Goal: Task Accomplishment & Management: Use online tool/utility

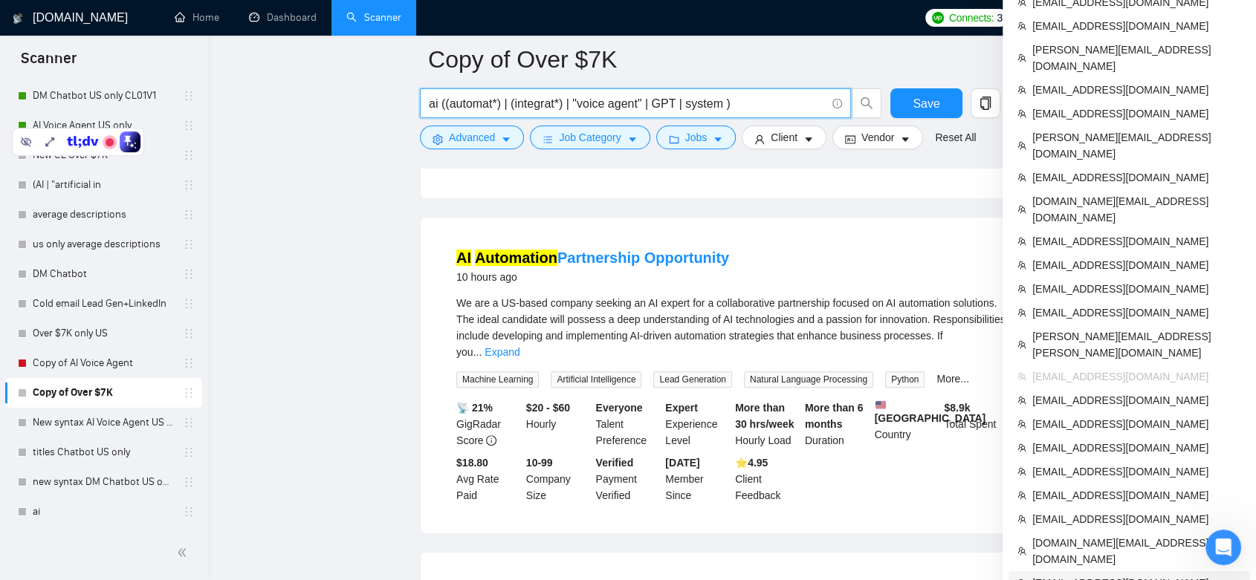
scroll to position [495, 0]
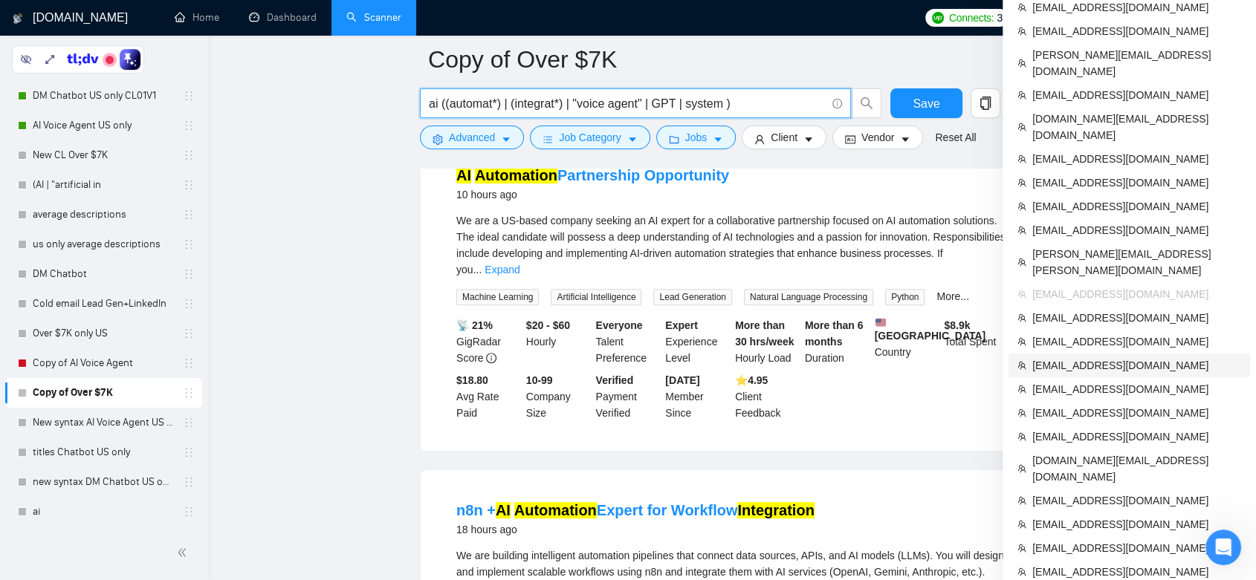
click at [1087, 357] on span "[EMAIL_ADDRESS][DOMAIN_NAME]" at bounding box center [1136, 365] width 209 height 16
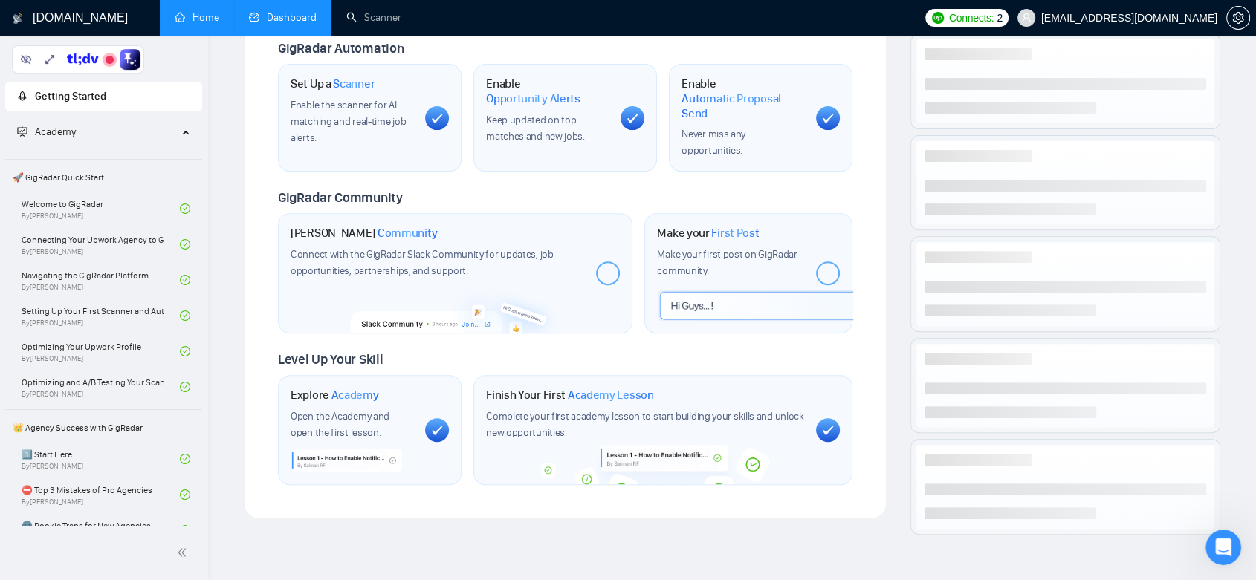
click at [299, 12] on link "Dashboard" at bounding box center [283, 17] width 68 height 13
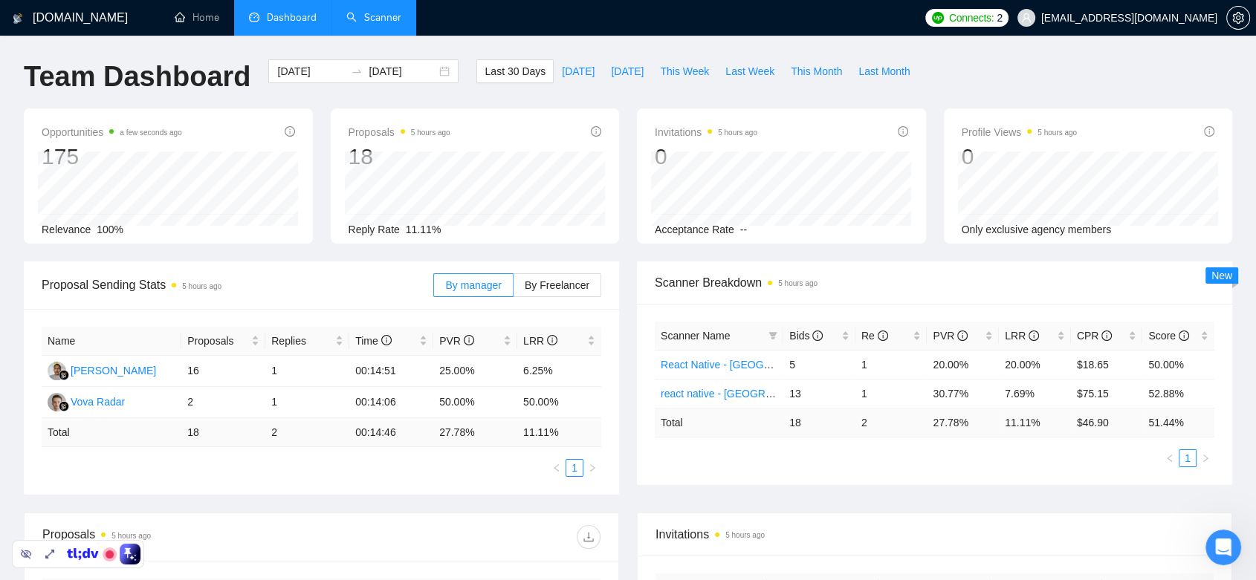
click at [401, 14] on link "Scanner" at bounding box center [373, 17] width 55 height 13
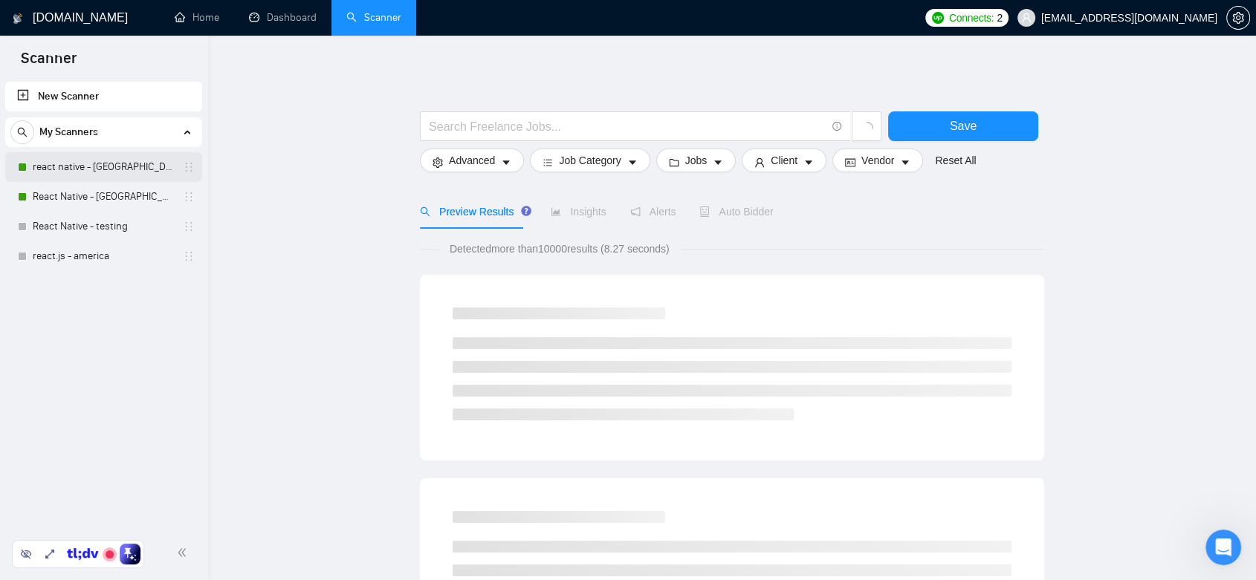
click at [140, 171] on link "react native - [GEOGRAPHIC_DATA]" at bounding box center [103, 167] width 141 height 30
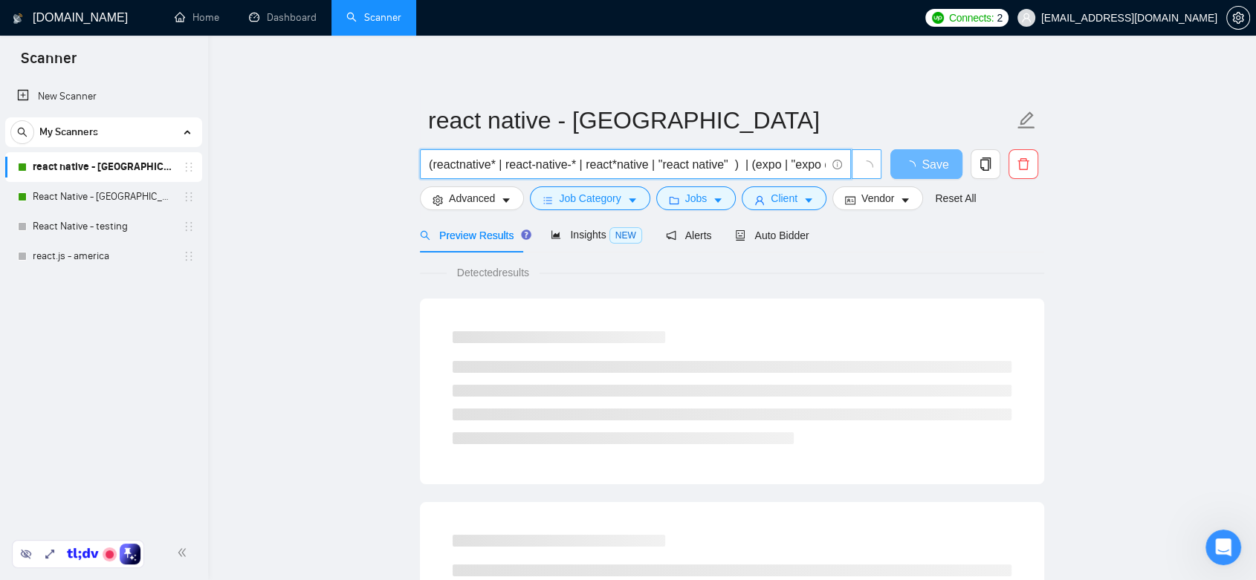
scroll to position [0, 322]
drag, startPoint x: 764, startPoint y: 160, endPoint x: 876, endPoint y: 162, distance: 111.4
click at [876, 162] on span "(reactnative* | react-native-* | react*native | "react native" ) | (expo | "exp…" at bounding box center [651, 164] width 462 height 30
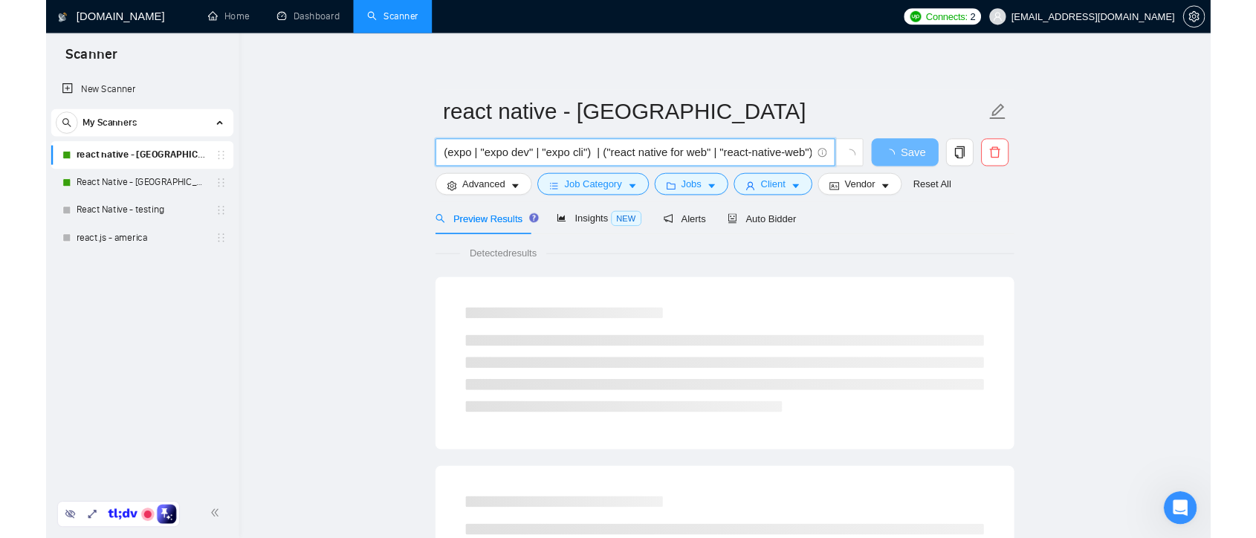
scroll to position [0, 0]
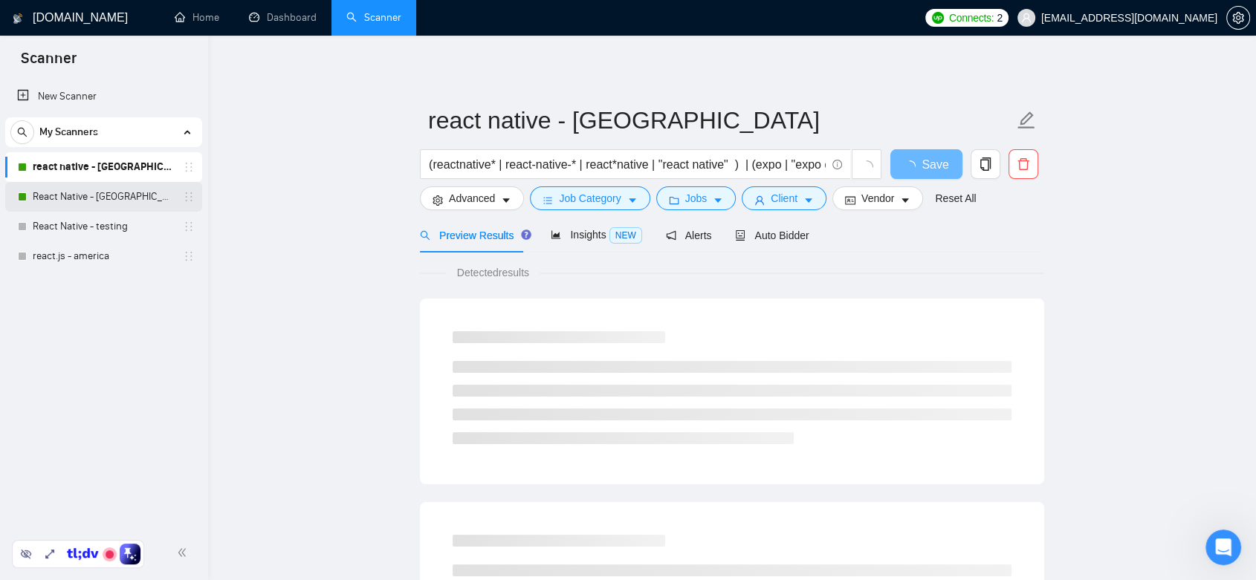
click at [126, 195] on link "React Native - [GEOGRAPHIC_DATA]" at bounding box center [103, 197] width 141 height 30
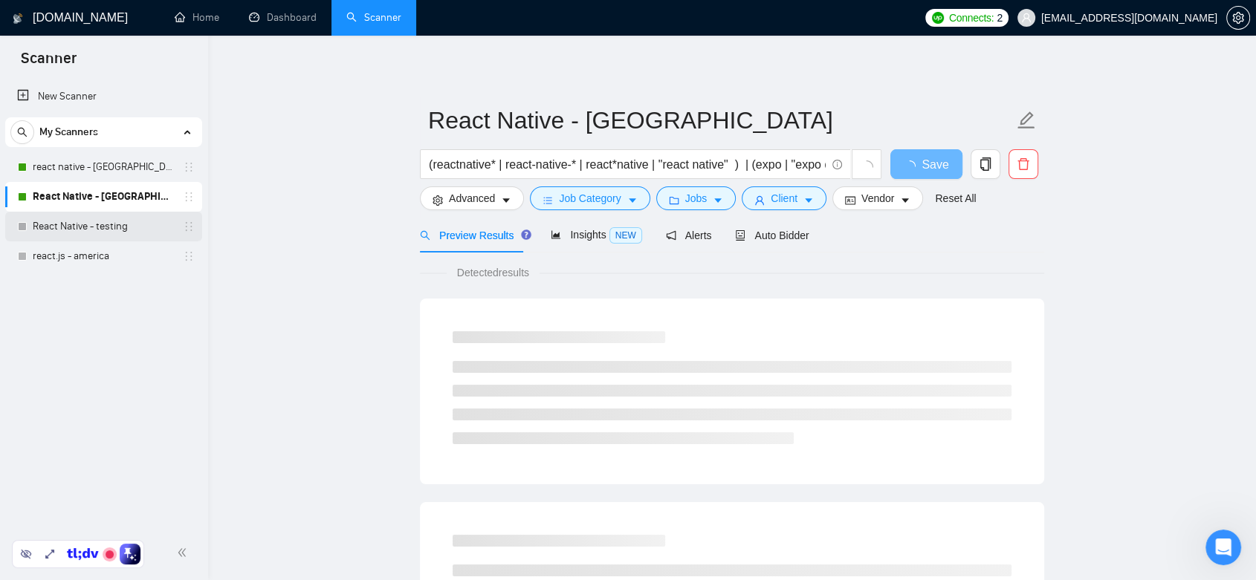
click at [113, 230] on link "React Native - testing" at bounding box center [103, 227] width 141 height 30
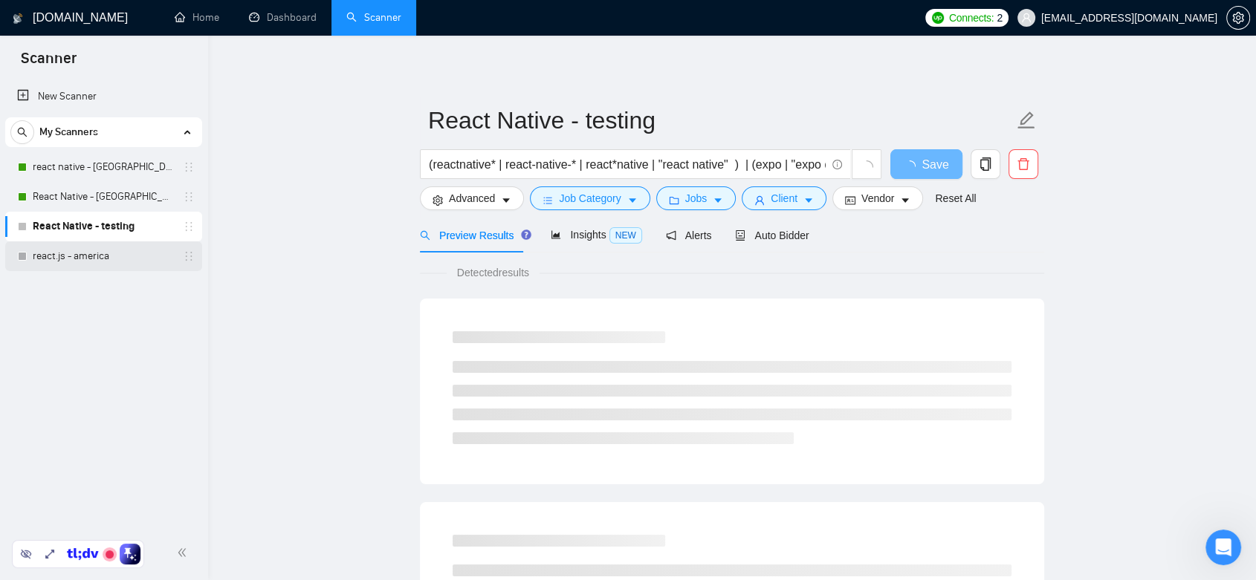
click at [121, 260] on link "react.js - america" at bounding box center [103, 256] width 141 height 30
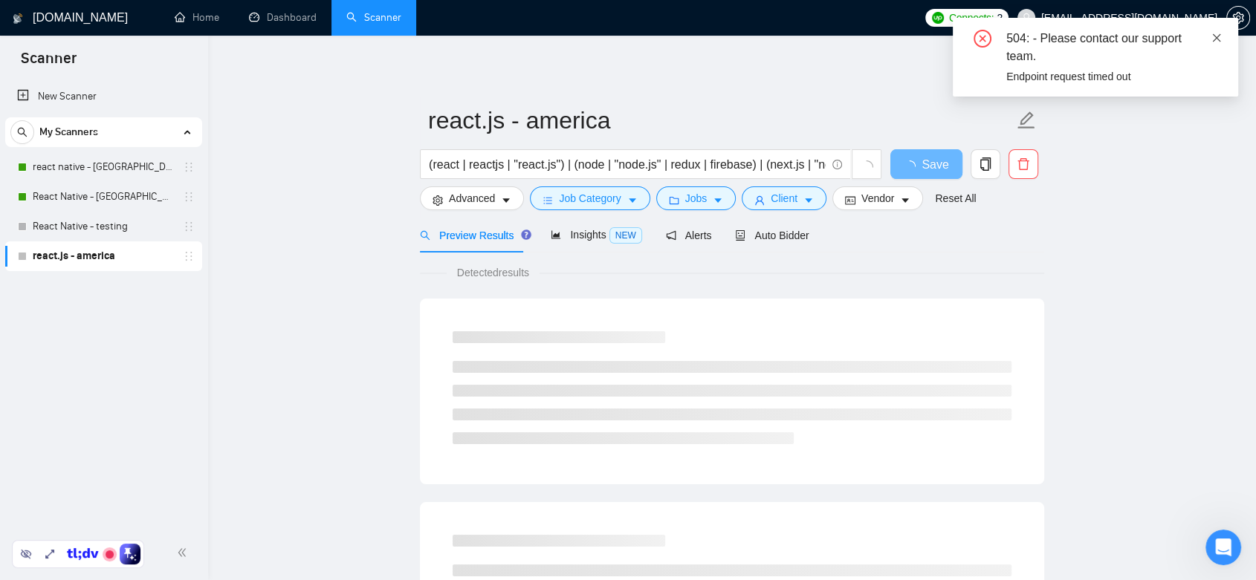
click at [1217, 33] on icon "close" at bounding box center [1216, 38] width 10 height 10
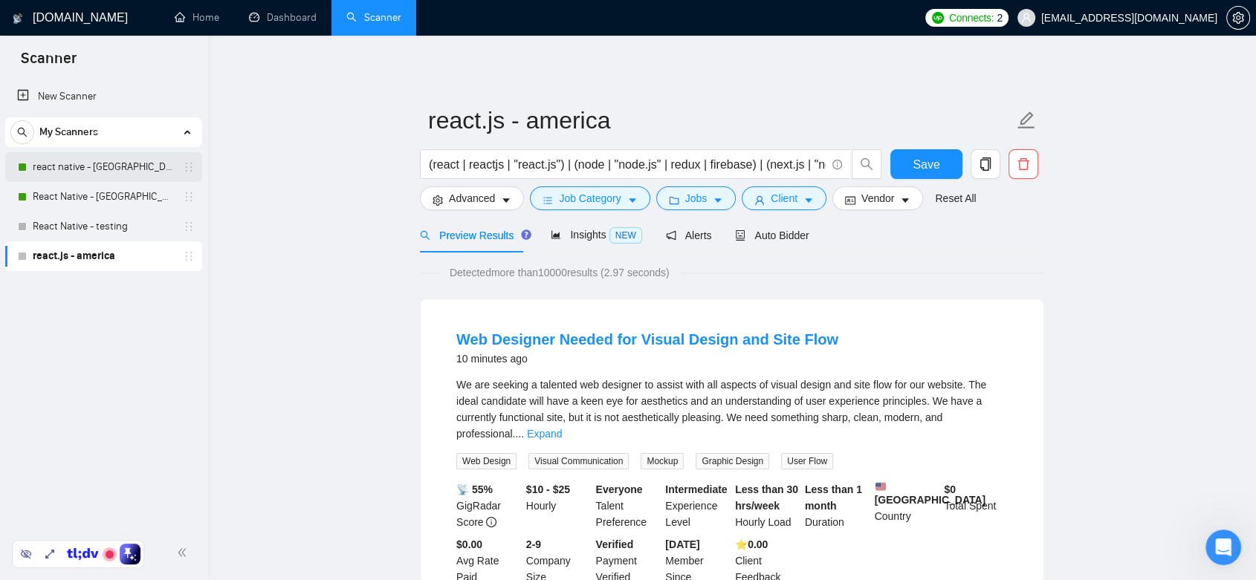
click at [136, 167] on link "react native - [GEOGRAPHIC_DATA]" at bounding box center [103, 167] width 141 height 30
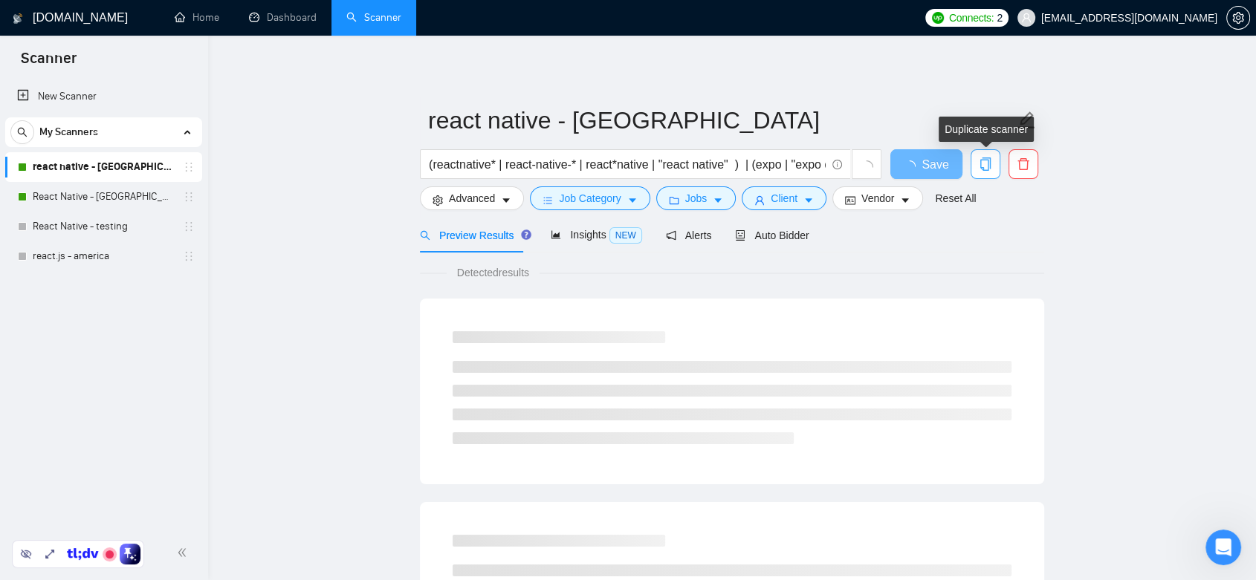
click at [993, 166] on span "copy" at bounding box center [985, 163] width 28 height 13
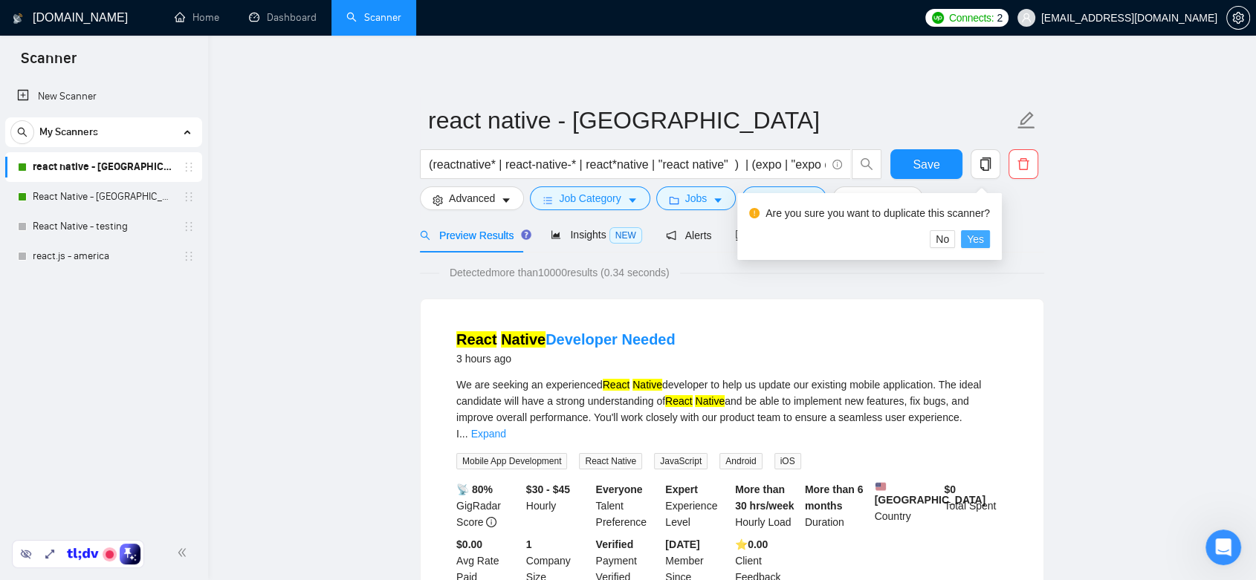
click at [968, 237] on span "Yes" at bounding box center [975, 239] width 17 height 16
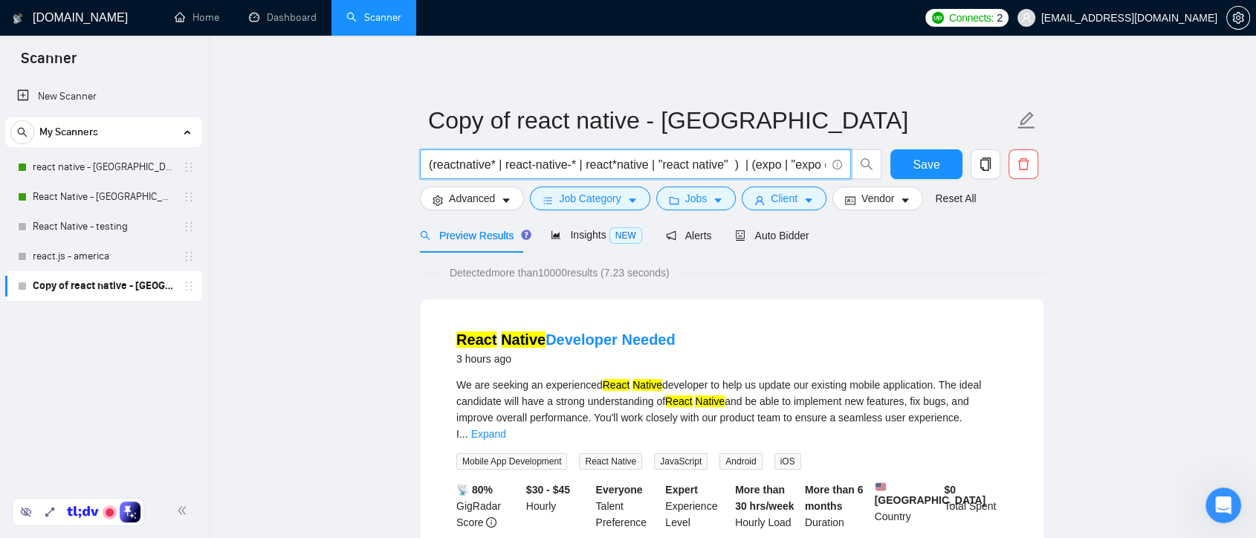
click at [494, 163] on input "(reactnative* | react-native-* | react*native | "react native" ) | (expo | "exp…" at bounding box center [627, 164] width 397 height 19
click at [490, 162] on input "(reactnative* | react-native-* | react*native | "react native" ) | (expo | "exp…" at bounding box center [627, 164] width 397 height 19
click at [492, 163] on input "(reactnative* | react-native-* | react*native | "react native" ) | (expo | "exp…" at bounding box center [627, 164] width 397 height 19
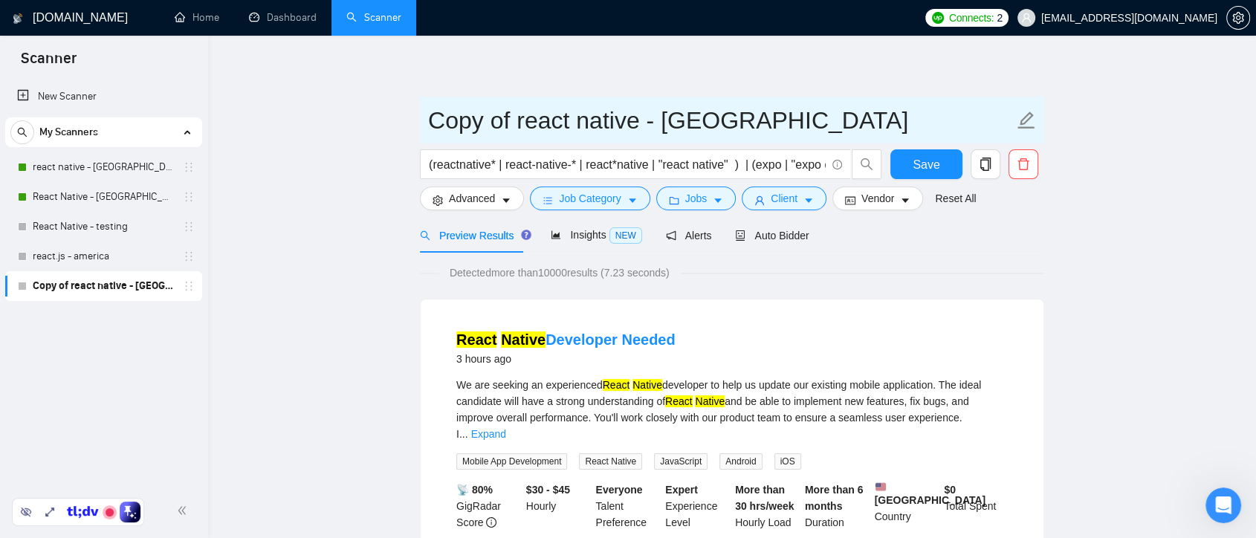
drag, startPoint x: 428, startPoint y: 120, endPoint x: 511, endPoint y: 119, distance: 83.2
click at [511, 119] on input "Copy of react native - [GEOGRAPHIC_DATA]" at bounding box center [720, 120] width 585 height 37
click at [695, 123] on input "react native - [GEOGRAPHIC_DATA]" at bounding box center [720, 120] width 585 height 37
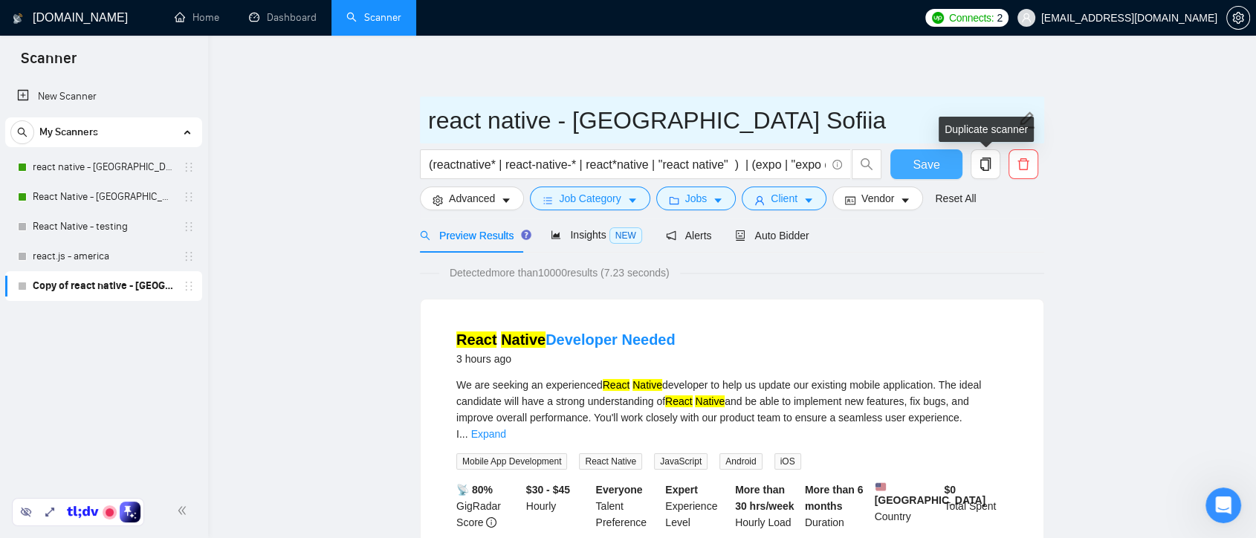
type input "react native - [GEOGRAPHIC_DATA] Sofiia"
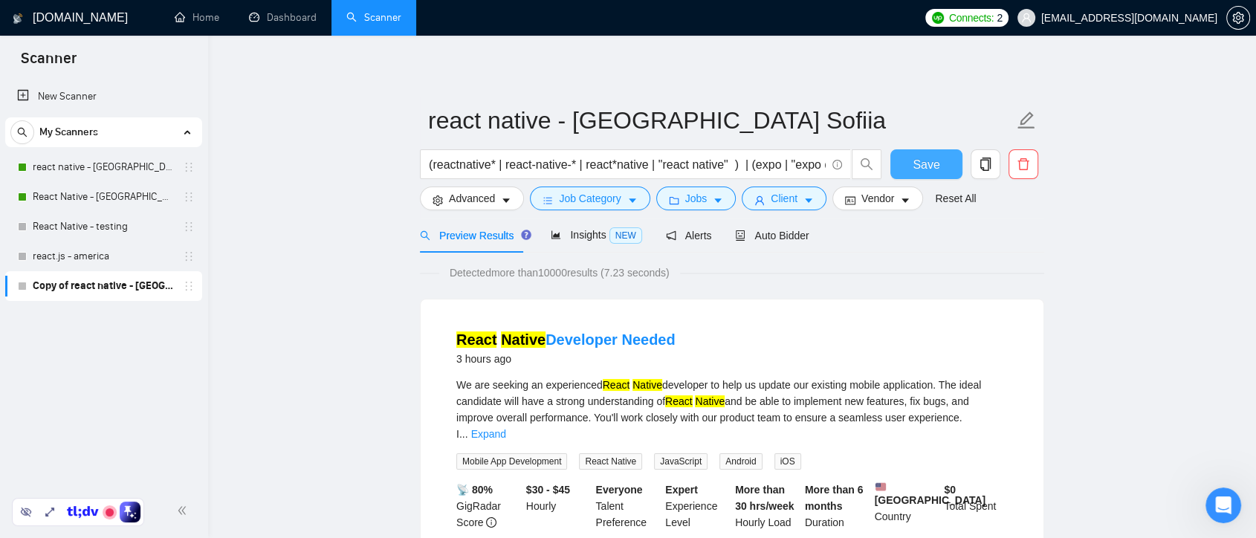
click at [941, 163] on button "Save" at bounding box center [926, 164] width 72 height 30
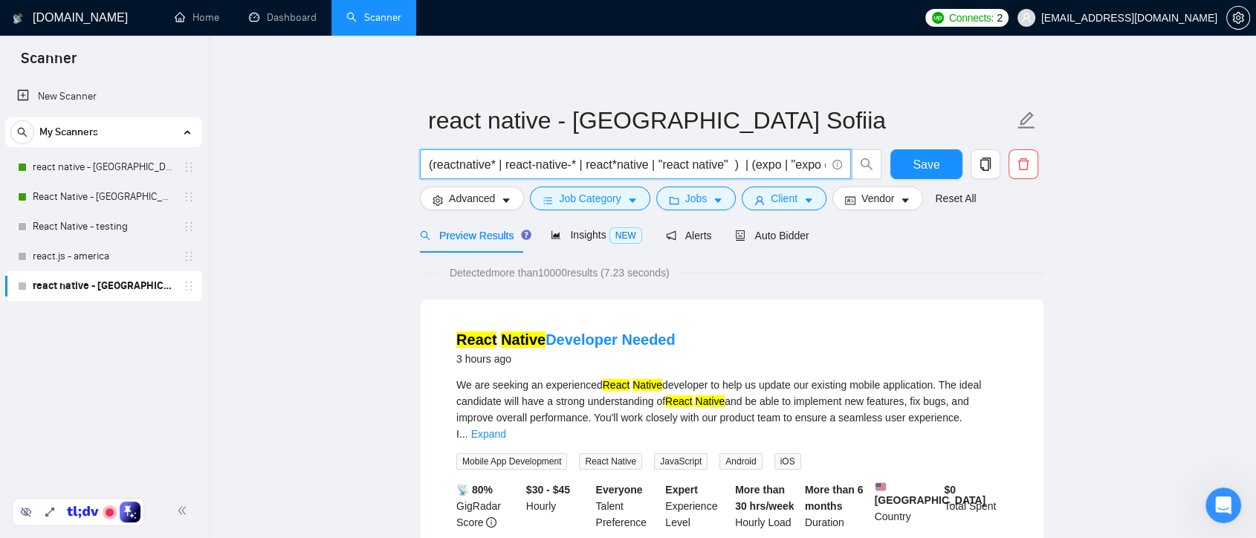
drag, startPoint x: 737, startPoint y: 161, endPoint x: 388, endPoint y: 161, distance: 349.2
paste input ""React Native" | "React-native" | reactnative"
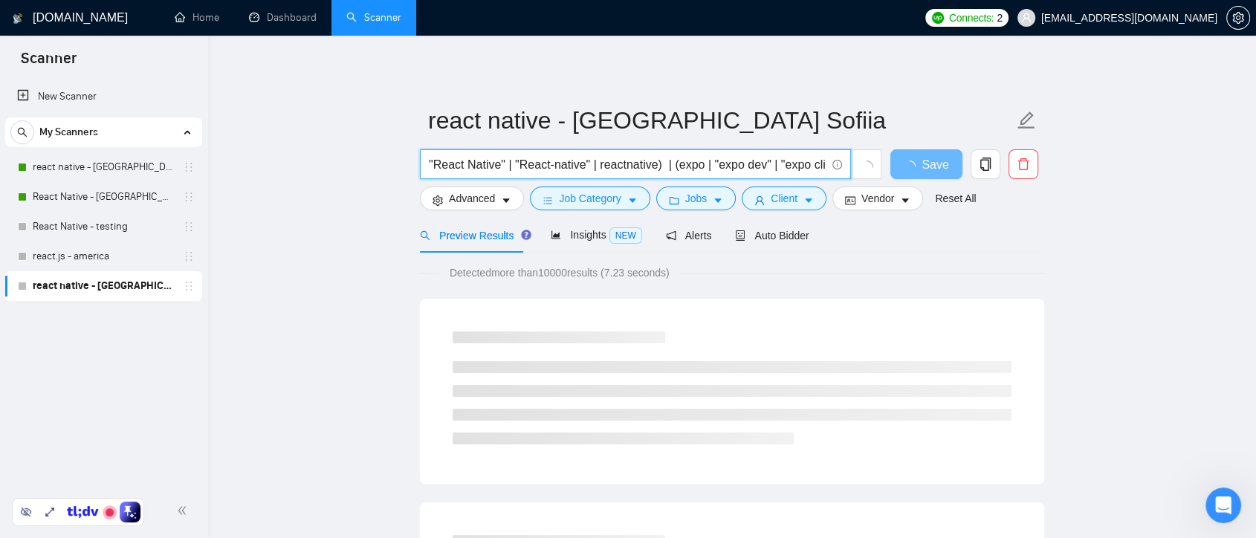
click at [427, 161] on span ""React Native" | "React-native" | reactnative) | (expo | "expo dev" | "expo cli…" at bounding box center [635, 164] width 431 height 30
click at [430, 162] on input ""React Native" | "React-native" | reactnative) | (expo | "expo dev" | "expo cli…" at bounding box center [627, 164] width 397 height 19
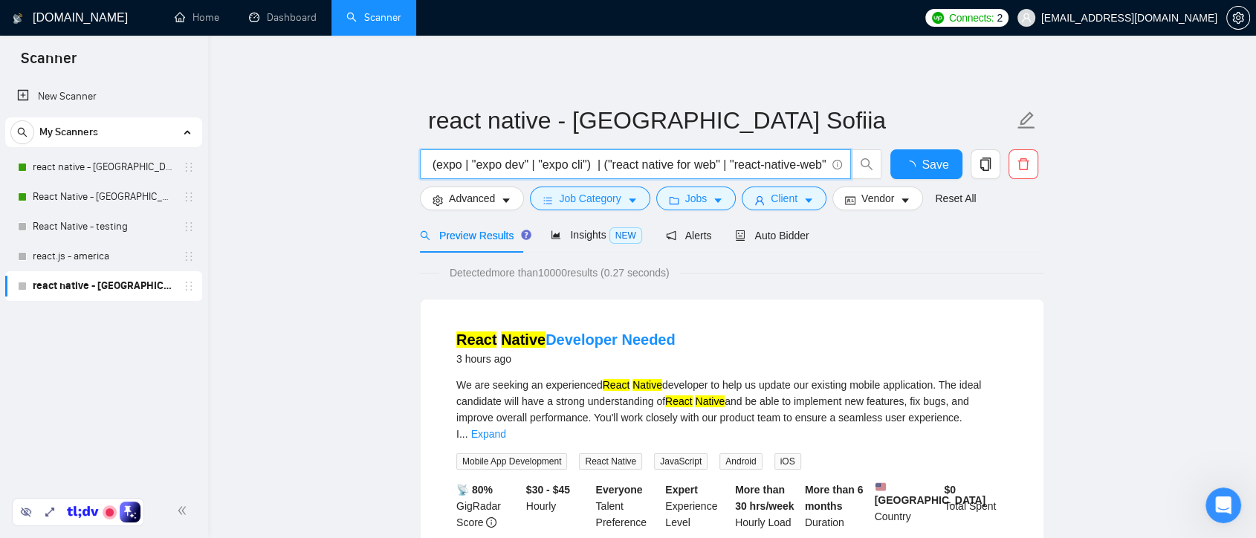
drag, startPoint x: 695, startPoint y: 166, endPoint x: 577, endPoint y: 171, distance: 119.0
click at [577, 171] on input "("React Native" | "React-native" | reactnative) | (expo | "expo dev" | "expo cl…" at bounding box center [627, 164] width 397 height 19
drag, startPoint x: 597, startPoint y: 166, endPoint x: 824, endPoint y: 166, distance: 227.3
click at [824, 166] on input "("React Native" | "React-native" | reactnative) | (expo | "expo dev" | "expo cl…" at bounding box center [627, 164] width 397 height 19
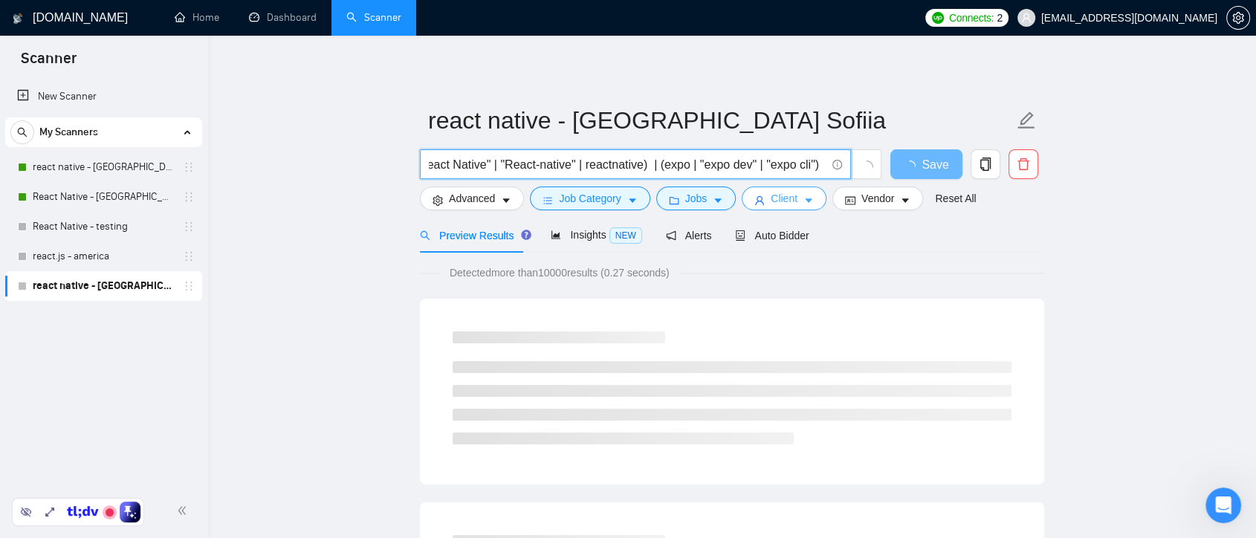
drag, startPoint x: 824, startPoint y: 168, endPoint x: 810, endPoint y: 199, distance: 34.2
click at [822, 165] on input "("React Native" | "React-native" | reactnative) | (expo | "expo dev" | "expo cl…" at bounding box center [627, 164] width 397 height 19
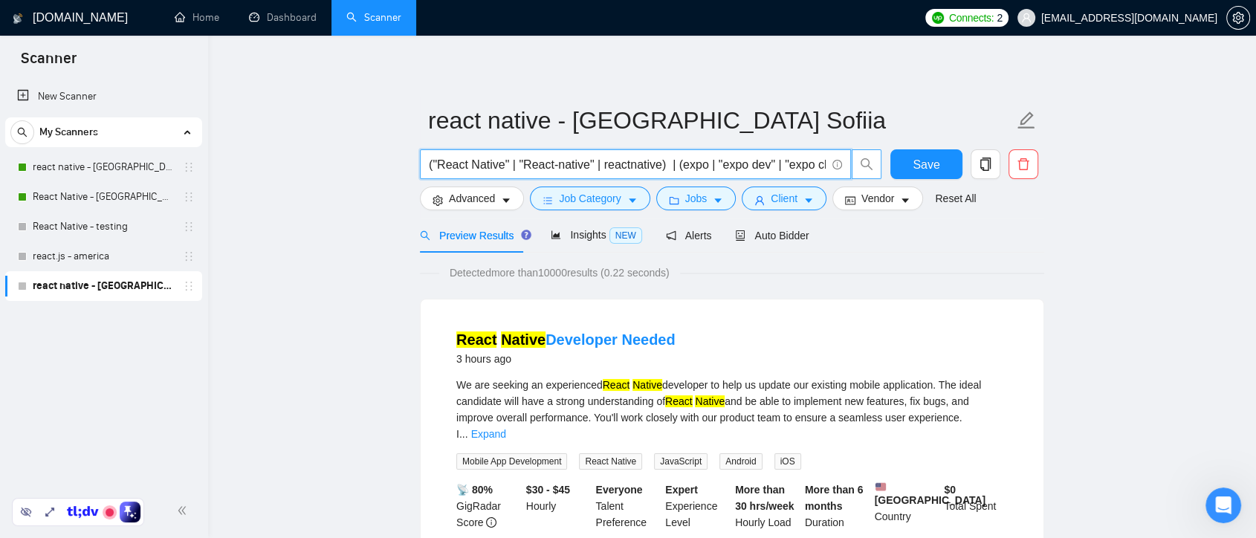
scroll to position [0, 12]
drag, startPoint x: 681, startPoint y: 169, endPoint x: 869, endPoint y: 169, distance: 188.0
click at [869, 169] on span "("React Native" | "React-native" | reactnative) | (expo | "expo dev" | "expo cl…" at bounding box center [651, 164] width 462 height 30
click at [802, 168] on input "("React Native" | "React-native" | reactnative) | (expo | "expo dev" | "expo cl…" at bounding box center [627, 164] width 397 height 19
click at [808, 166] on input "("React Native" | "React-native" | reactnative) | (expo | "expo dev" | "expo cl…" at bounding box center [627, 164] width 397 height 19
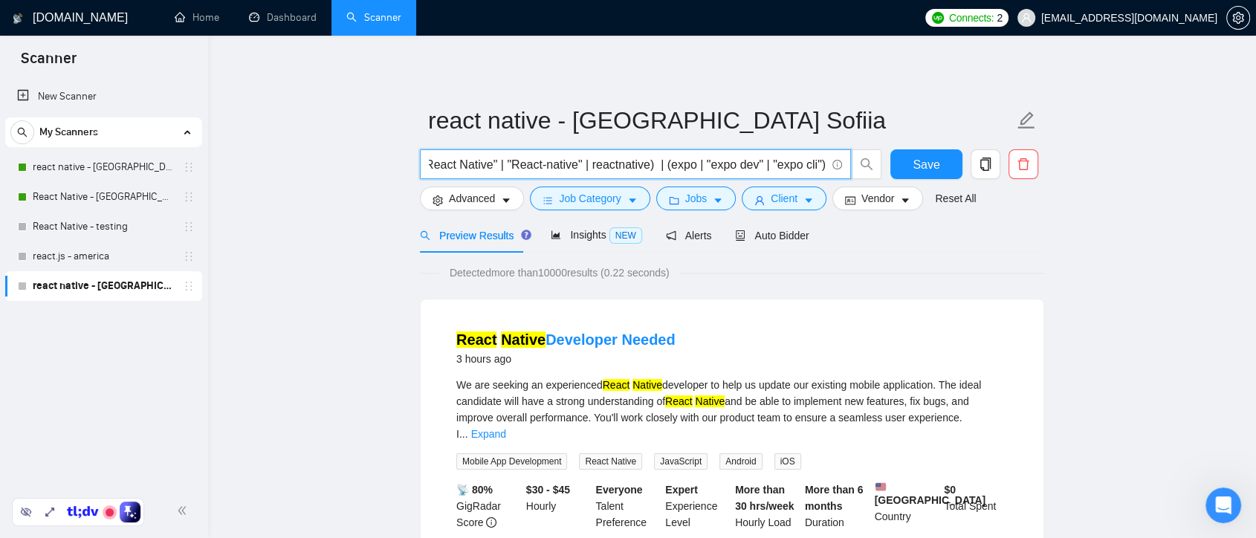
drag, startPoint x: 693, startPoint y: 164, endPoint x: 814, endPoint y: 165, distance: 121.1
click at [814, 165] on input "("React Native" | "React-native" | reactnative) | (expo | "expo dev" | "expo cl…" at bounding box center [627, 164] width 397 height 19
click at [818, 166] on input "("React Native" | "React-native" | reactnative) | (expo | "expo dev" | "expo cl…" at bounding box center [627, 164] width 397 height 19
drag, startPoint x: 820, startPoint y: 166, endPoint x: 693, endPoint y: 164, distance: 127.0
click at [693, 164] on input "("React Native" | "React-native" | reactnative) | (expo | "expo dev" | "expo cl…" at bounding box center [627, 164] width 397 height 19
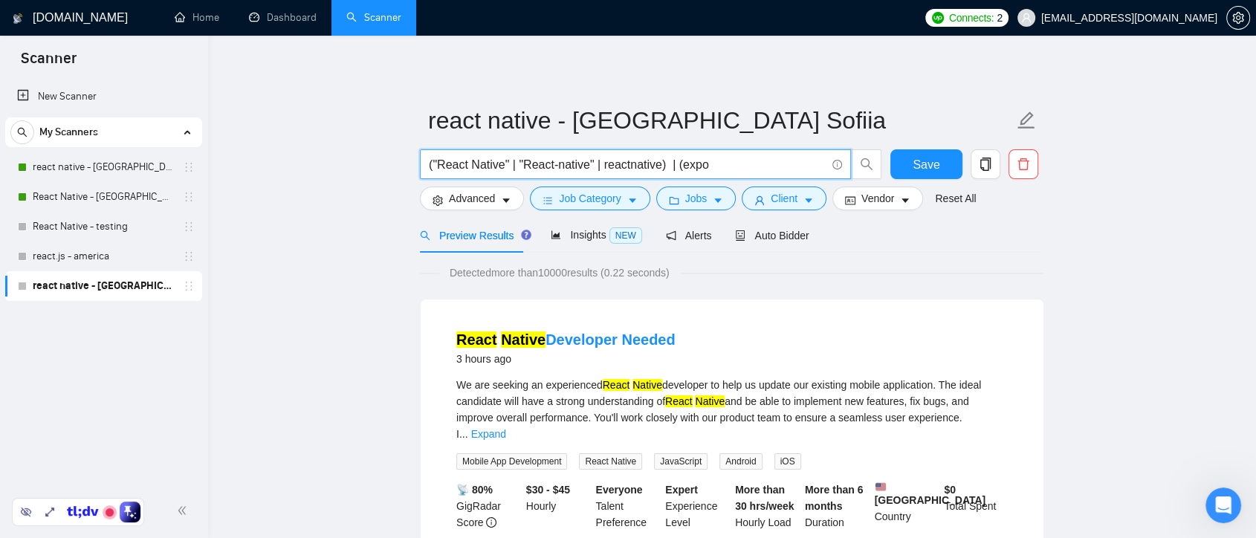
scroll to position [0, 0]
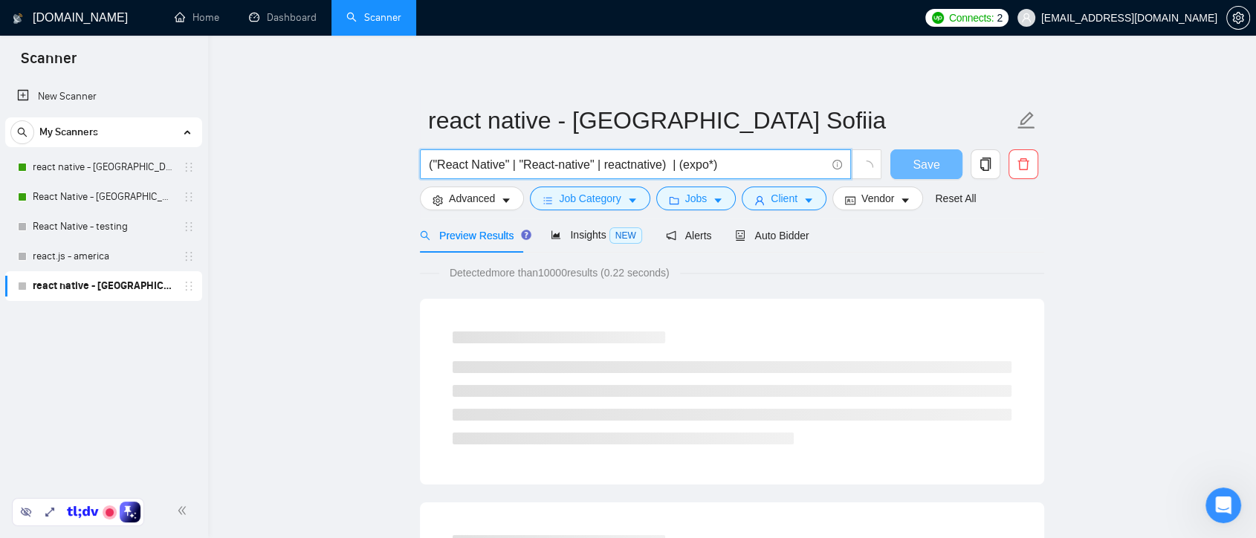
click at [674, 165] on input "("React Native" | "React-native" | reactnative) | (expo*)" at bounding box center [627, 164] width 397 height 19
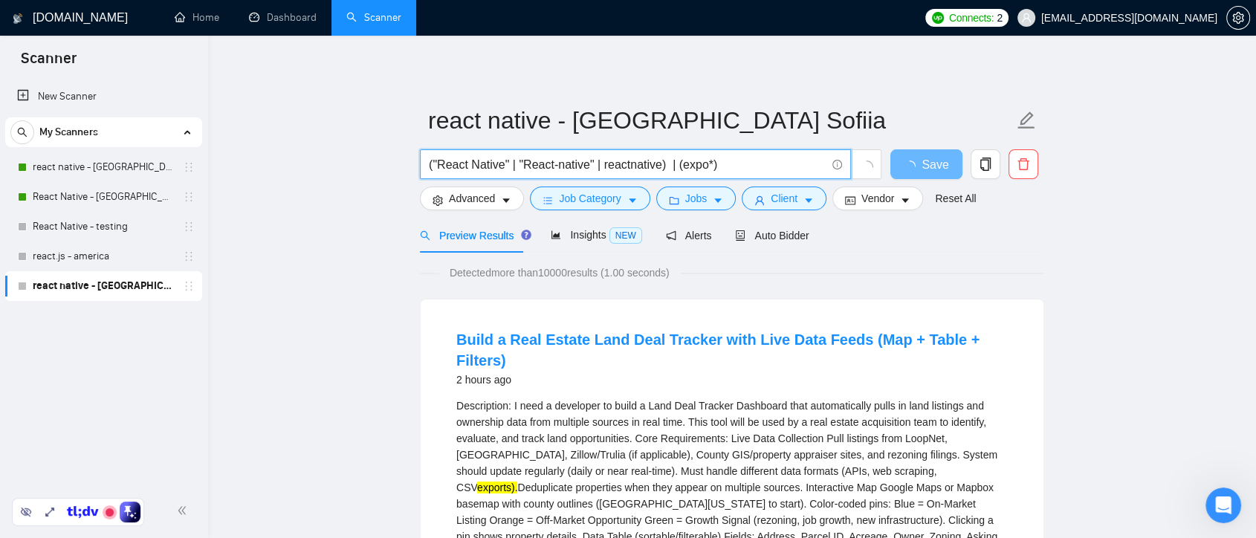
click at [664, 167] on input "("React Native" | "React-native" | reactnative) | (expo*)" at bounding box center [627, 164] width 397 height 19
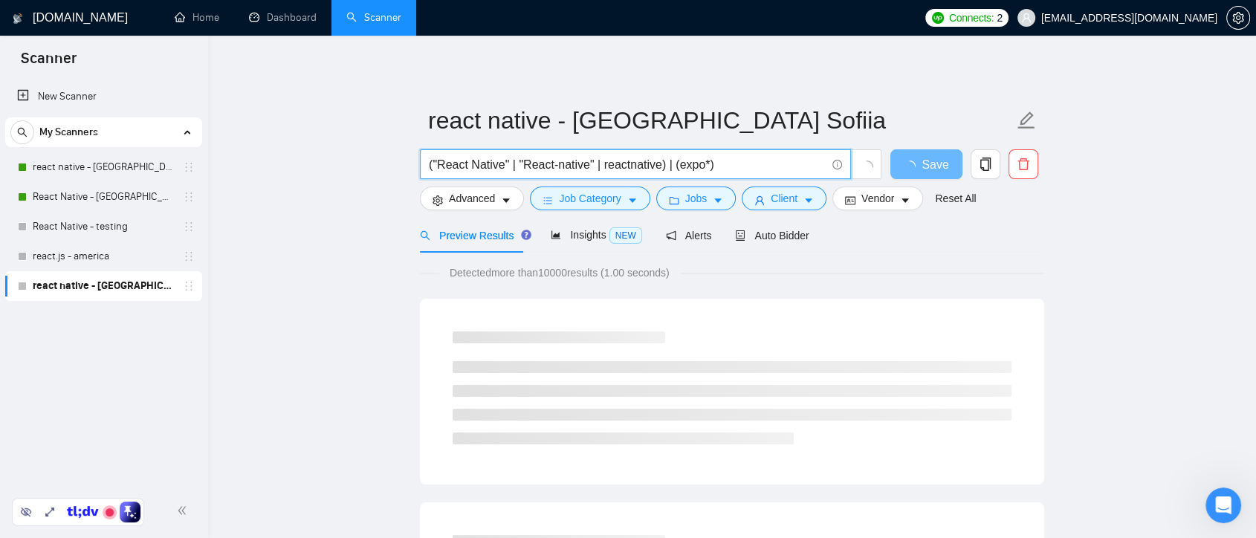
drag, startPoint x: 724, startPoint y: 161, endPoint x: 663, endPoint y: 161, distance: 61.7
click at [663, 161] on input "("React Native" | "React-native" | reactnative) | (expo*)" at bounding box center [627, 164] width 397 height 19
type input "("React Native" | "React-native" | reactnative) ((dev*) | (create*) | (build*) …"
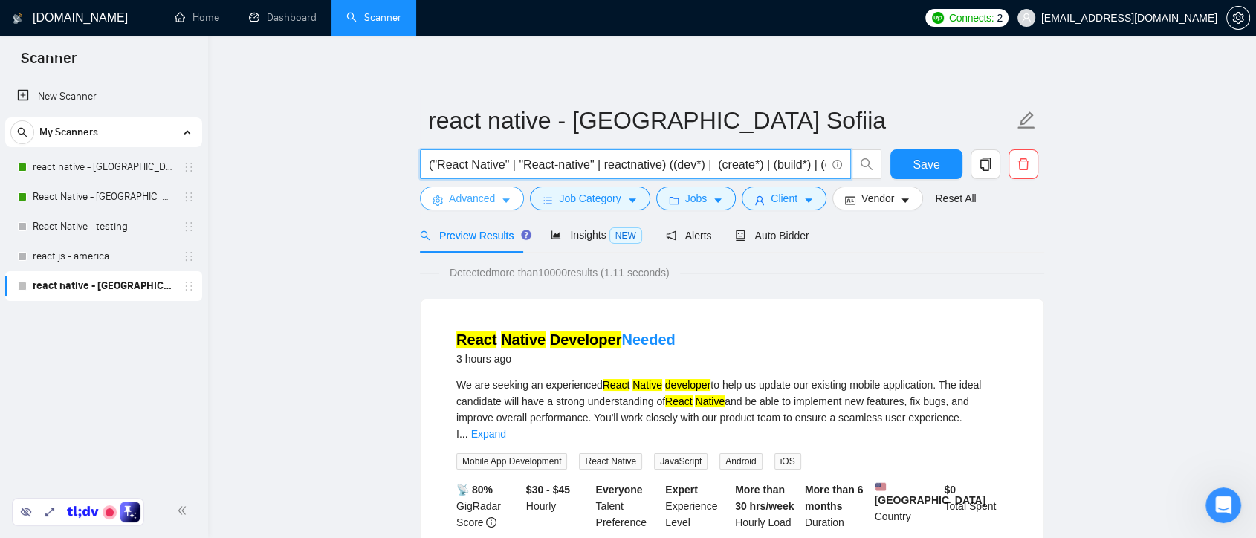
click at [508, 195] on span "caret-down" at bounding box center [506, 200] width 10 height 11
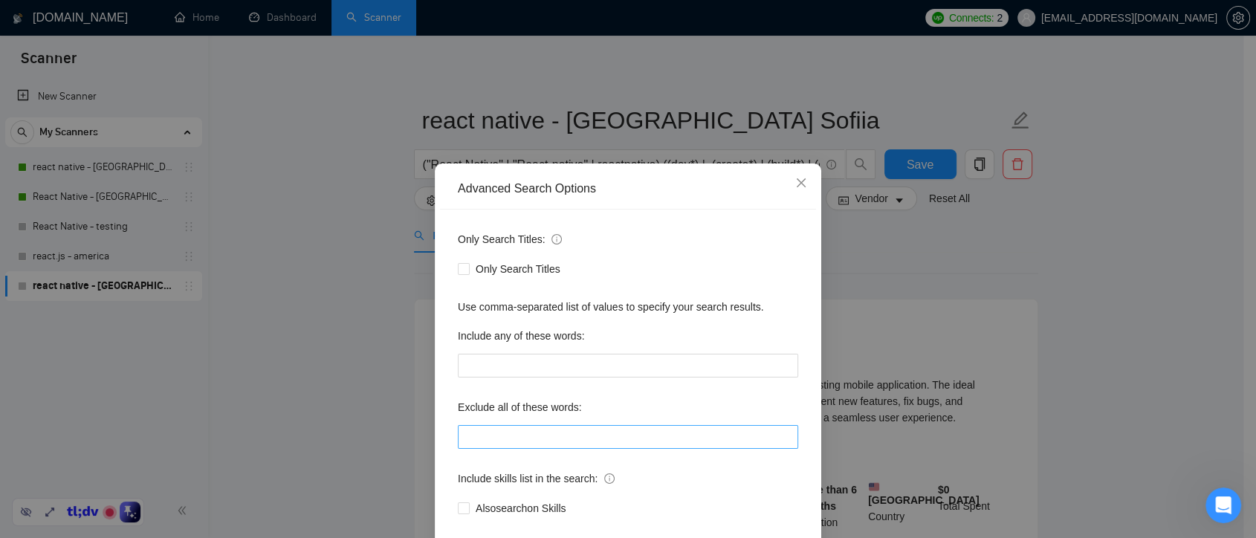
scroll to position [80, 0]
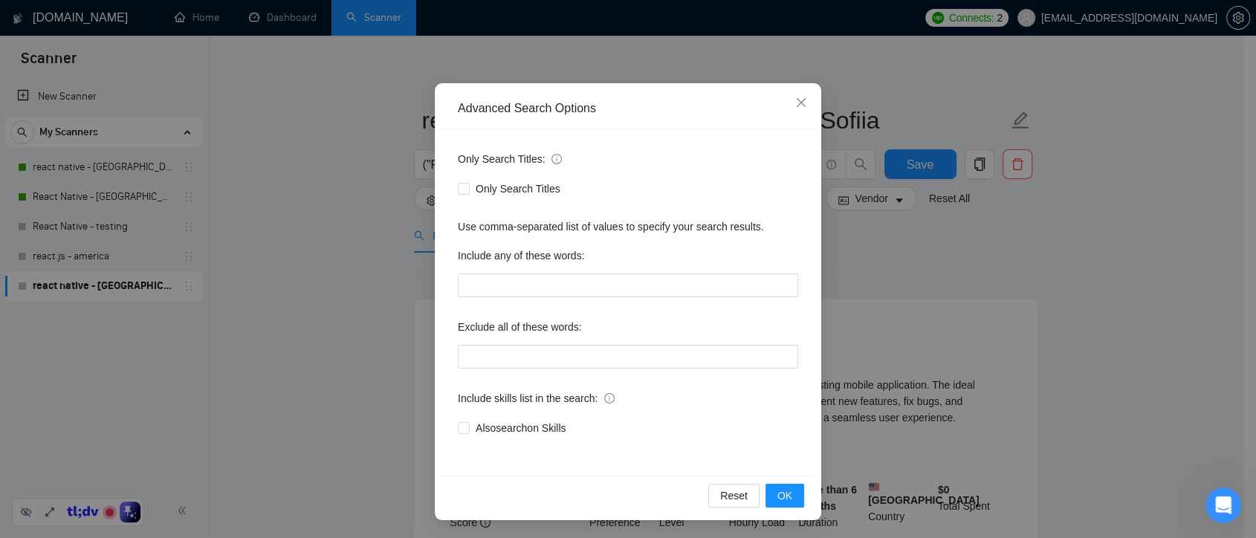
click at [901, 285] on div "Advanced Search Options Only Search Titles: Only Search Titles Use comma-separa…" at bounding box center [628, 269] width 1256 height 538
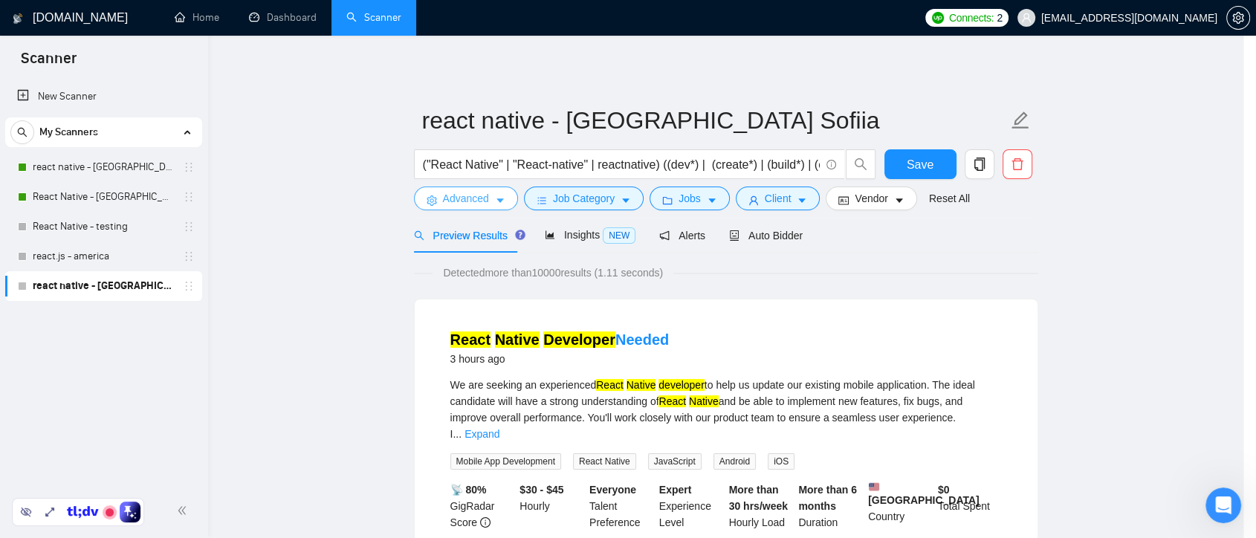
scroll to position [0, 0]
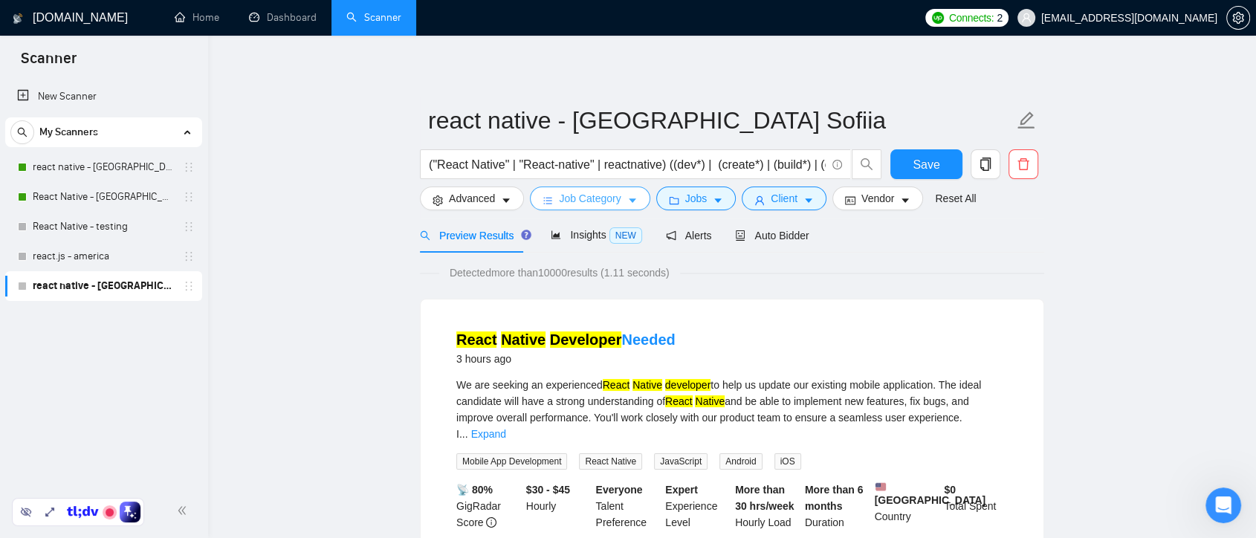
click at [632, 201] on icon "caret-down" at bounding box center [632, 200] width 10 height 10
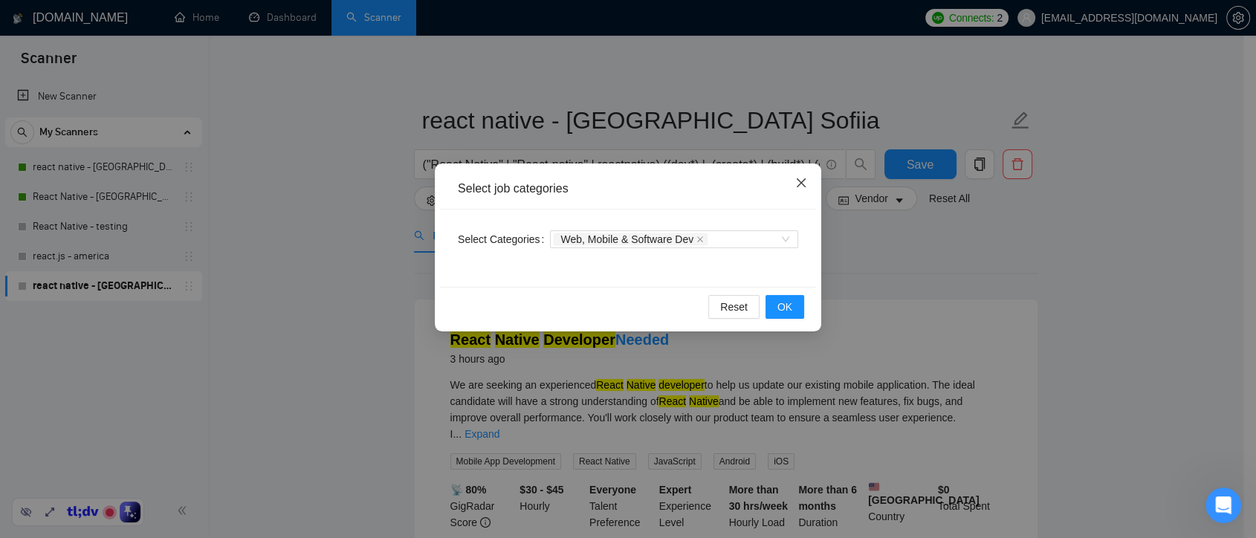
click at [796, 182] on icon "close" at bounding box center [801, 183] width 12 height 12
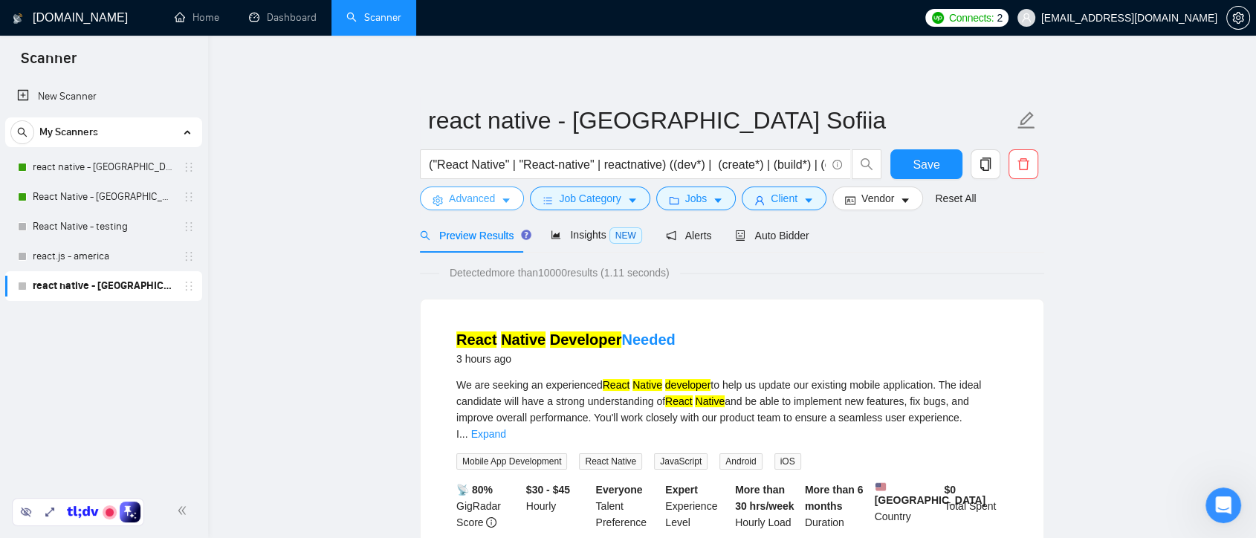
click at [469, 195] on span "Advanced" at bounding box center [472, 198] width 46 height 16
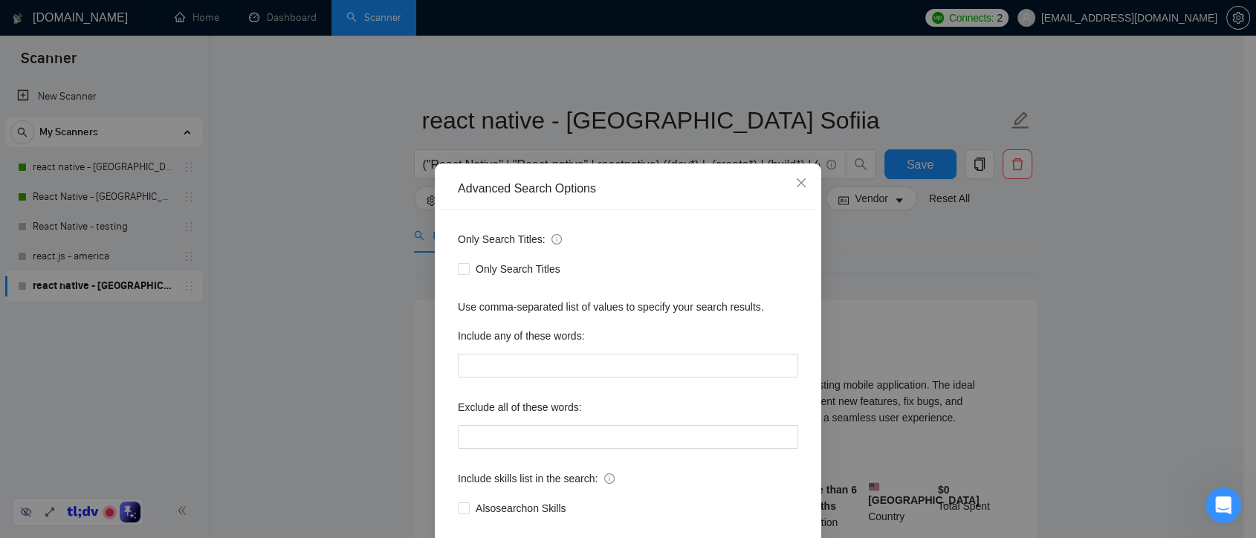
scroll to position [80, 0]
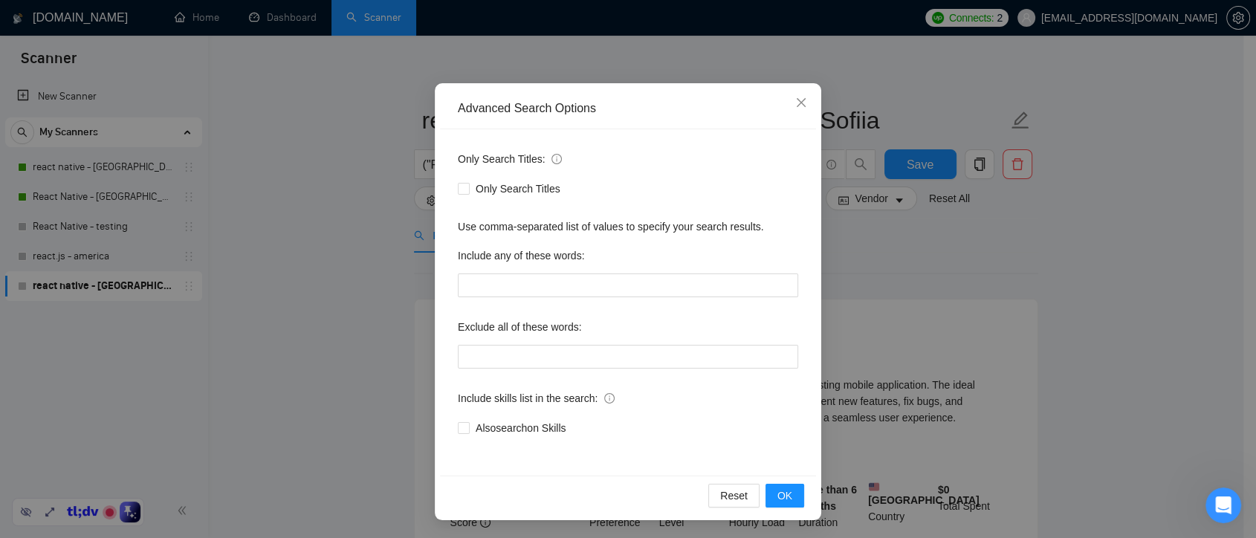
click at [892, 272] on div "Advanced Search Options Only Search Titles: Only Search Titles Use comma-separa…" at bounding box center [628, 269] width 1256 height 538
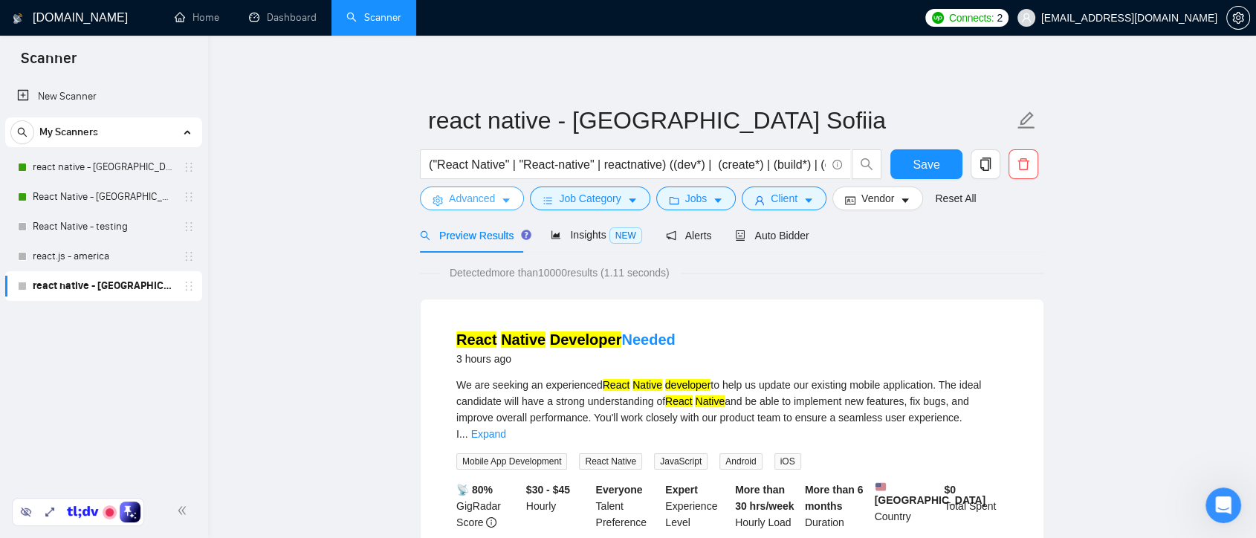
scroll to position [0, 0]
click at [704, 201] on button "Jobs" at bounding box center [696, 198] width 80 height 24
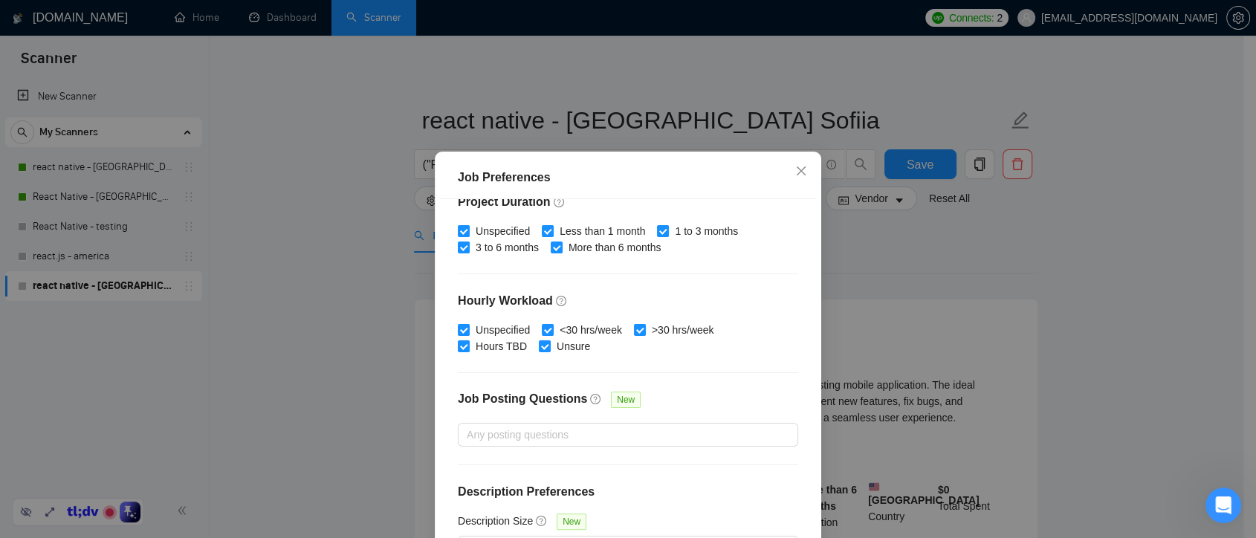
scroll to position [103, 0]
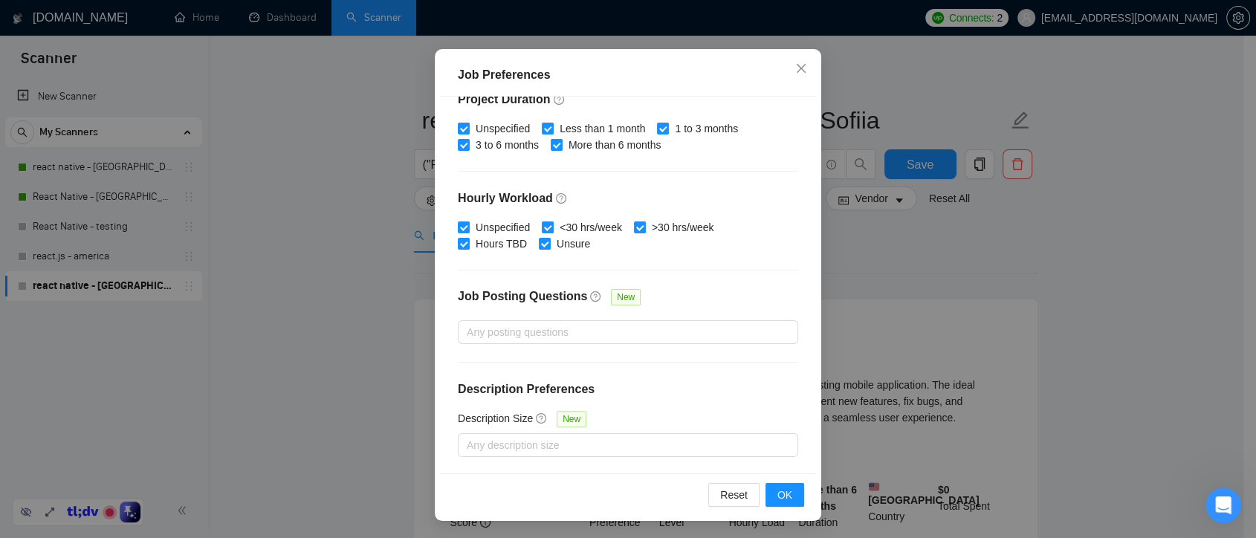
click at [953, 262] on div "Job Preferences Budget Project Type All Fixed Price Hourly Rate Fixed Price Bud…" at bounding box center [628, 269] width 1256 height 538
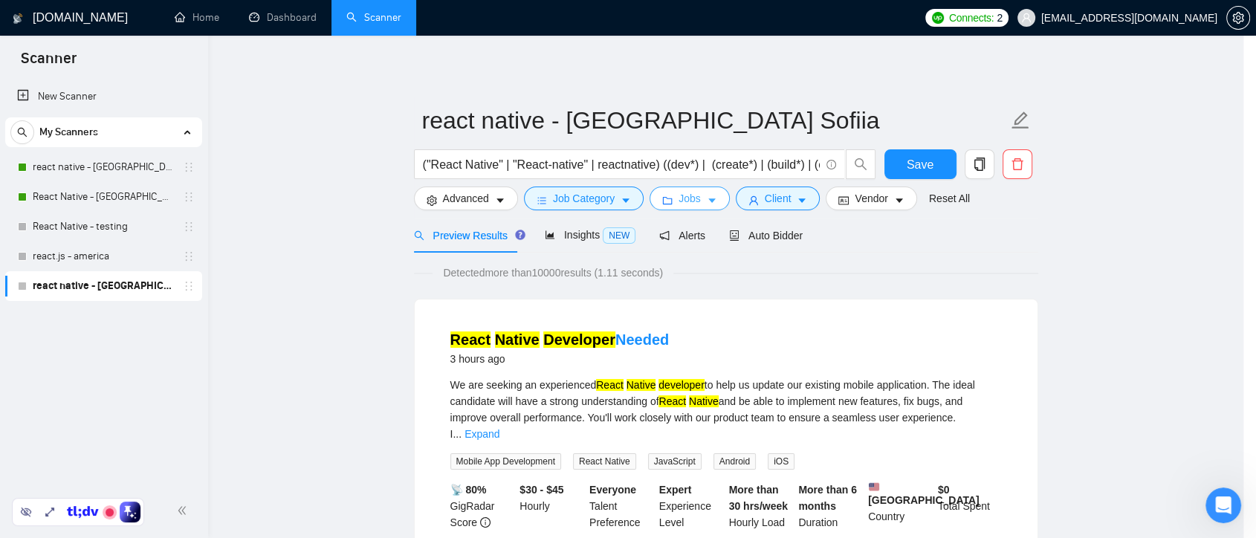
scroll to position [0, 0]
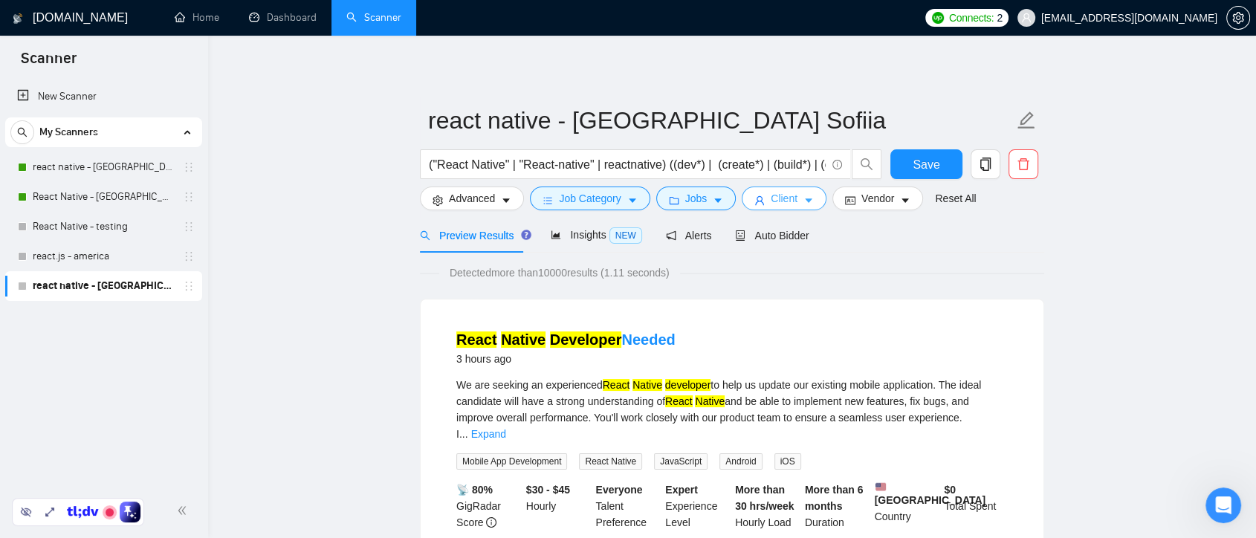
click at [803, 198] on icon "caret-down" at bounding box center [808, 200] width 10 height 10
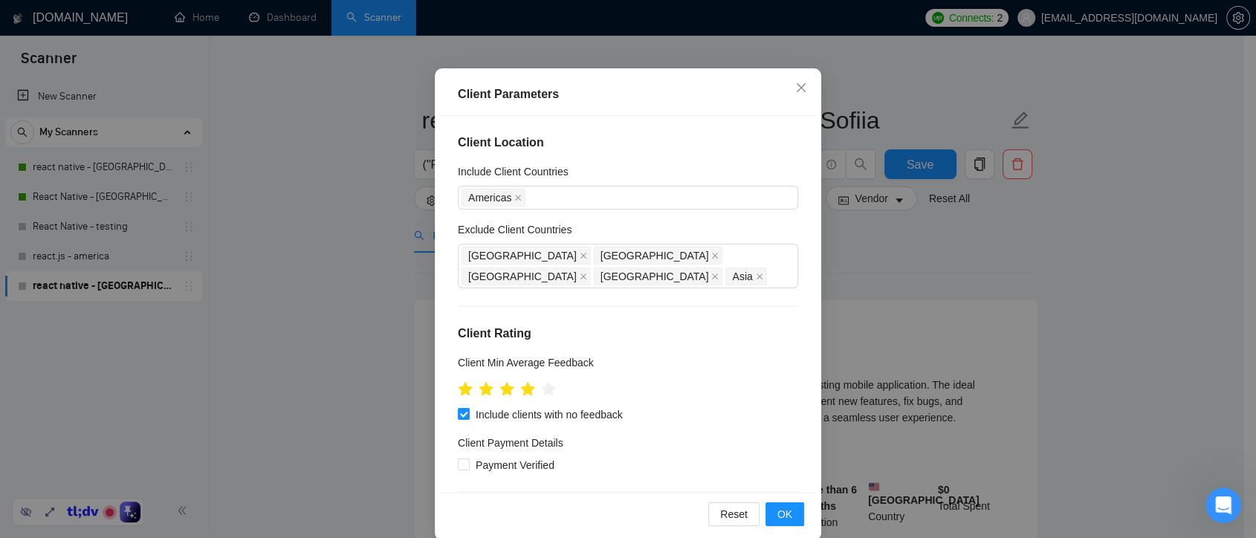
scroll to position [103, 0]
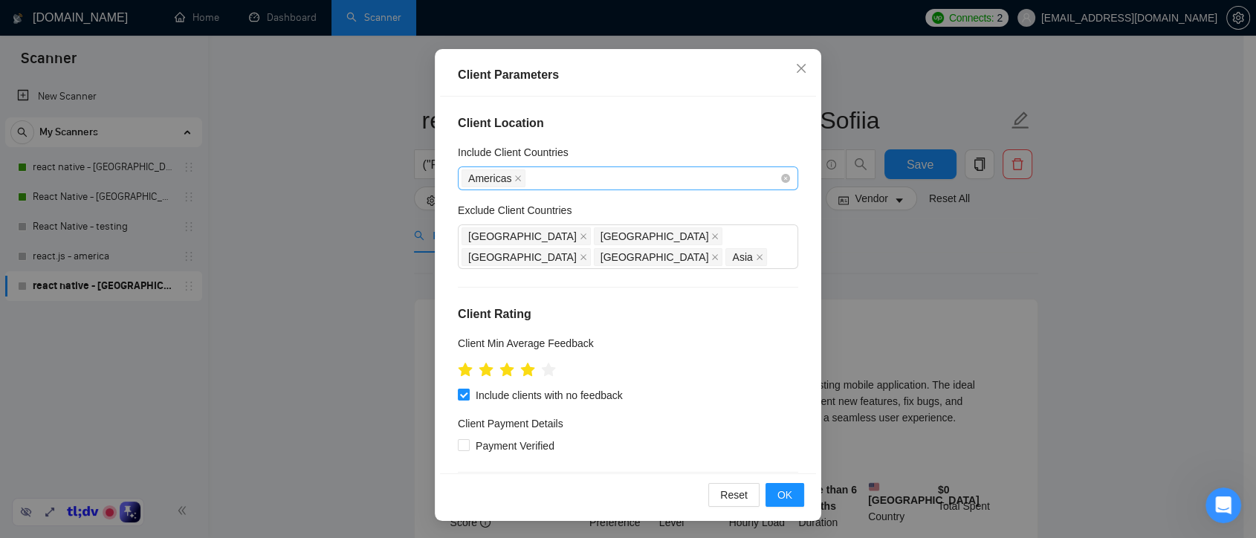
click at [553, 174] on div "Americas" at bounding box center [620, 178] width 318 height 21
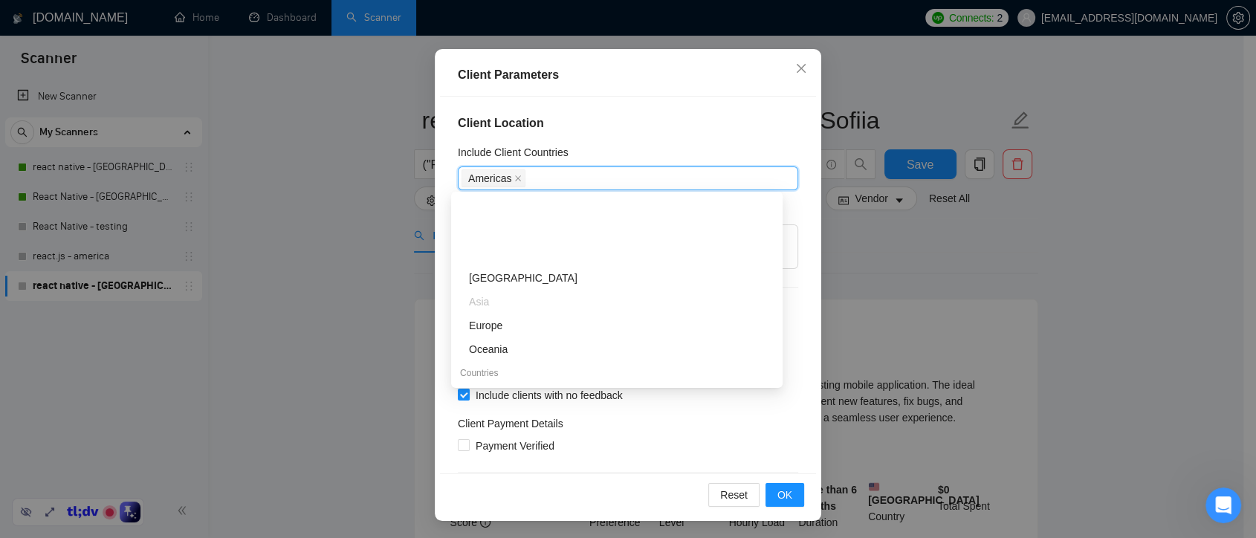
scroll to position [82, 0]
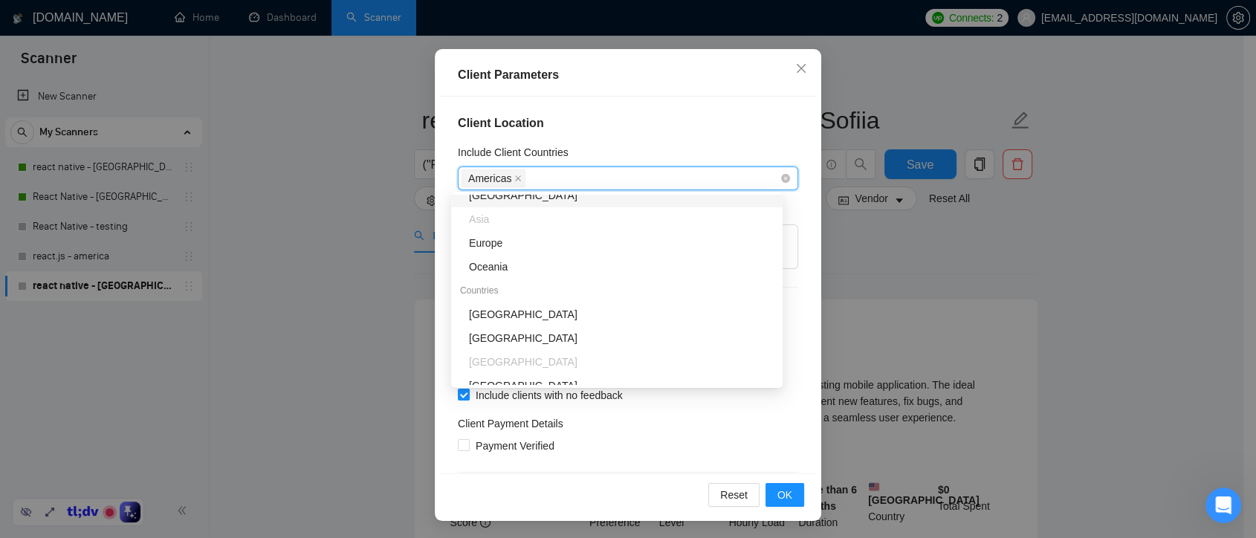
type input "c"
click at [796, 70] on icon "close" at bounding box center [801, 68] width 12 height 12
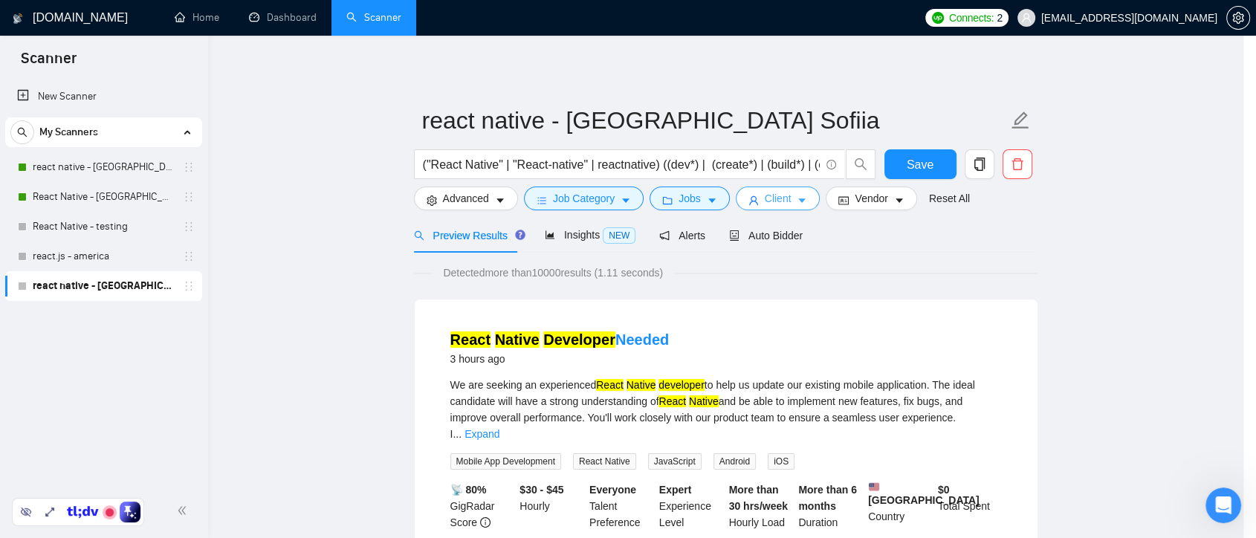
scroll to position [0, 0]
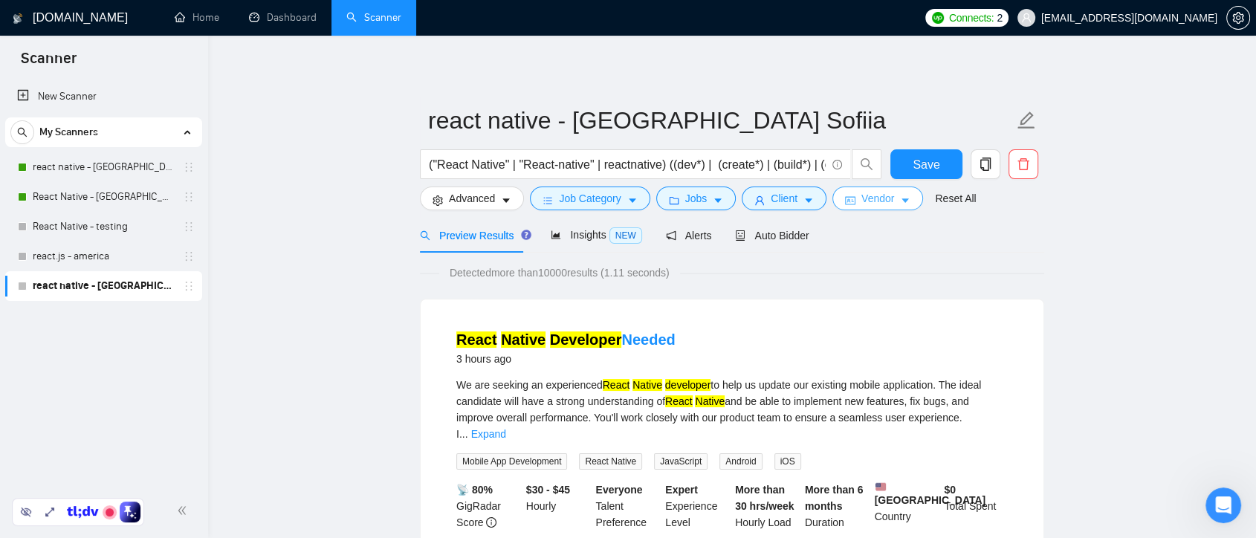
click at [880, 195] on span "Vendor" at bounding box center [877, 198] width 33 height 16
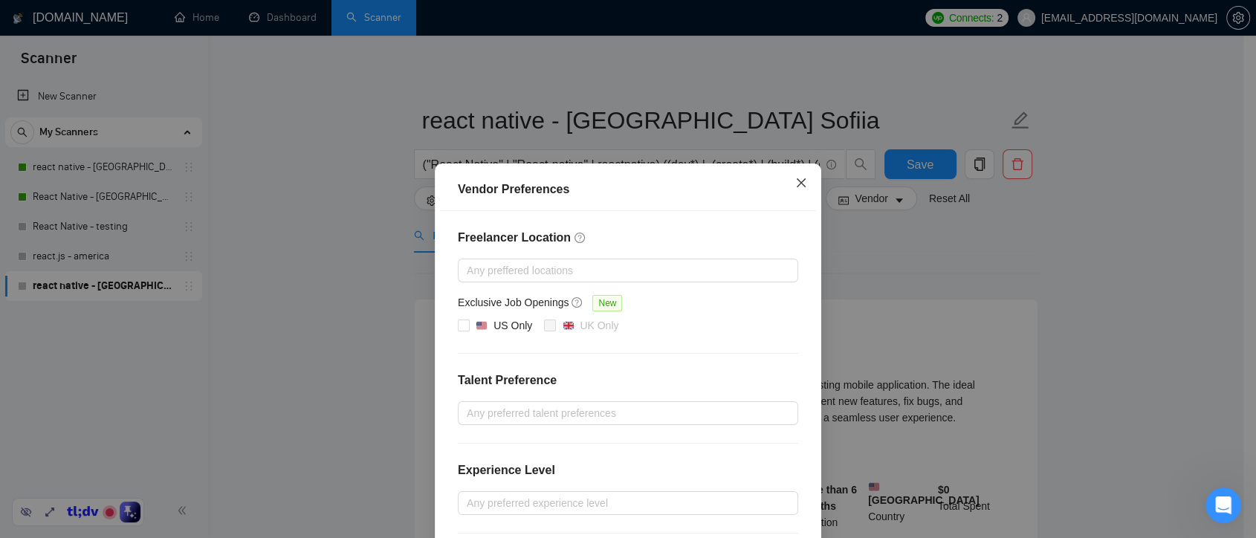
click at [796, 184] on icon "close" at bounding box center [801, 183] width 12 height 12
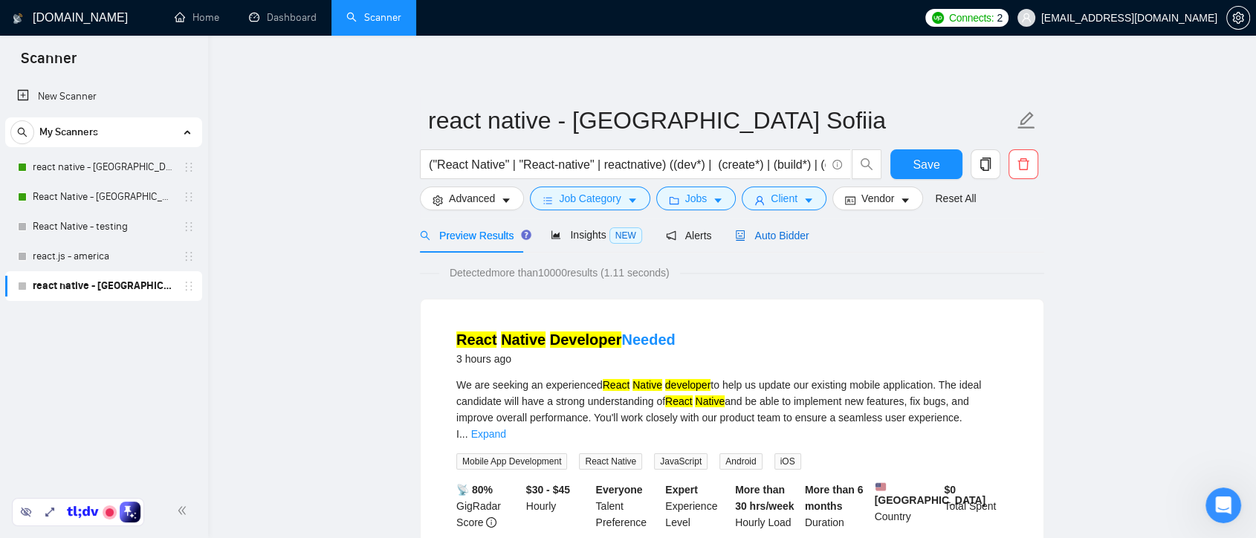
click at [784, 238] on span "Auto Bidder" at bounding box center [772, 236] width 74 height 12
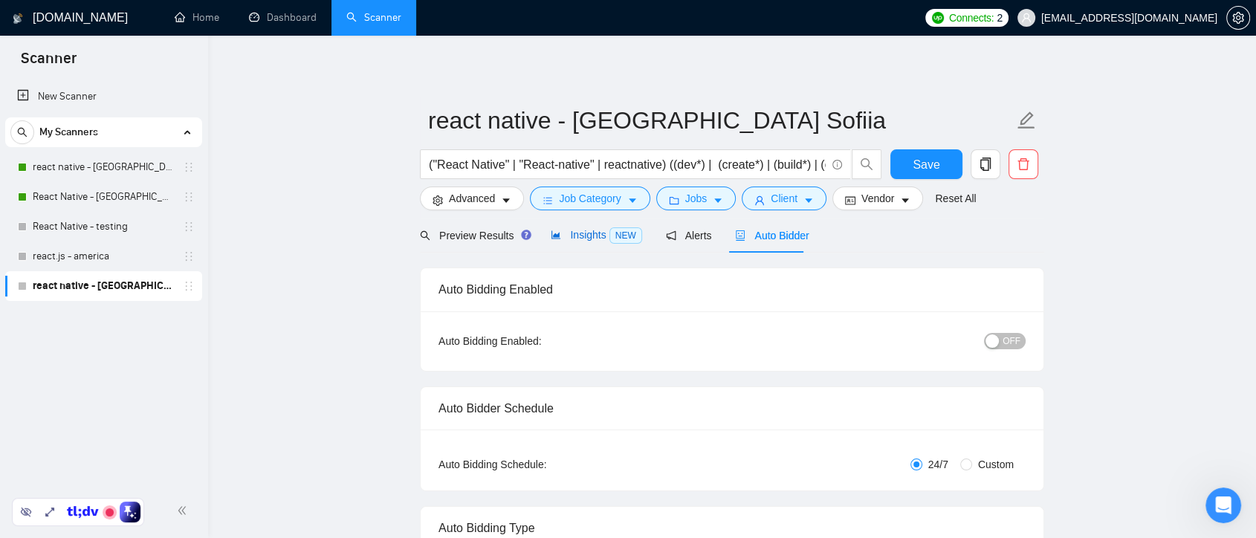
click at [591, 235] on span "Insights NEW" at bounding box center [596, 235] width 91 height 12
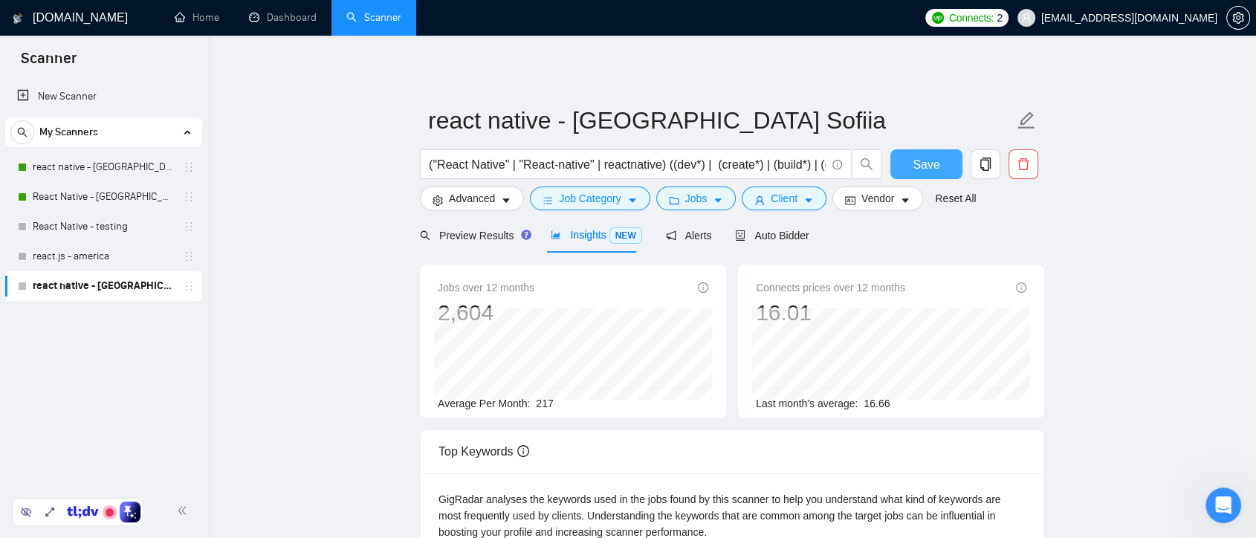
click at [941, 167] on button "Save" at bounding box center [926, 164] width 72 height 30
click at [139, 166] on link "react native - [GEOGRAPHIC_DATA]" at bounding box center [103, 167] width 141 height 30
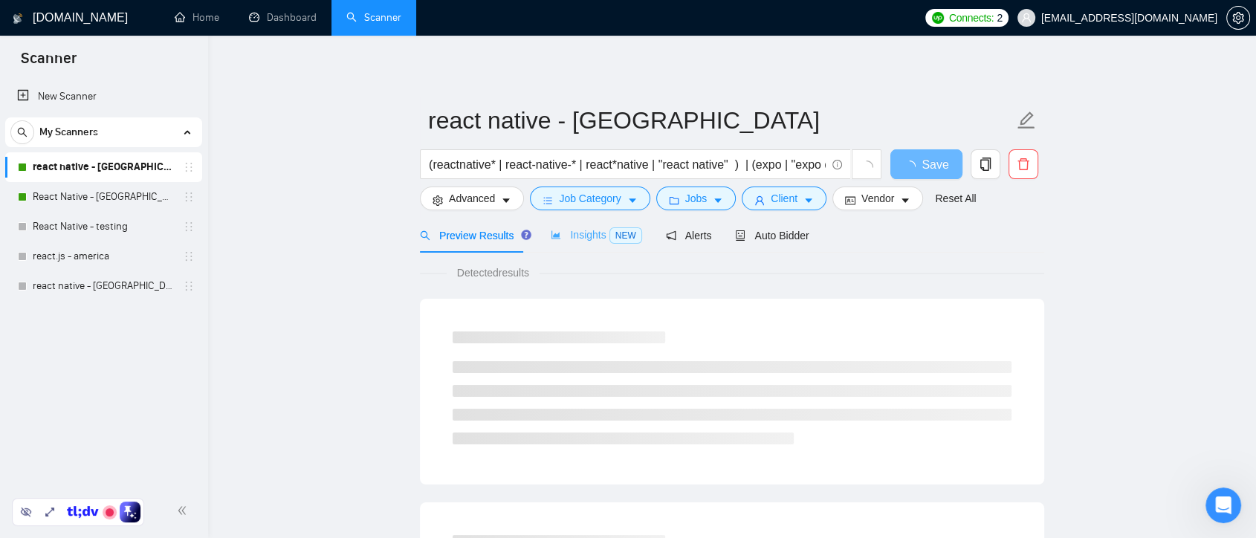
click at [577, 243] on div "Insights NEW" at bounding box center [596, 235] width 91 height 35
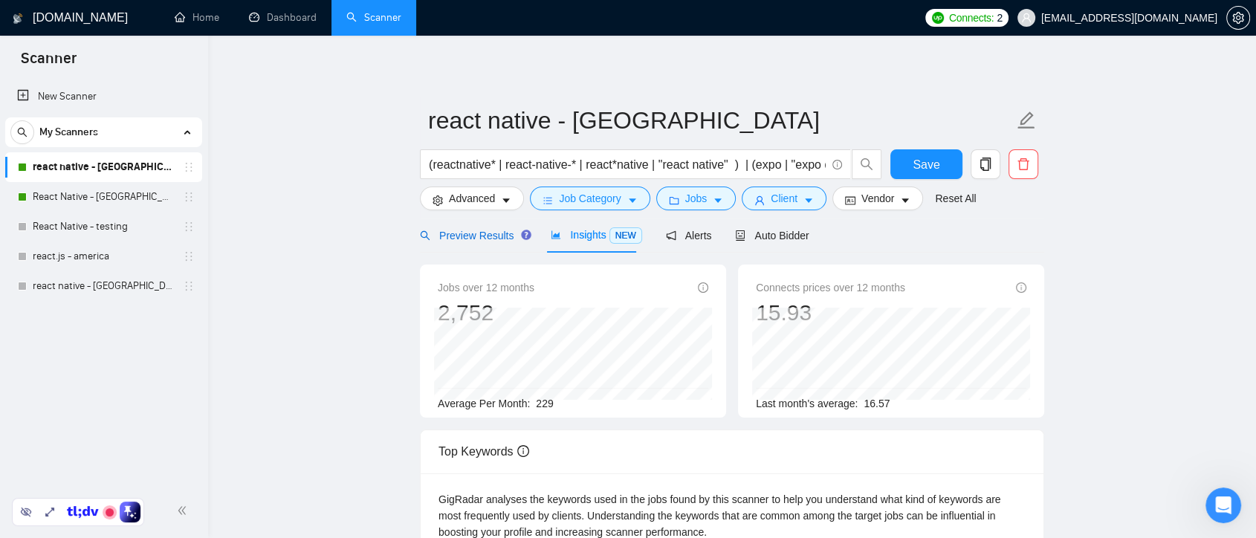
click at [474, 227] on div "Preview Results" at bounding box center [473, 235] width 107 height 16
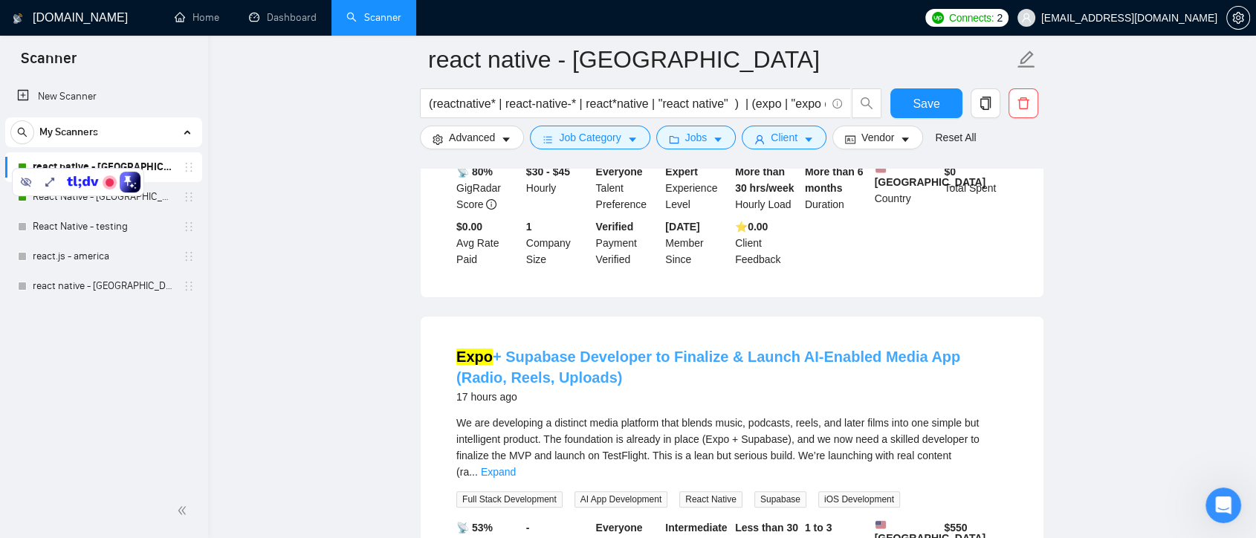
scroll to position [412, 0]
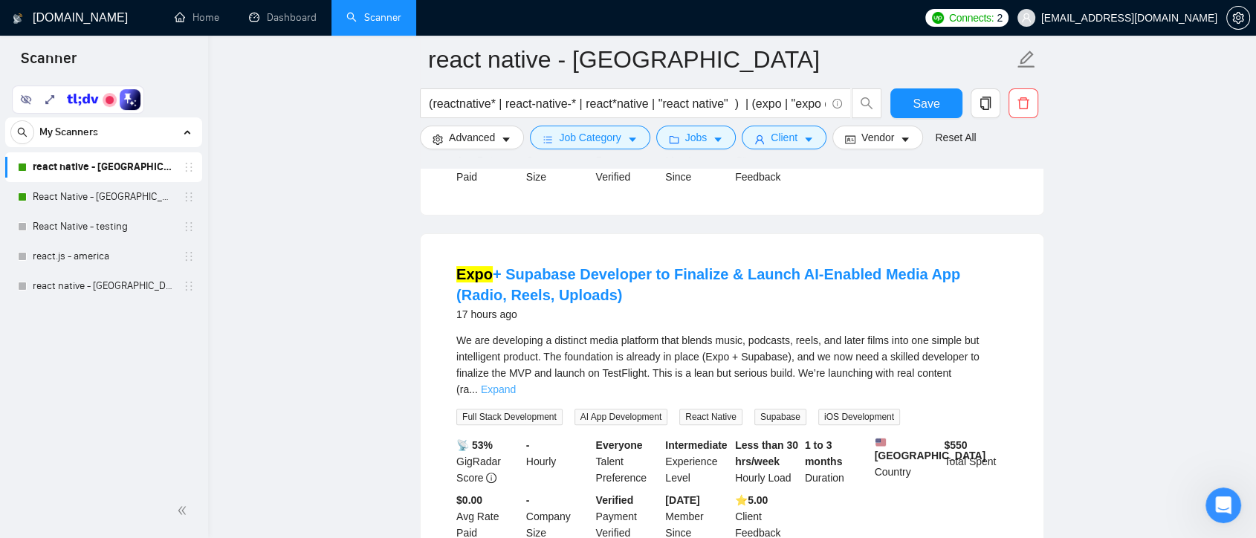
click at [516, 383] on link "Expand" at bounding box center [498, 389] width 35 height 12
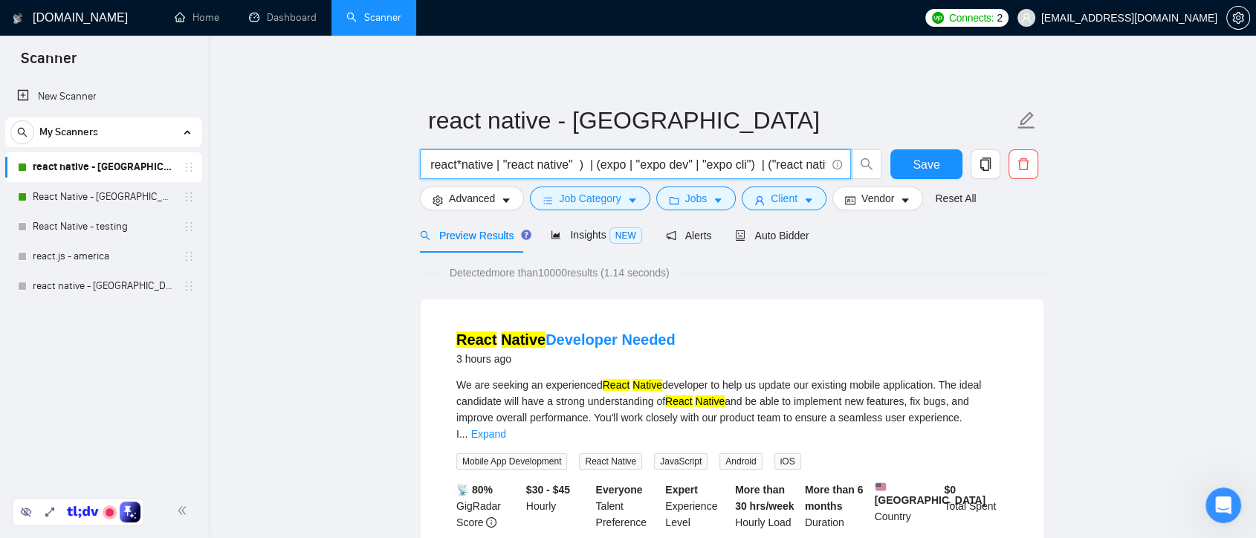
scroll to position [0, 290]
drag, startPoint x: 773, startPoint y: 166, endPoint x: 626, endPoint y: 168, distance: 146.4
click at [626, 168] on input "(reactnative* | react-native-* | react*native | "react native" ) | (expo | "exp…" at bounding box center [627, 164] width 397 height 19
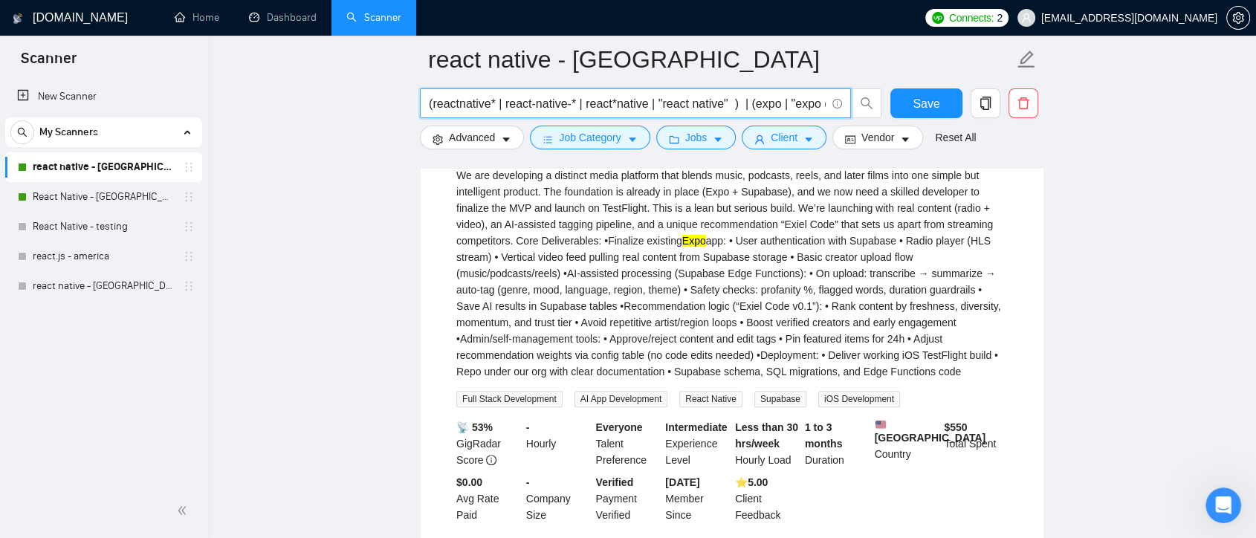
scroll to position [495, 0]
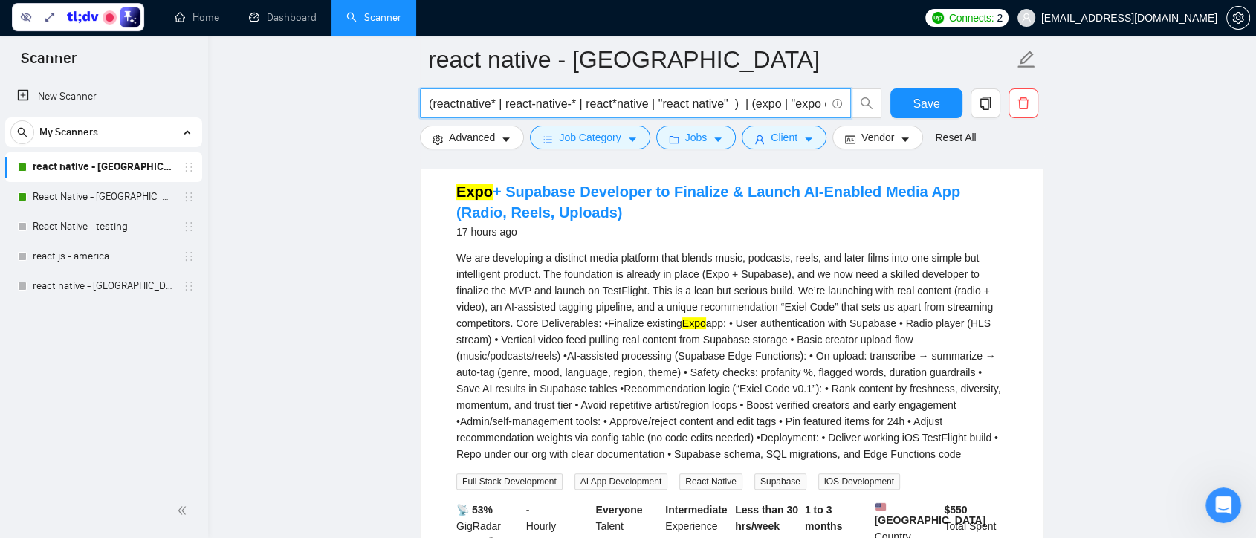
click at [743, 105] on input "(reactnative* | react-native-* | react*native | "react native" ) | (expo | "exp…" at bounding box center [627, 103] width 397 height 19
drag, startPoint x: 756, startPoint y: 105, endPoint x: 585, endPoint y: 112, distance: 171.0
click at [585, 112] on input "(reactnative* | react-native-* | react*native | "react native" ) | (expo | "exp…" at bounding box center [627, 103] width 397 height 19
drag, startPoint x: 597, startPoint y: 108, endPoint x: 829, endPoint y: 103, distance: 232.6
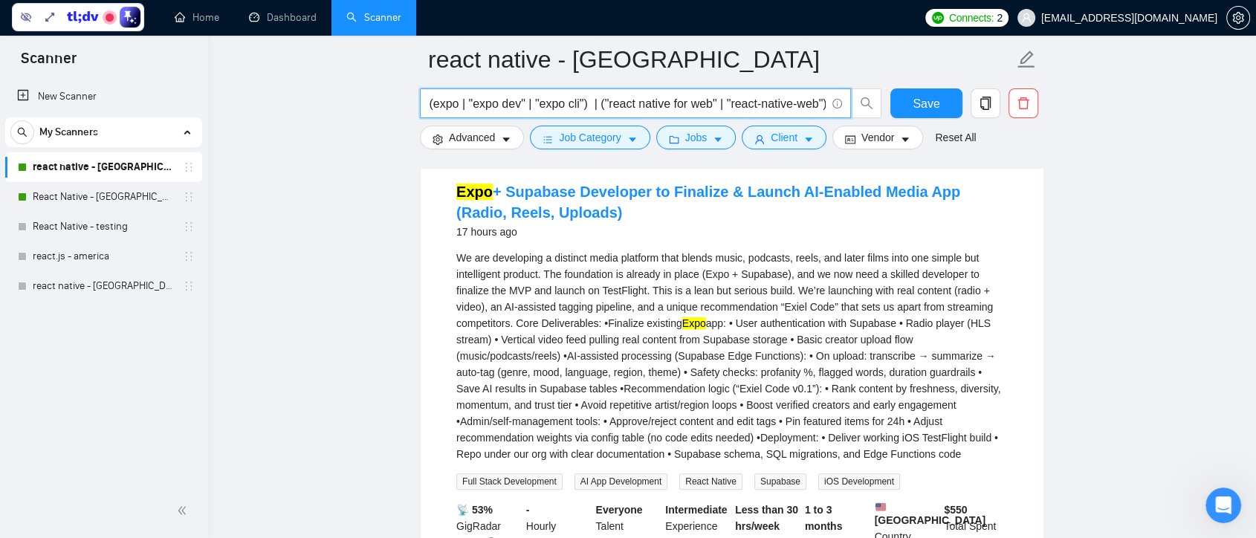
click at [829, 103] on span "(reactnative* | react-native-* | react*native | "react native" ) | (expo | "exp…" at bounding box center [635, 103] width 431 height 30
click at [524, 105] on input "(reactnative* | react-native-* | react*native | "react native" ) | (expo | "exp…" at bounding box center [627, 103] width 397 height 19
click at [435, 105] on input "(reactnative* | react-native-* | react*native | "react native" ) | (expo | "exp…" at bounding box center [627, 103] width 397 height 19
click at [421, 105] on span "(reactnative* | react-native-* | react*native | "react native" ) | (expo | "exp…" at bounding box center [635, 103] width 431 height 30
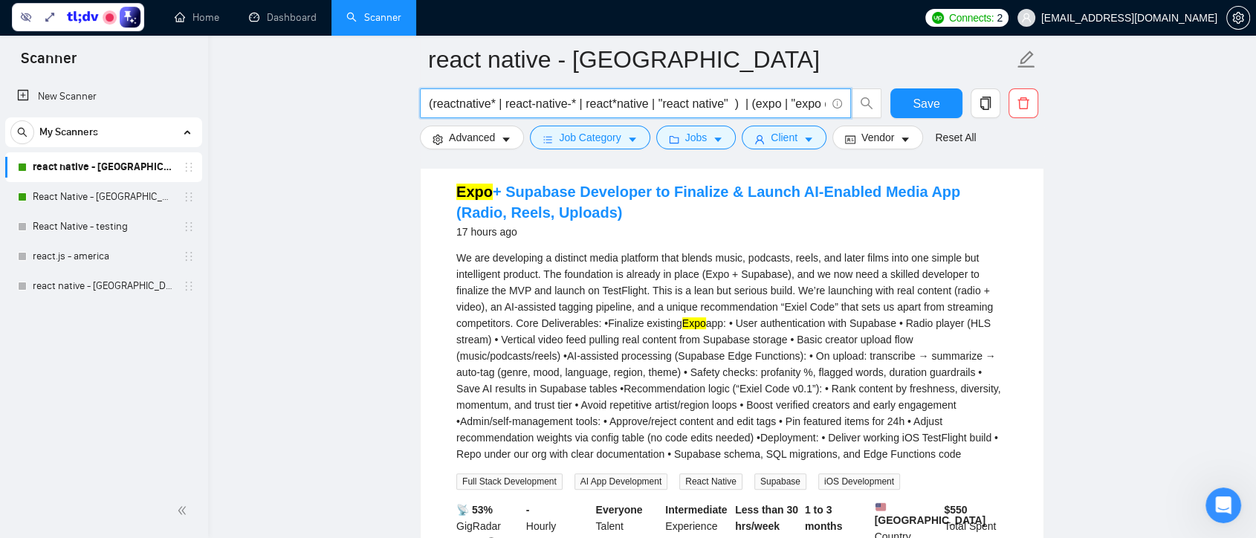
drag, startPoint x: 430, startPoint y: 105, endPoint x: 736, endPoint y: 105, distance: 306.1
click at [736, 105] on input "(reactnative* | react-native-* | react*native | "react native" ) | (expo | "exp…" at bounding box center [627, 103] width 397 height 19
click at [610, 110] on input "(reactnative* | react-native-* | react*native | "react native" ) | (expo | "exp…" at bounding box center [627, 103] width 397 height 19
click at [574, 103] on input "(reactnative* | react-native-* | react*native | "react native" ) | (expo | "exp…" at bounding box center [627, 103] width 397 height 19
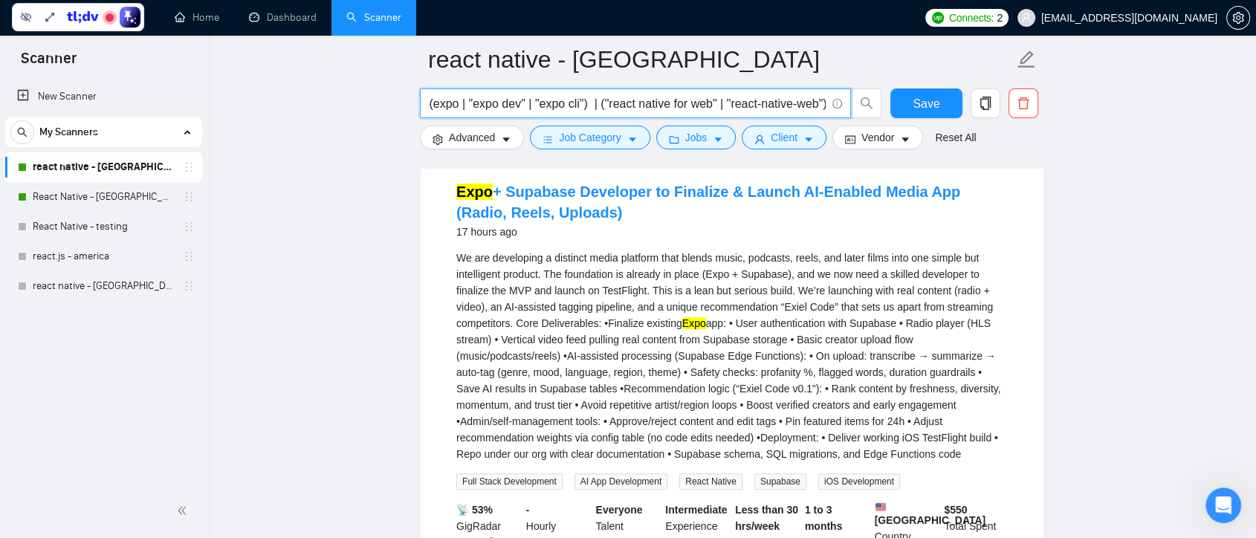
drag, startPoint x: 747, startPoint y: 105, endPoint x: 588, endPoint y: 111, distance: 159.8
click at [588, 111] on input "(reactnative* | react-native-* | react*native | "react native" ) | (expo | "exp…" at bounding box center [627, 103] width 397 height 19
click at [634, 106] on input "(reactnative* | react-native-* | react*native | "react native" ) | (expo | "exp…" at bounding box center [627, 103] width 397 height 19
drag, startPoint x: 583, startPoint y: 104, endPoint x: 580, endPoint y: 111, distance: 8.0
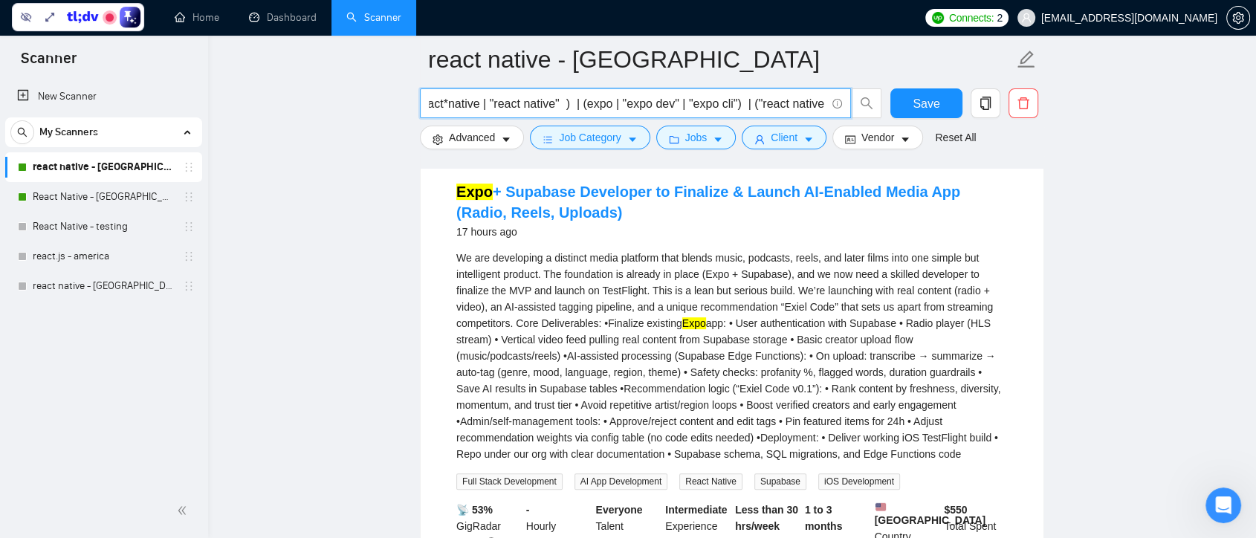
click at [580, 111] on input "(reactnative* | react-native-* | react*native | "react native" ) | (expo | "exp…" at bounding box center [627, 103] width 397 height 19
click at [83, 291] on link "react native - [GEOGRAPHIC_DATA] Sofiia" at bounding box center [103, 286] width 141 height 30
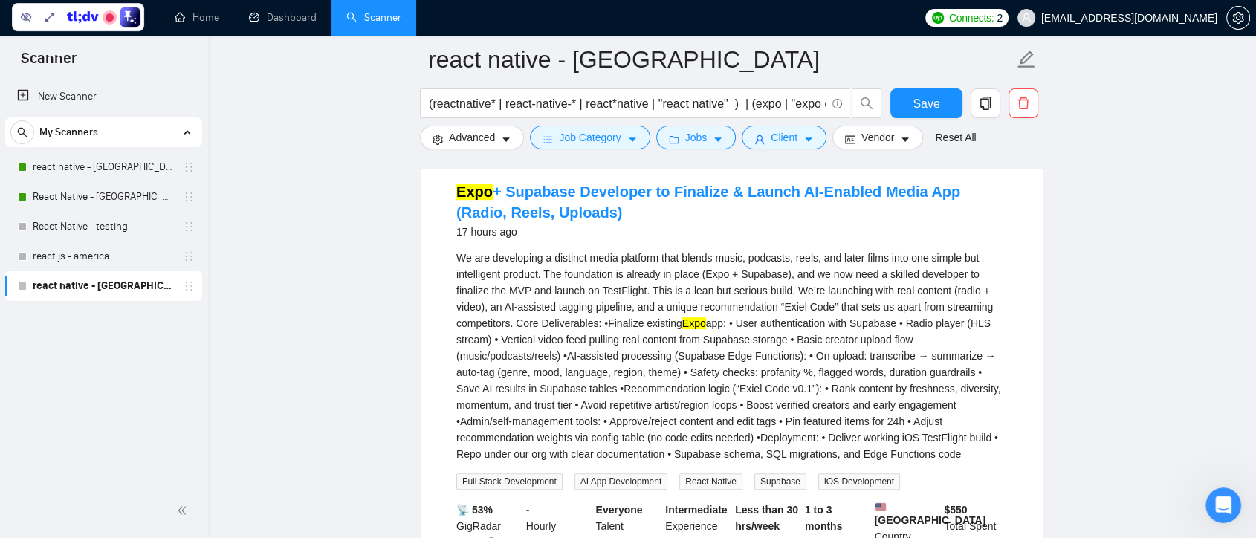
scroll to position [4, 0]
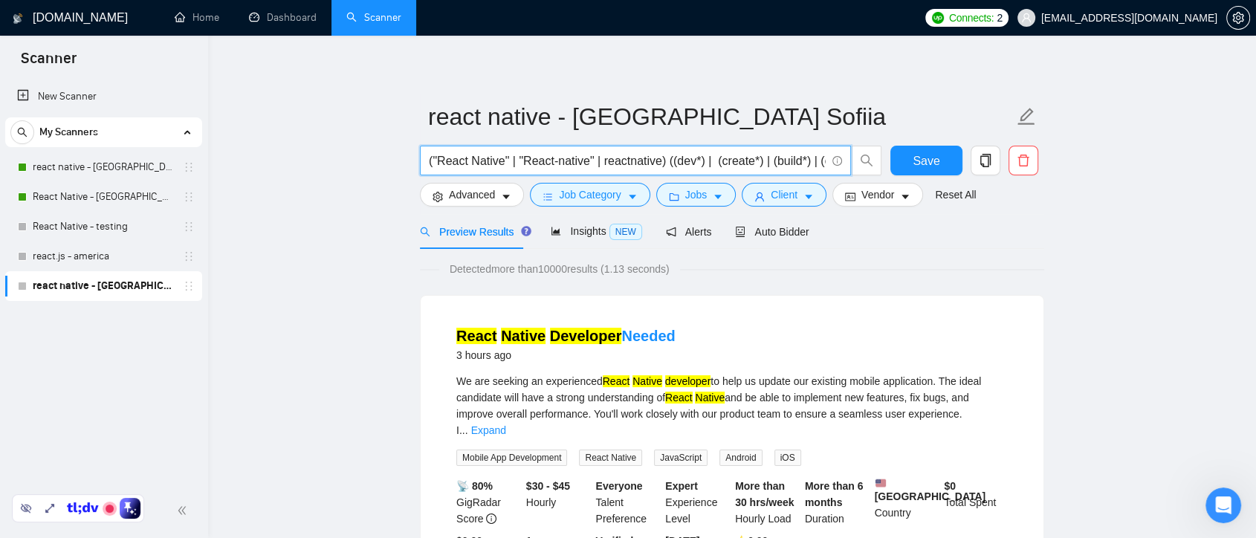
drag, startPoint x: 445, startPoint y: 161, endPoint x: 660, endPoint y: 164, distance: 214.7
click at [660, 164] on input "("React Native" | "React-native" | reactnative) ((dev*) | (create*) | (build*) …" at bounding box center [627, 161] width 397 height 19
click at [666, 165] on input "("React Native" | "React-native" | reactnative) ((dev*) | (create*) | (build*) …" at bounding box center [627, 161] width 397 height 19
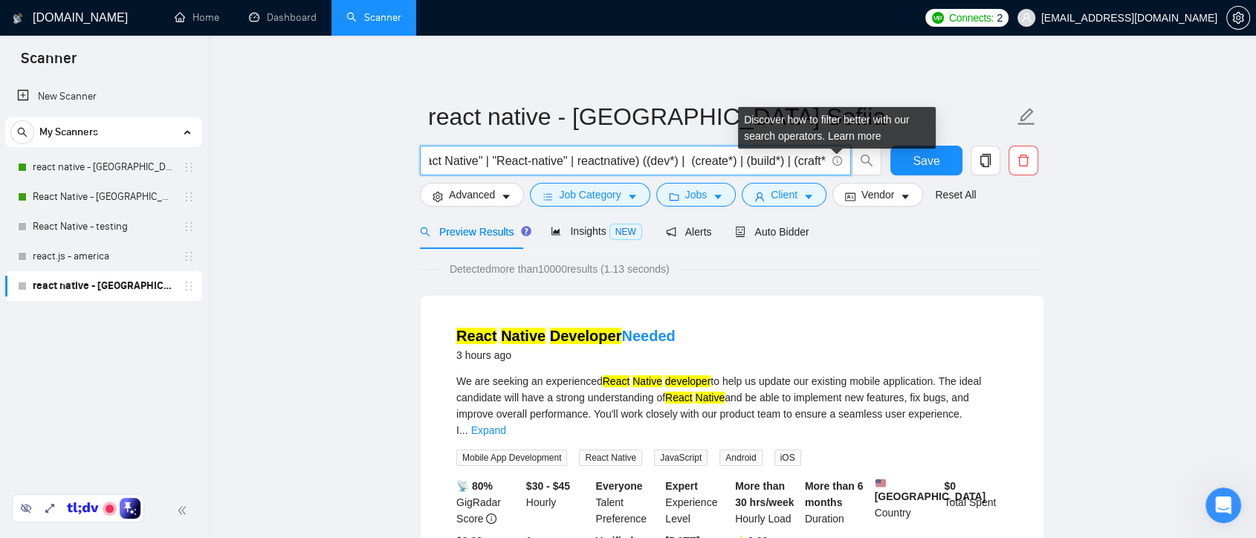
drag, startPoint x: 673, startPoint y: 165, endPoint x: 832, endPoint y: 164, distance: 159.0
click at [832, 164] on span "("React Native" | "React-native" | reactnative) ((dev*) | (create*) | (build*) …" at bounding box center [635, 161] width 431 height 30
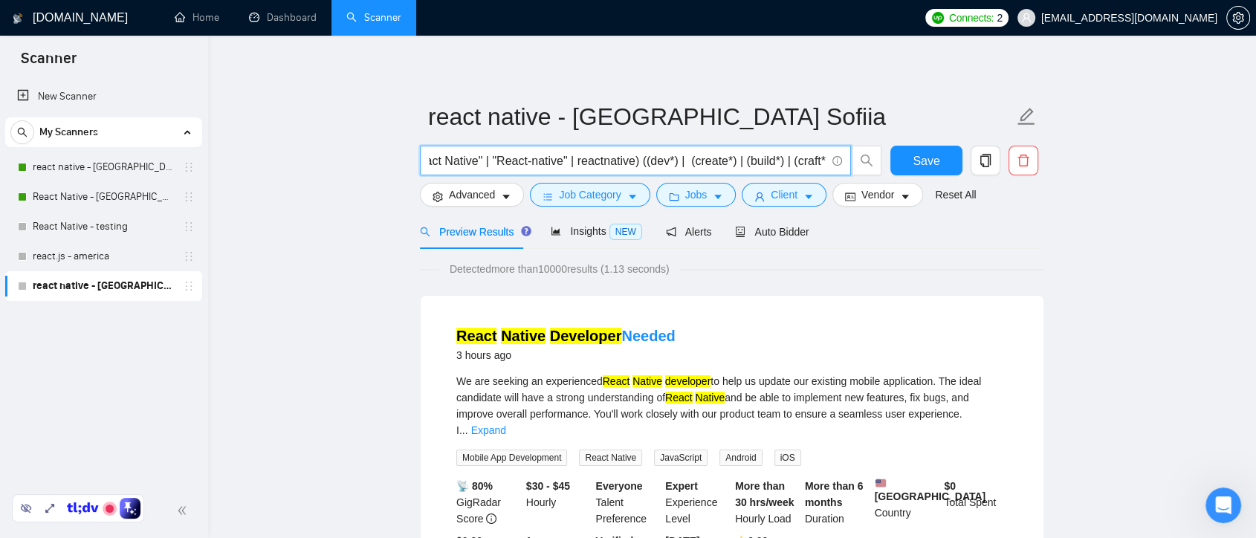
click at [825, 163] on input "("React Native" | "React-native" | reactnative) ((dev*) | (create*) | (build*) …" at bounding box center [627, 161] width 397 height 19
paste input "(expo | "expo dev" | "expo cli")"
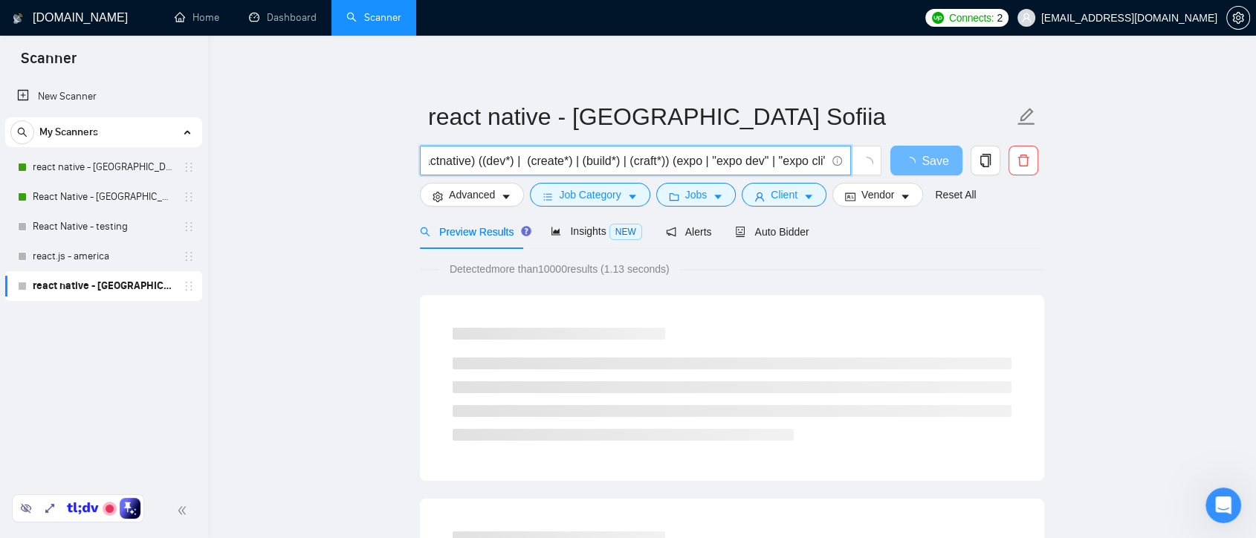
drag, startPoint x: 825, startPoint y: 159, endPoint x: 663, endPoint y: 164, distance: 161.3
click at [663, 164] on input "("React Native" | "React-native" | reactnative) ((dev*) | (create*) | (build*) …" at bounding box center [627, 161] width 397 height 19
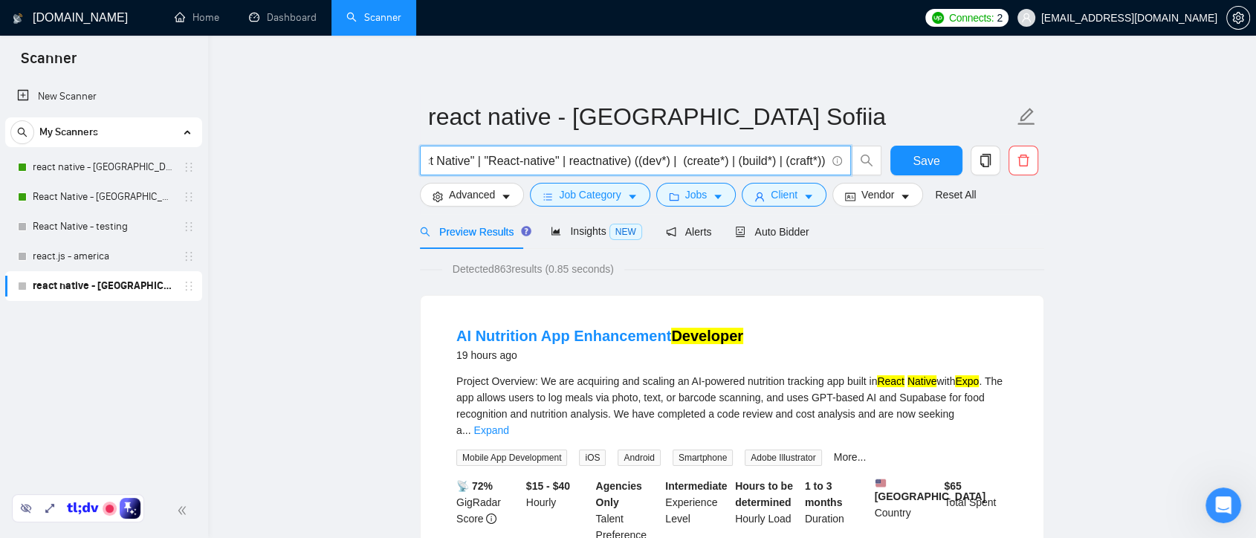
scroll to position [0, 30]
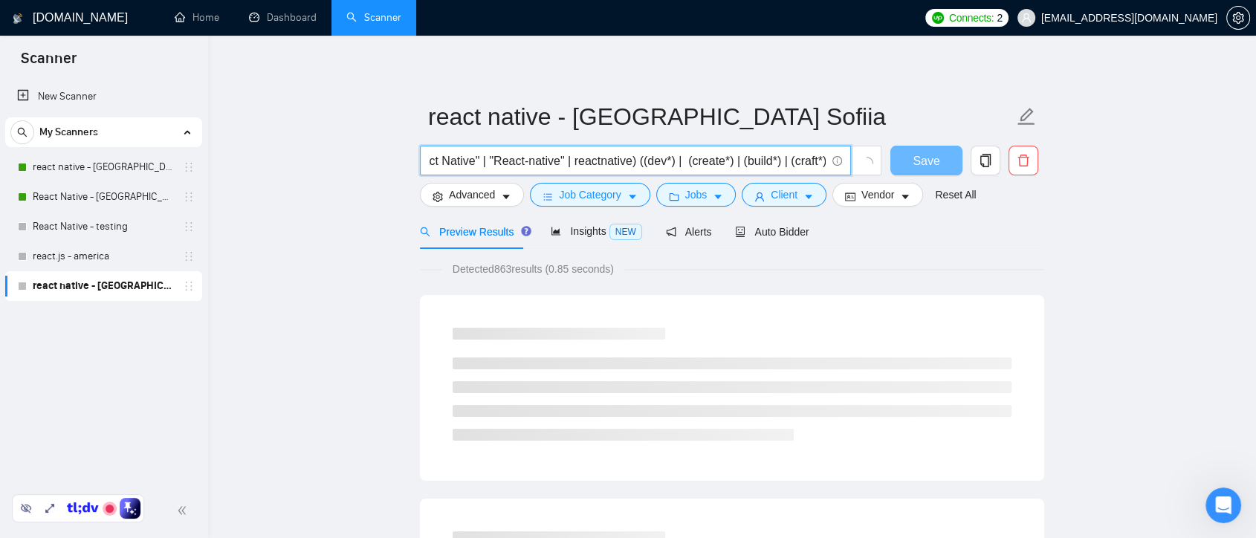
click at [631, 163] on input "("React Native" | "React-native" | reactnative) ((dev*) | (create*) | (build*) …" at bounding box center [627, 161] width 397 height 19
paste input "(expo | "expo dev" | "expo cli")"
click at [633, 161] on input "("React Native" | "React-native" | reactnative) (expo | "expo dev" | "expo cli"…" at bounding box center [627, 161] width 397 height 19
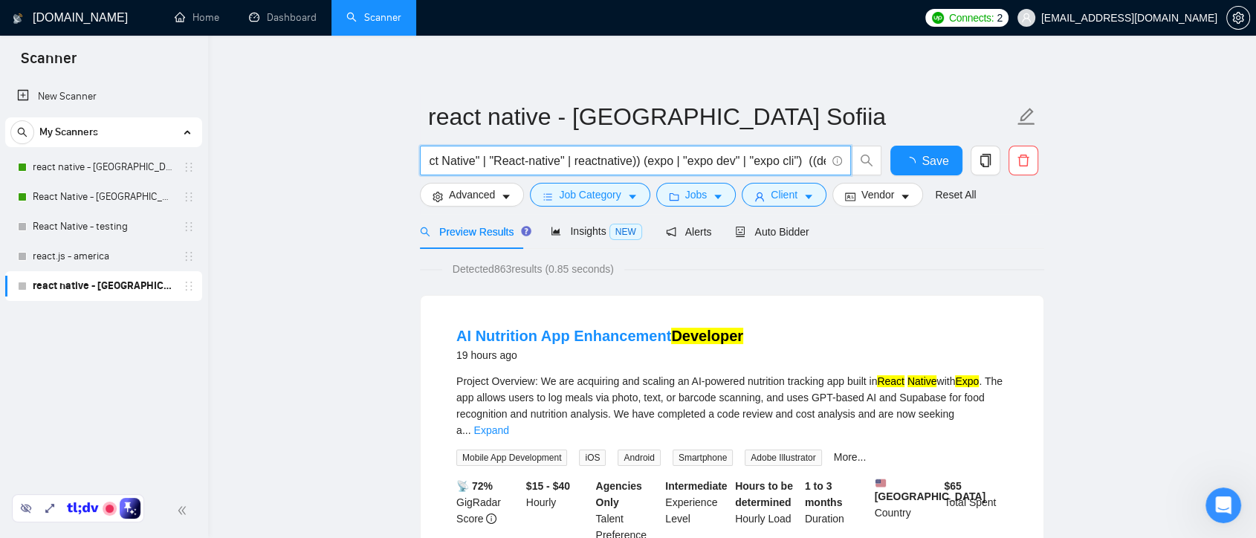
click at [455, 159] on input "("React Native" | "React-native" | reactnative)) (expo | "expo dev" | "expo cli…" at bounding box center [627, 161] width 397 height 19
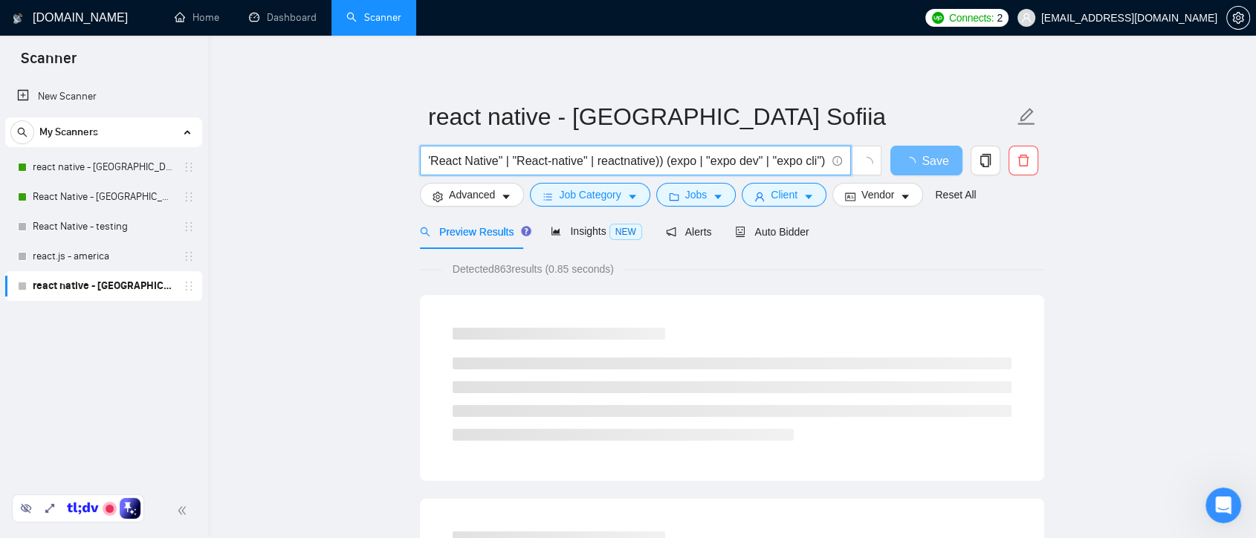
scroll to position [0, 0]
click at [666, 160] on input "(("React Native" | "React-native" | reactnative)) (expo | "expo dev" | "expo cl…" at bounding box center [627, 161] width 397 height 19
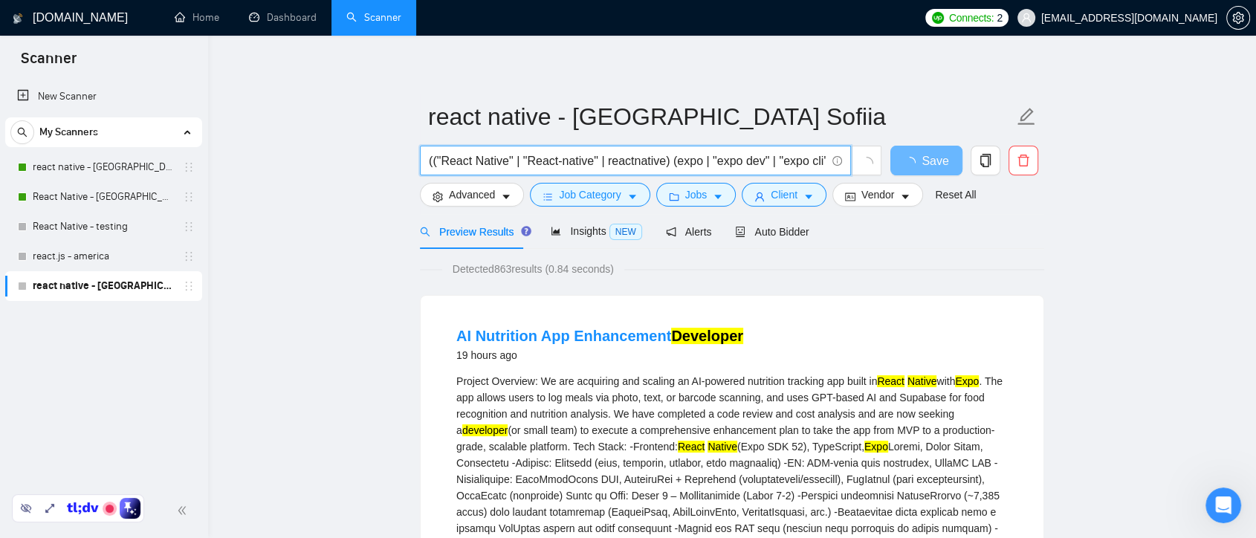
click at [699, 159] on input "(("React Native" | "React-native" | reactnative) (expo | "expo dev" | "expo cli…" at bounding box center [627, 161] width 397 height 19
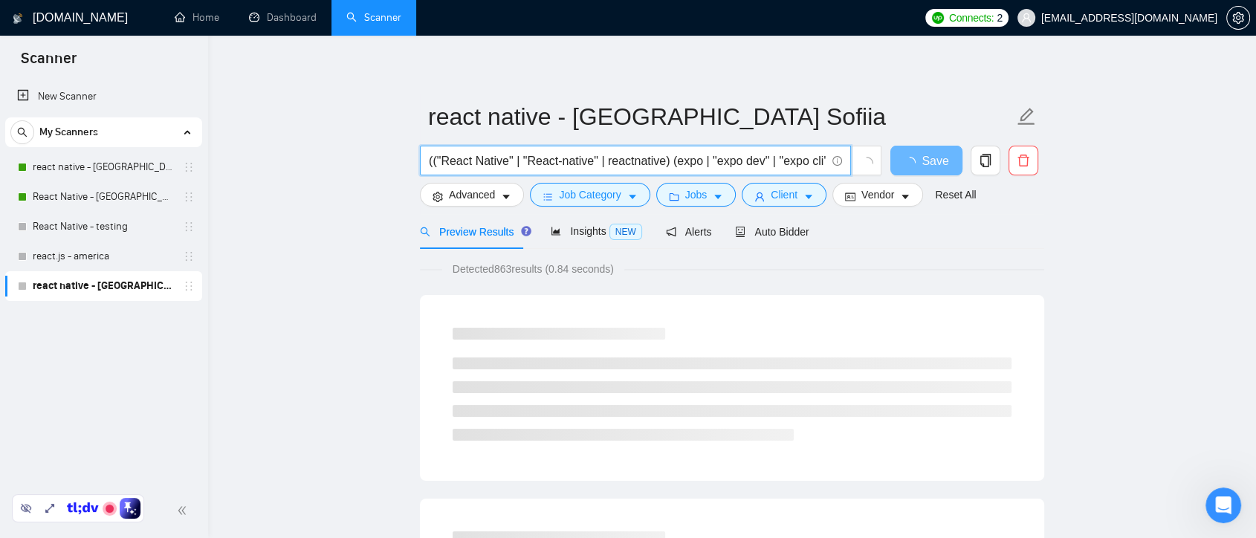
click at [666, 160] on input "(("React Native" | "React-native" | reactnative) (expo | "expo dev" | "expo cli…" at bounding box center [627, 161] width 397 height 19
paste input "|"
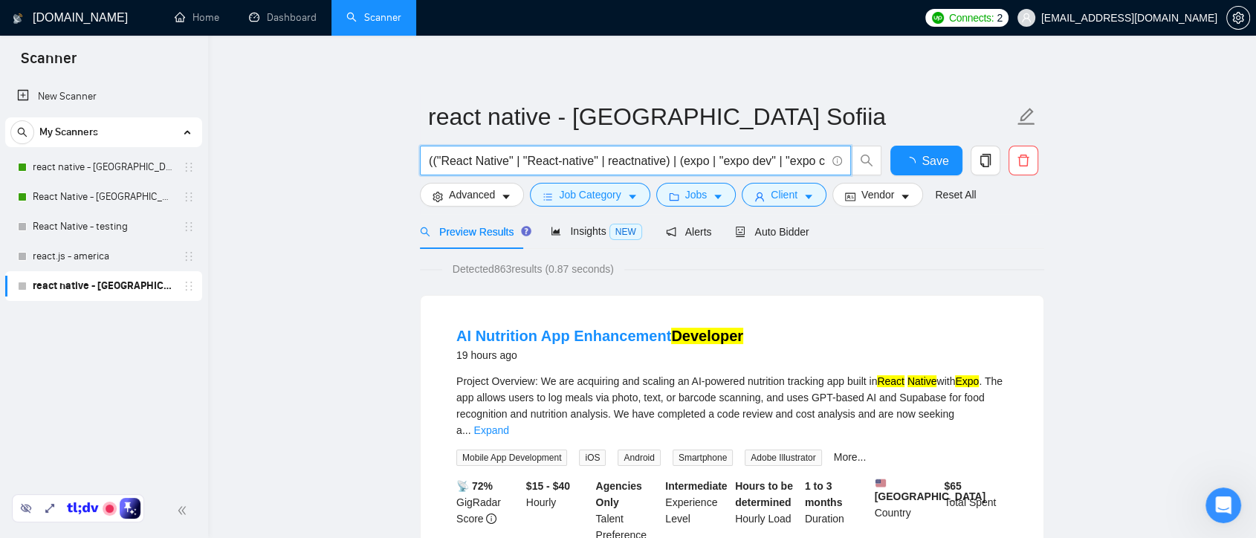
click at [678, 163] on input "(("React Native" | "React-native" | reactnative) | (expo | "expo dev" | "expo c…" at bounding box center [627, 161] width 397 height 19
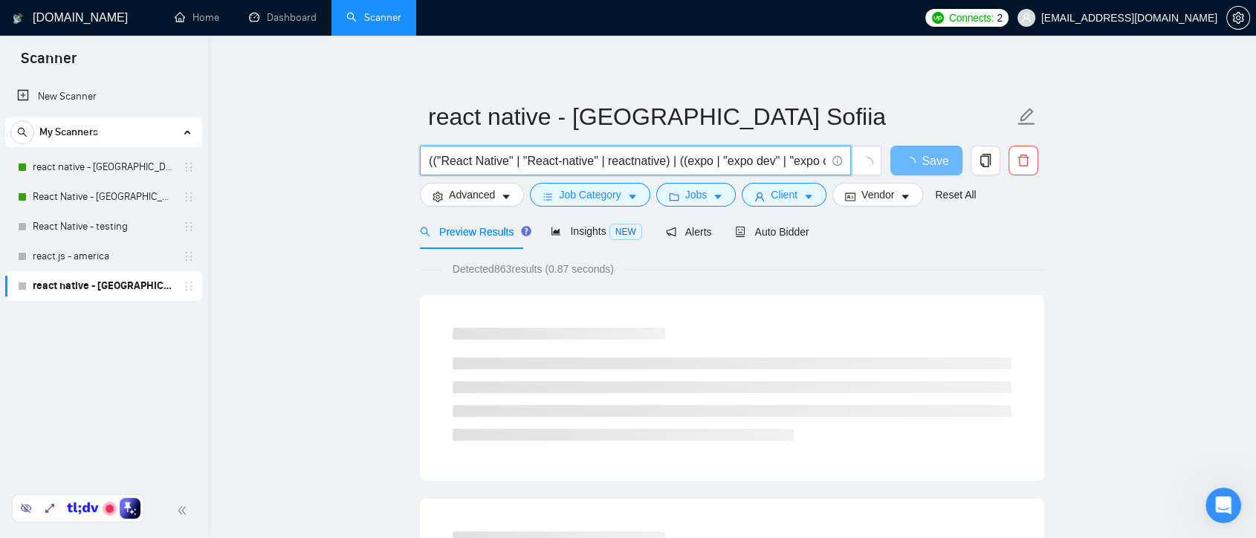
click at [706, 162] on input "(("React Native" | "React-native" | reactnative) | ((expo | "expo dev" | "expo …" at bounding box center [627, 161] width 397 height 19
drag, startPoint x: 750, startPoint y: 163, endPoint x: 634, endPoint y: 157, distance: 116.0
click at [634, 157] on input "(("React Native" | "React-native" | reactnative) | ((expo*) | "expo dev" | "exp…" at bounding box center [627, 161] width 397 height 19
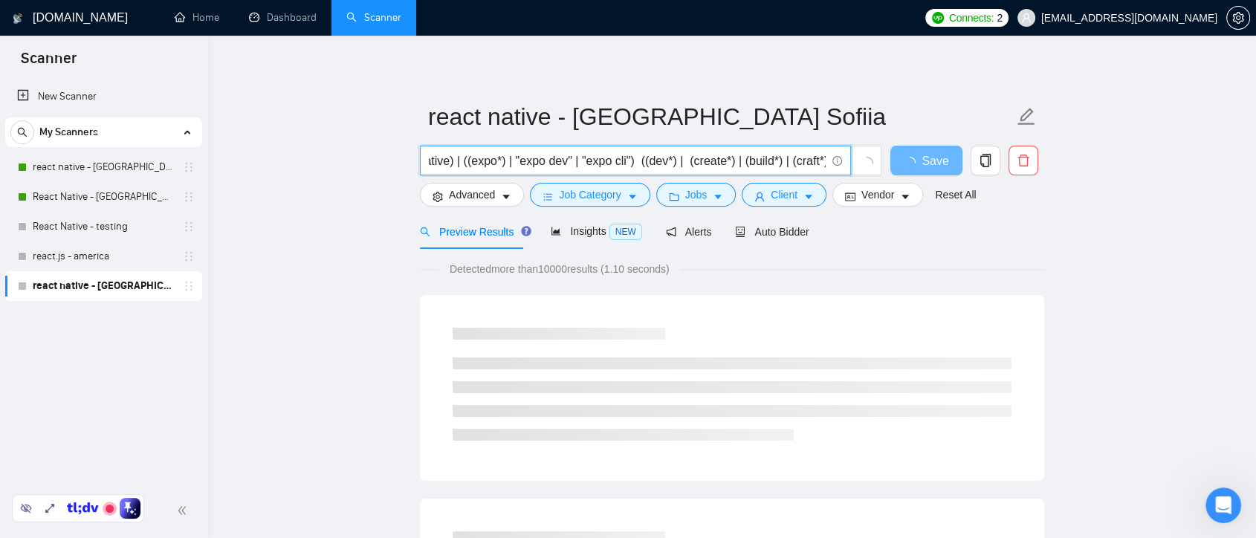
click at [631, 159] on input "(("React Native" | "React-native" | reactnative) | ((expo*) | "expo dev" | "exp…" at bounding box center [627, 161] width 397 height 19
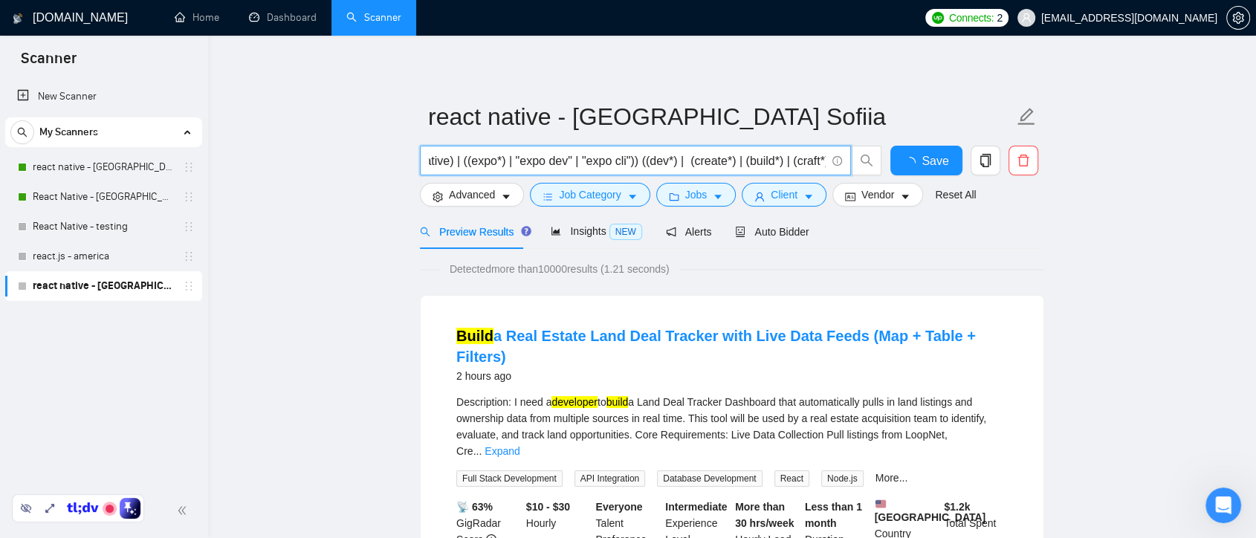
scroll to position [0, 213]
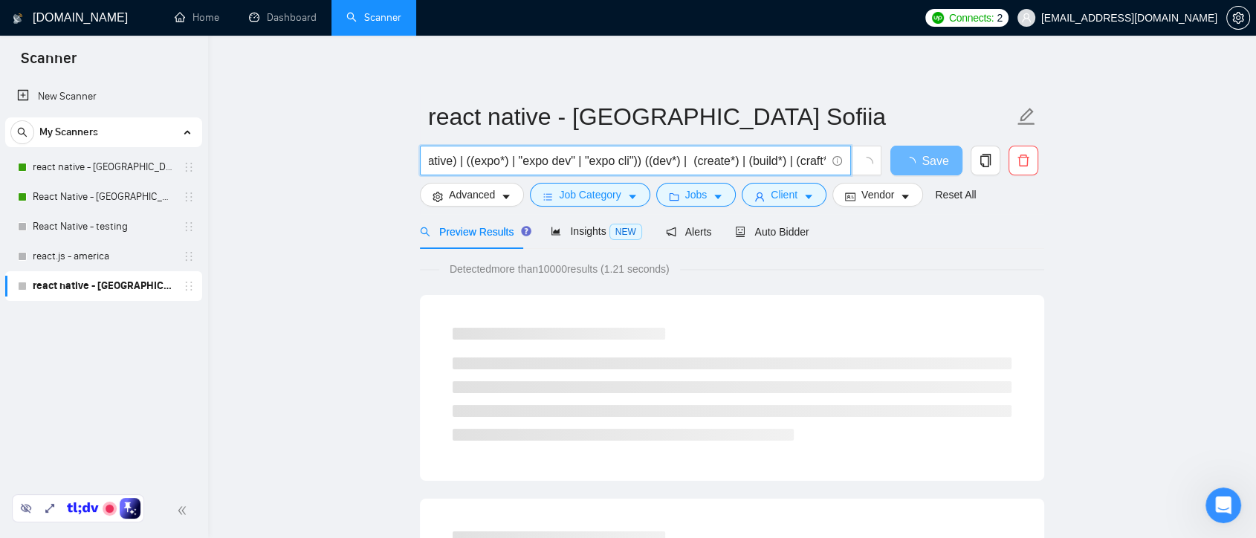
click at [641, 163] on input "(("React Native" | "React-native" | reactnative) | ((expo*) | "expo dev" | "exp…" at bounding box center [627, 161] width 397 height 19
drag, startPoint x: 497, startPoint y: 166, endPoint x: 353, endPoint y: 166, distance: 144.1
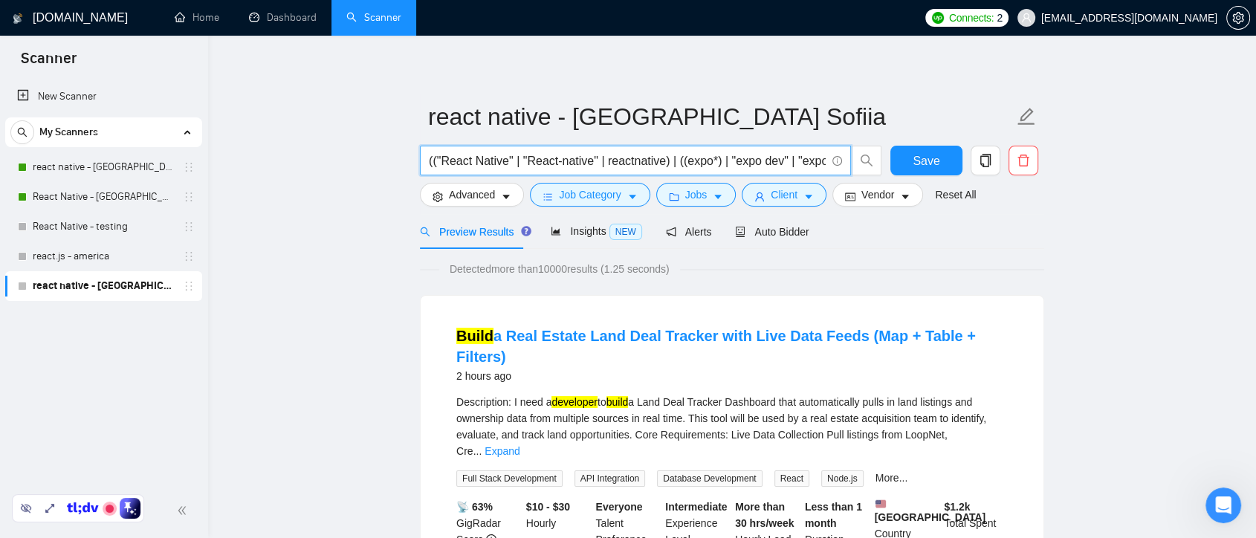
click at [675, 164] on input "(("React Native" | "React-native" | reactnative) | ((expo*) | "expo dev" | "exp…" at bounding box center [627, 161] width 397 height 19
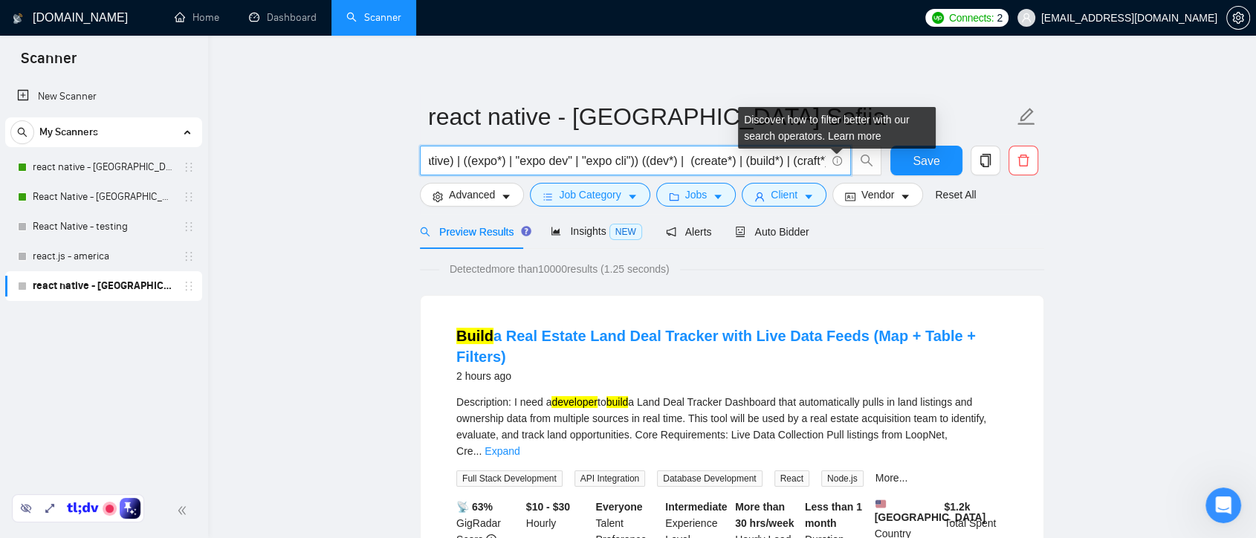
drag, startPoint x: 783, startPoint y: 163, endPoint x: 838, endPoint y: 163, distance: 55.0
click at [838, 163] on span "(("React Native" | "React-native" | reactnative) | ((expo*) | "expo dev" | "exp…" at bounding box center [635, 161] width 431 height 30
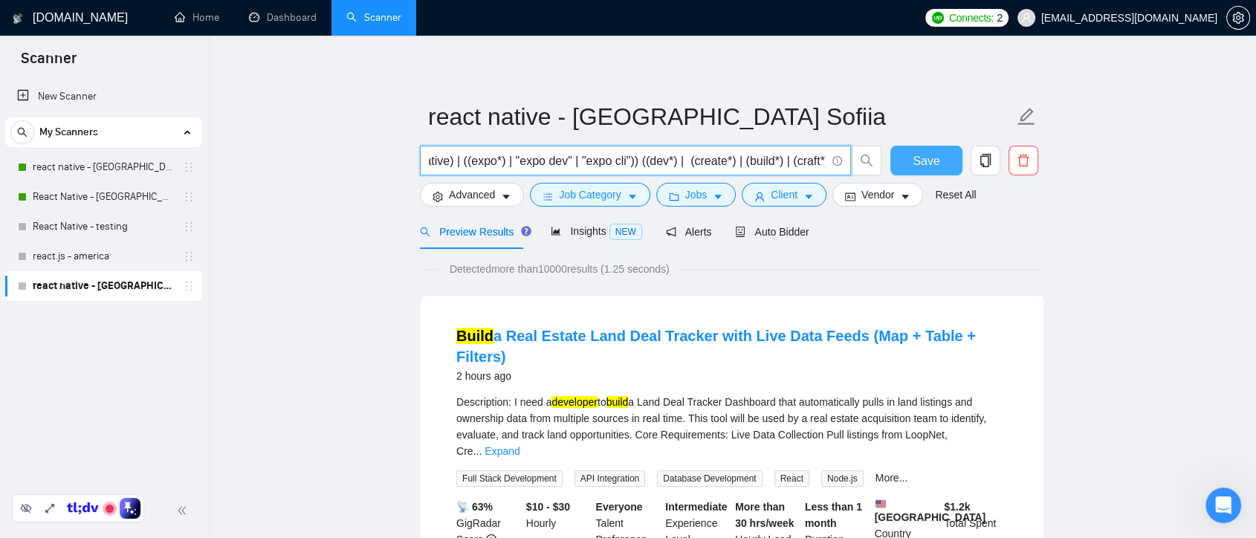
type input "(("React Native" | "React-native" | reactnative) | ((expo*) | "expo dev" | "exp…"
click at [931, 159] on span "Save" at bounding box center [925, 161] width 27 height 19
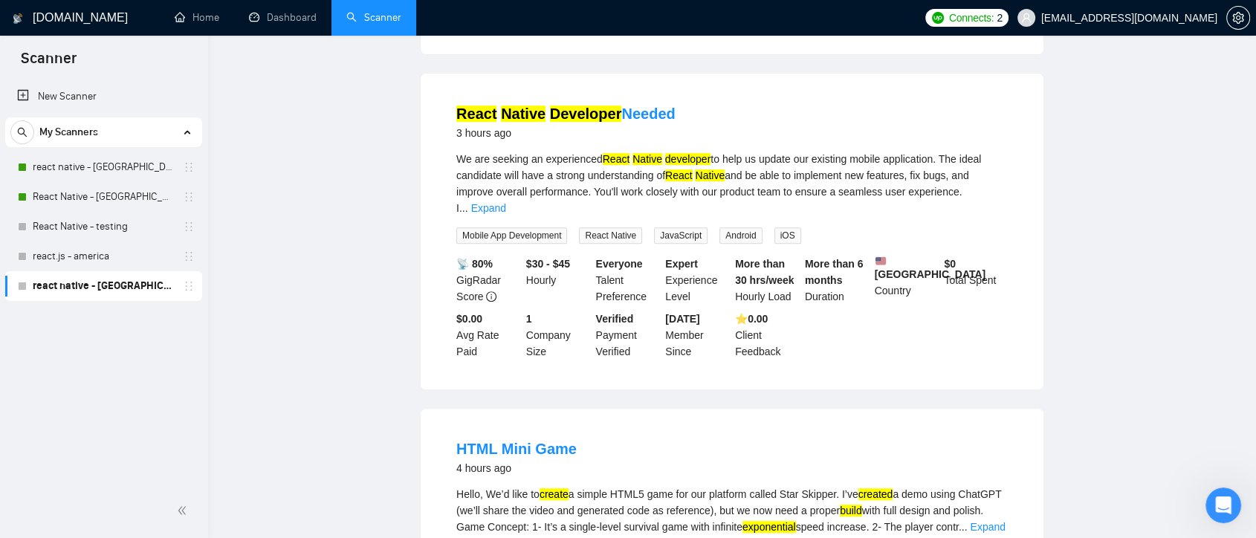
scroll to position [0, 0]
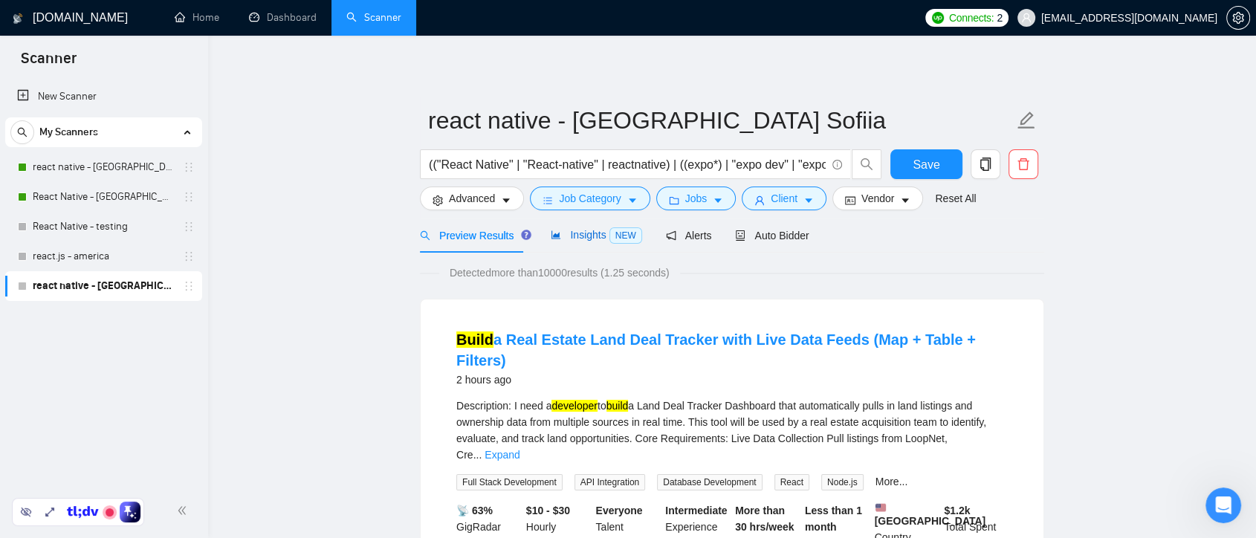
click at [585, 239] on span "Insights NEW" at bounding box center [596, 235] width 91 height 12
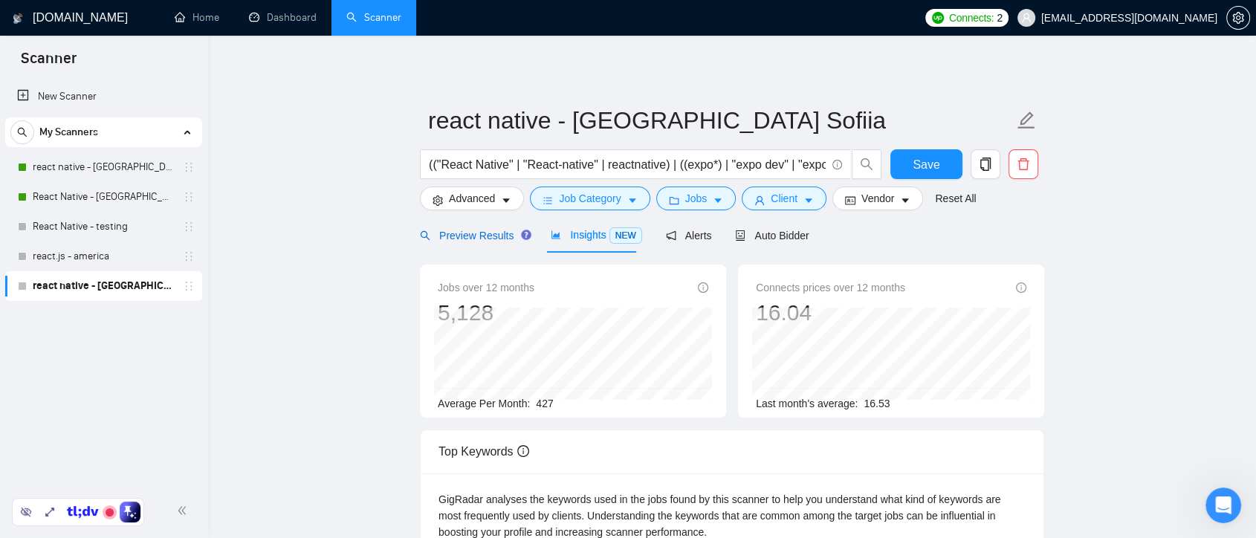
click at [474, 236] on span "Preview Results" at bounding box center [473, 236] width 107 height 12
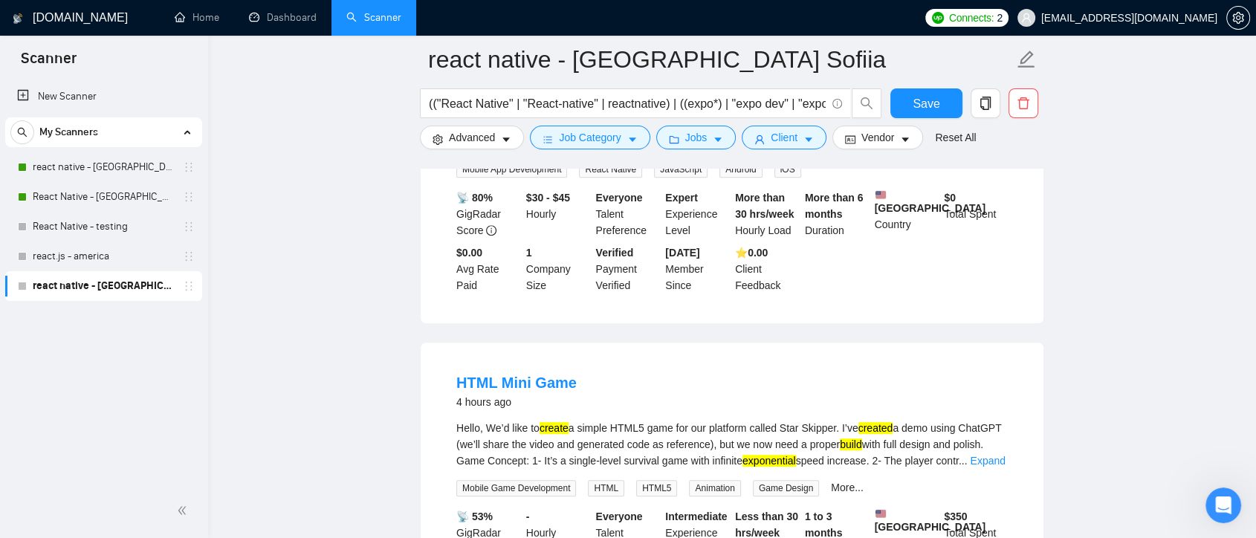
scroll to position [1238, 0]
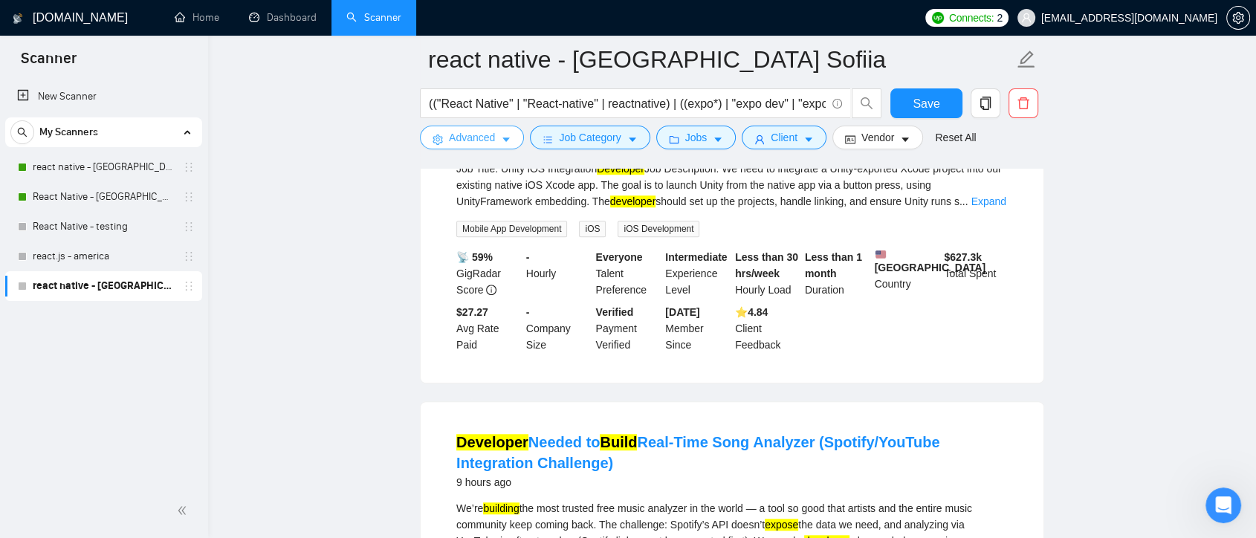
click at [494, 142] on button "Advanced" at bounding box center [472, 138] width 104 height 24
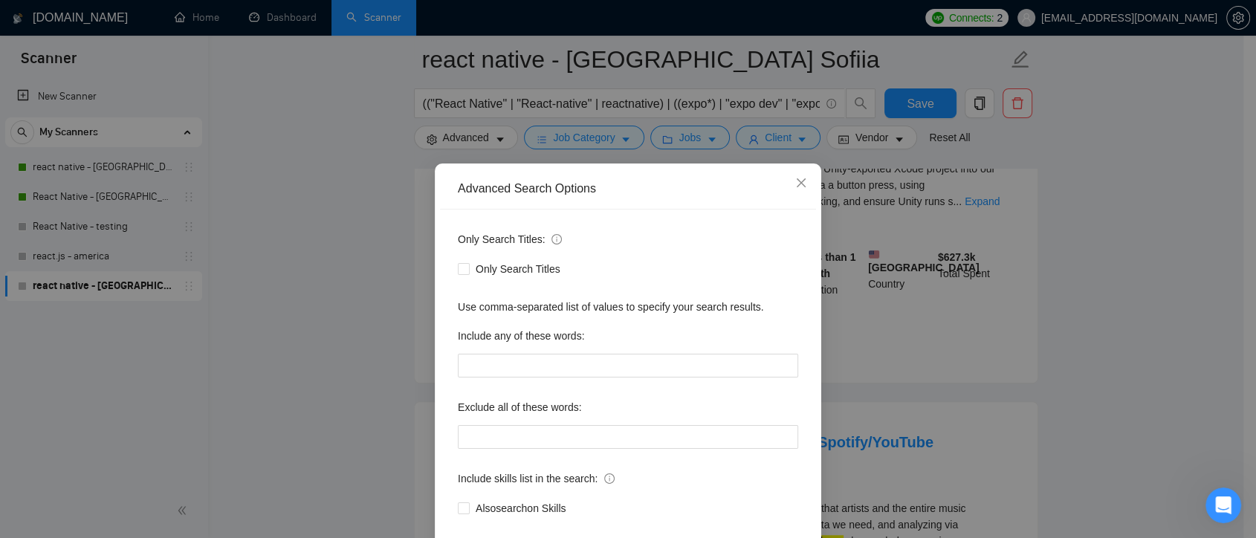
scroll to position [80, 0]
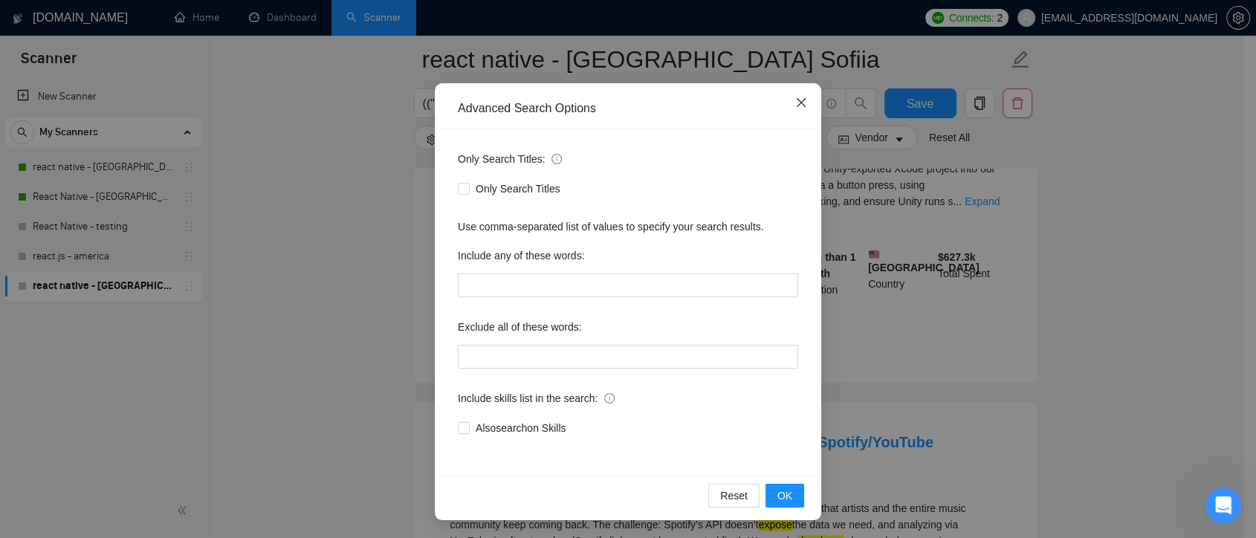
click at [795, 104] on icon "close" at bounding box center [801, 103] width 12 height 12
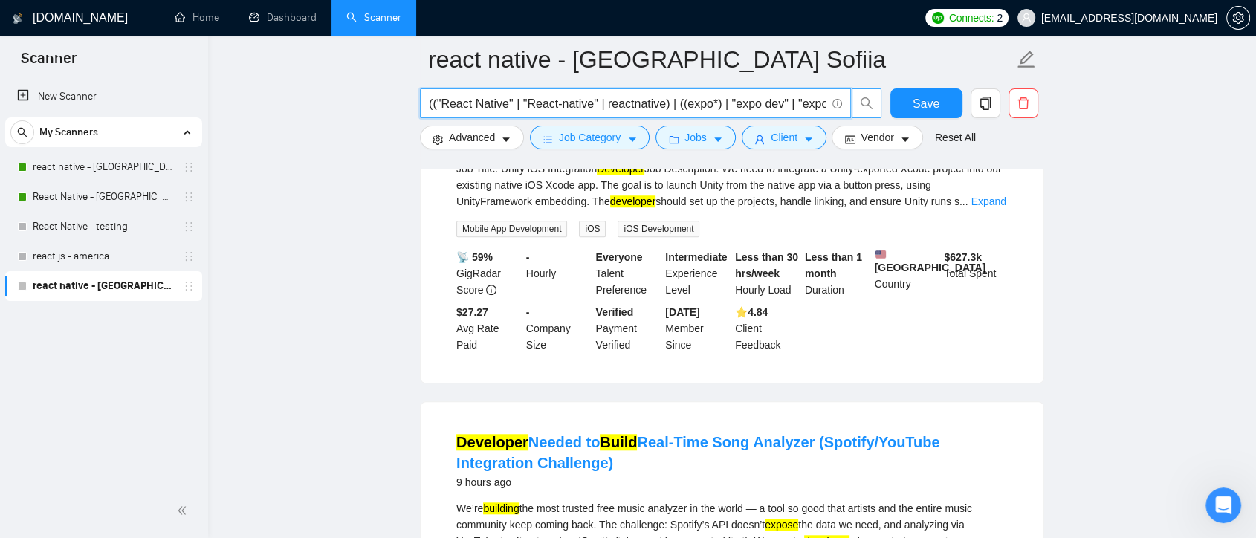
scroll to position [0, 216]
drag, startPoint x: 761, startPoint y: 108, endPoint x: 880, endPoint y: 105, distance: 119.6
click at [880, 105] on span "(("React Native" | "React-native" | reactnative) | ((expo*) | "expo dev" | "exp…" at bounding box center [651, 103] width 462 height 30
click at [785, 146] on button "Client" at bounding box center [783, 138] width 85 height 24
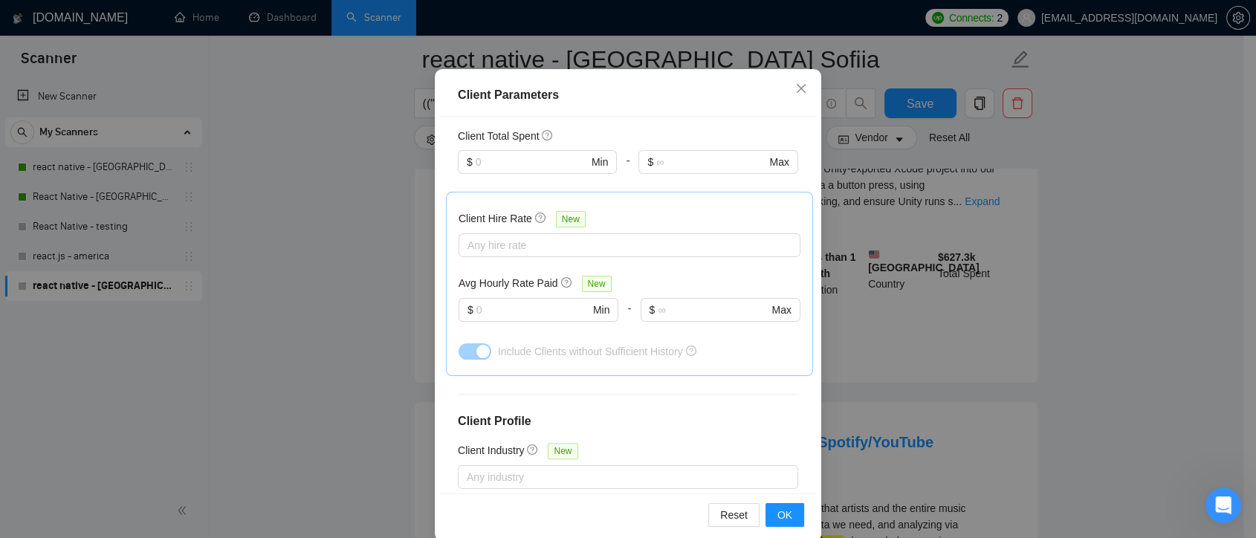
scroll to position [495, 0]
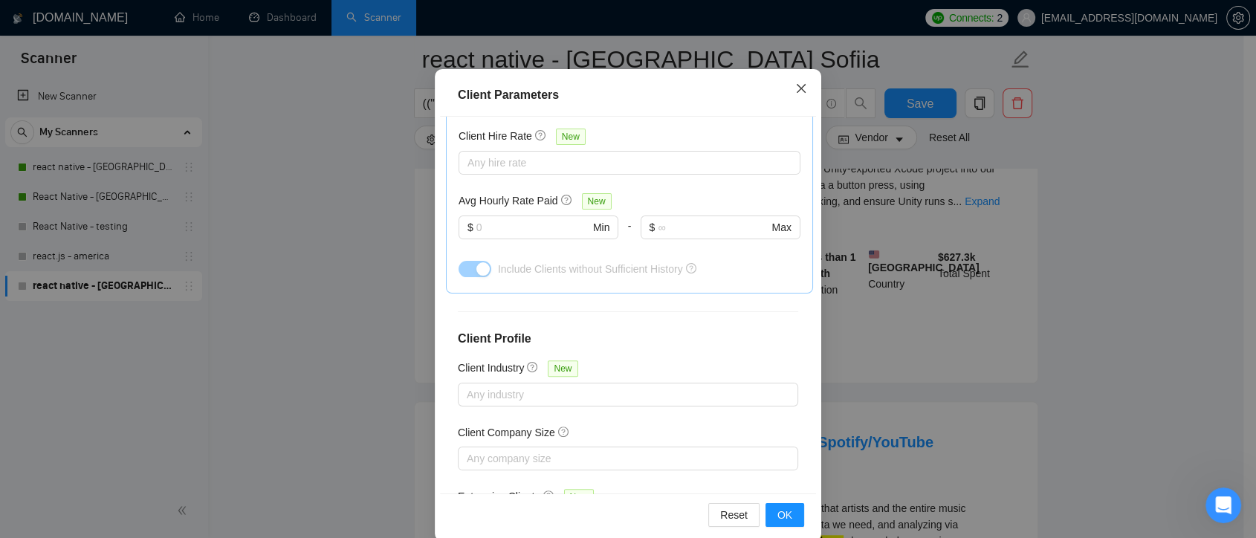
click at [793, 96] on span "Close" at bounding box center [801, 89] width 40 height 40
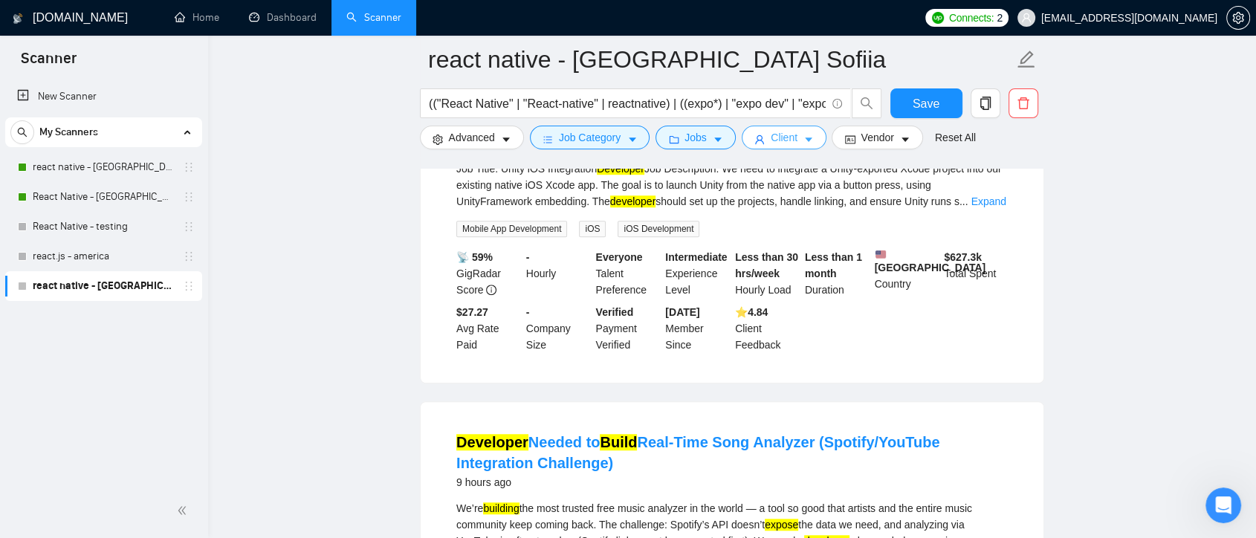
scroll to position [0, 0]
click at [712, 134] on span "caret-down" at bounding box center [717, 139] width 10 height 11
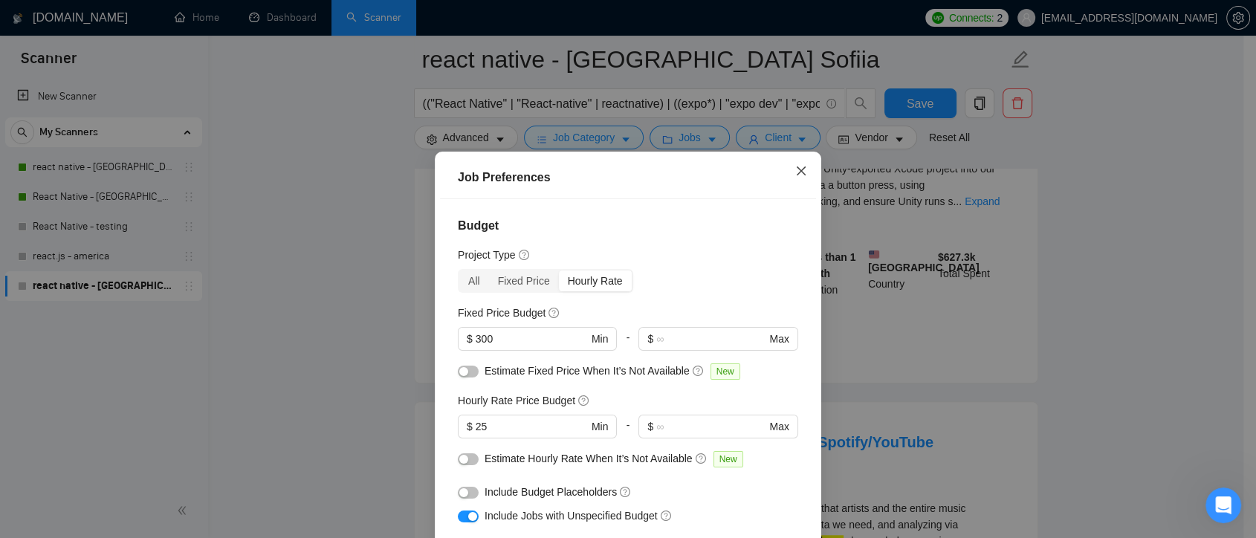
click at [795, 177] on icon "close" at bounding box center [801, 171] width 12 height 12
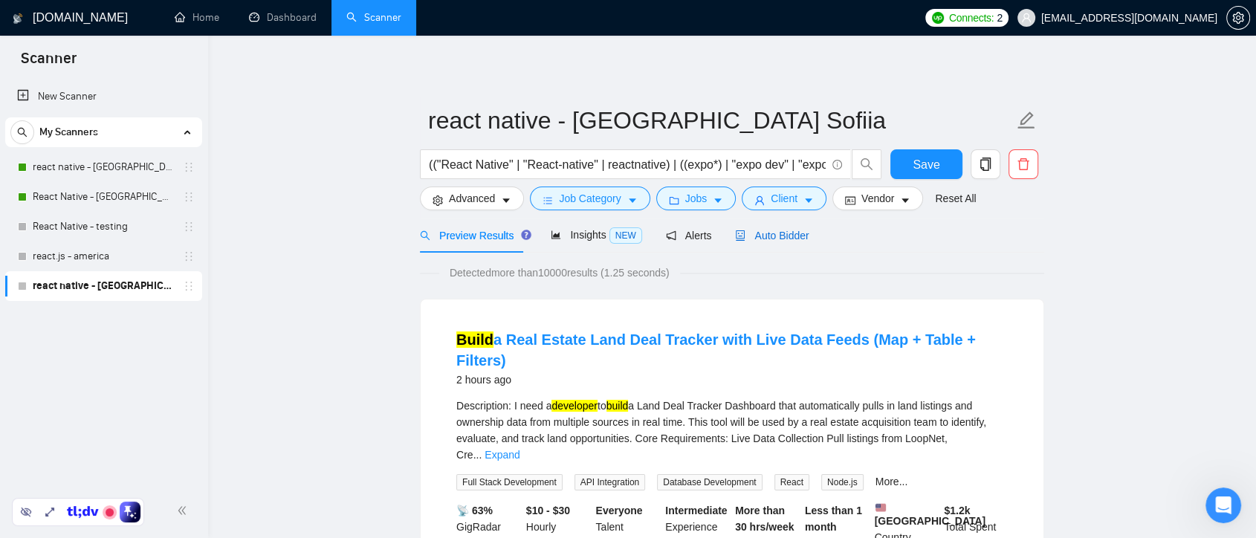
click at [766, 238] on span "Auto Bidder" at bounding box center [772, 236] width 74 height 12
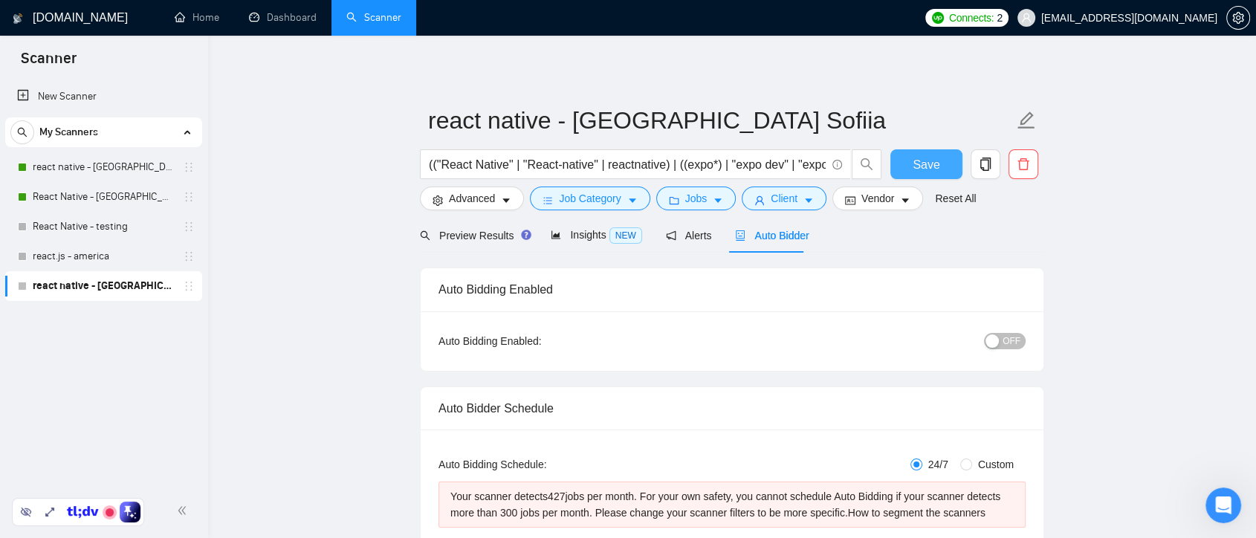
click at [948, 163] on button "Save" at bounding box center [926, 164] width 72 height 30
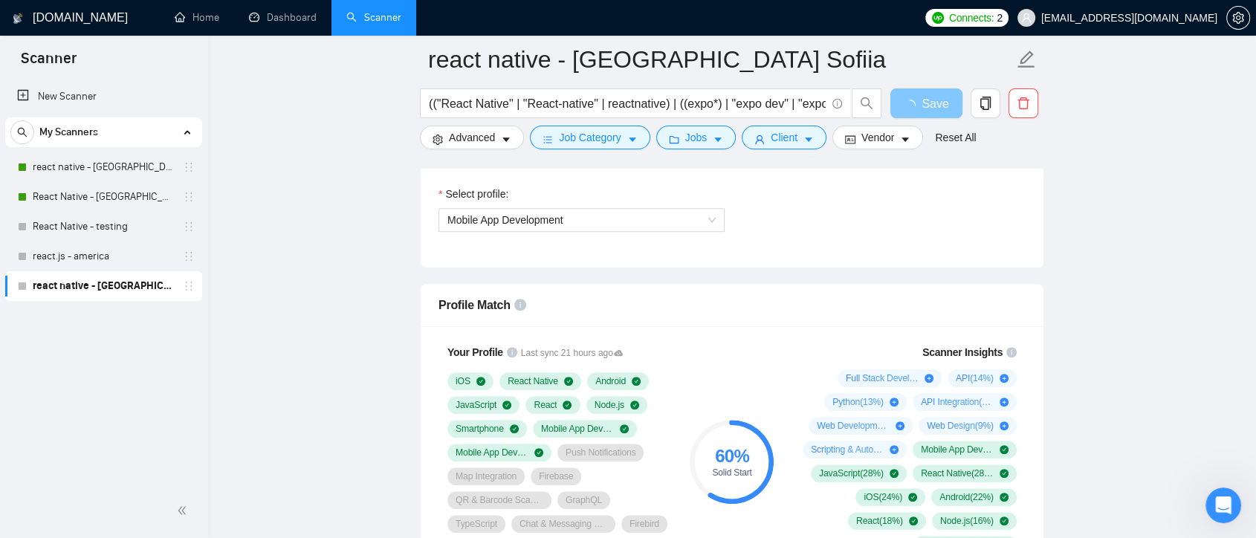
scroll to position [825, 0]
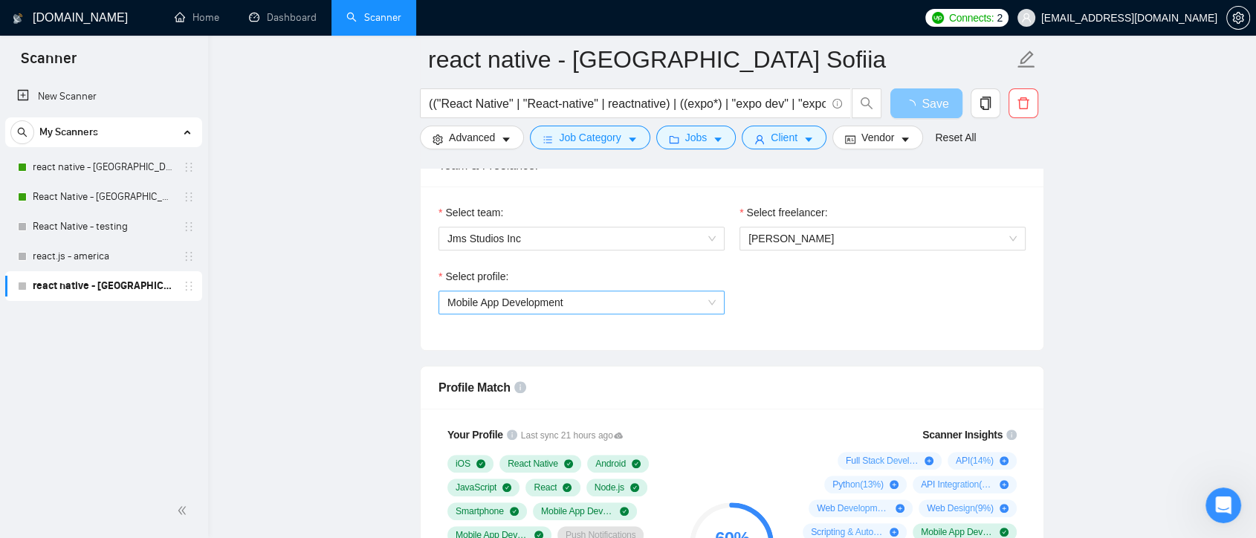
click at [718, 300] on div "Mobile App Development" at bounding box center [581, 302] width 286 height 24
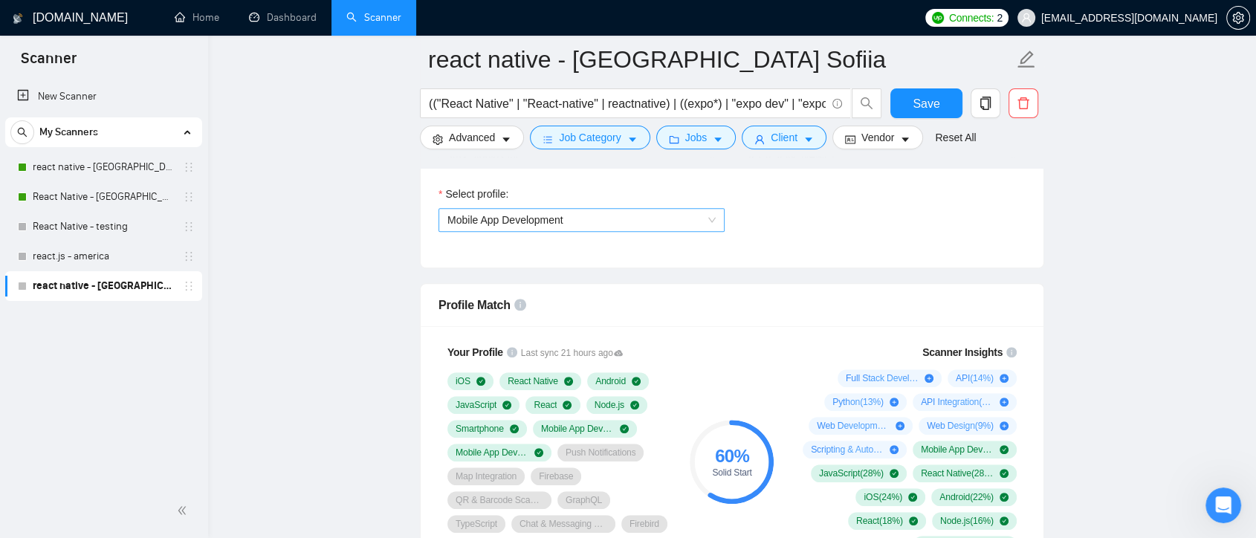
click at [651, 225] on span "Mobile App Development" at bounding box center [581, 220] width 268 height 22
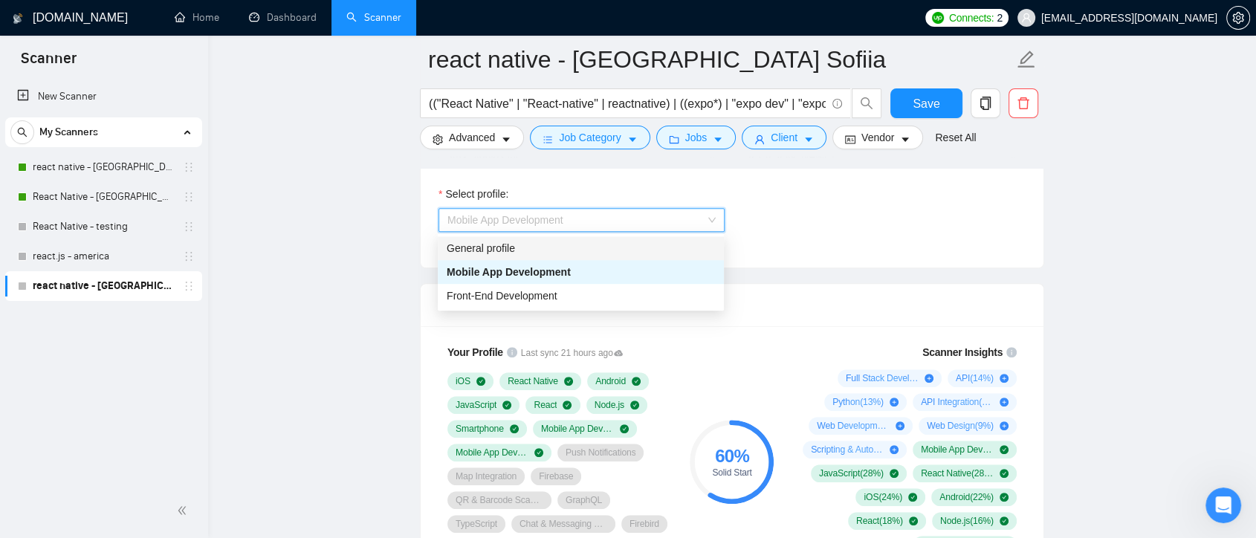
click at [777, 243] on div "Select profile: Mobile App Development" at bounding box center [732, 218] width 602 height 64
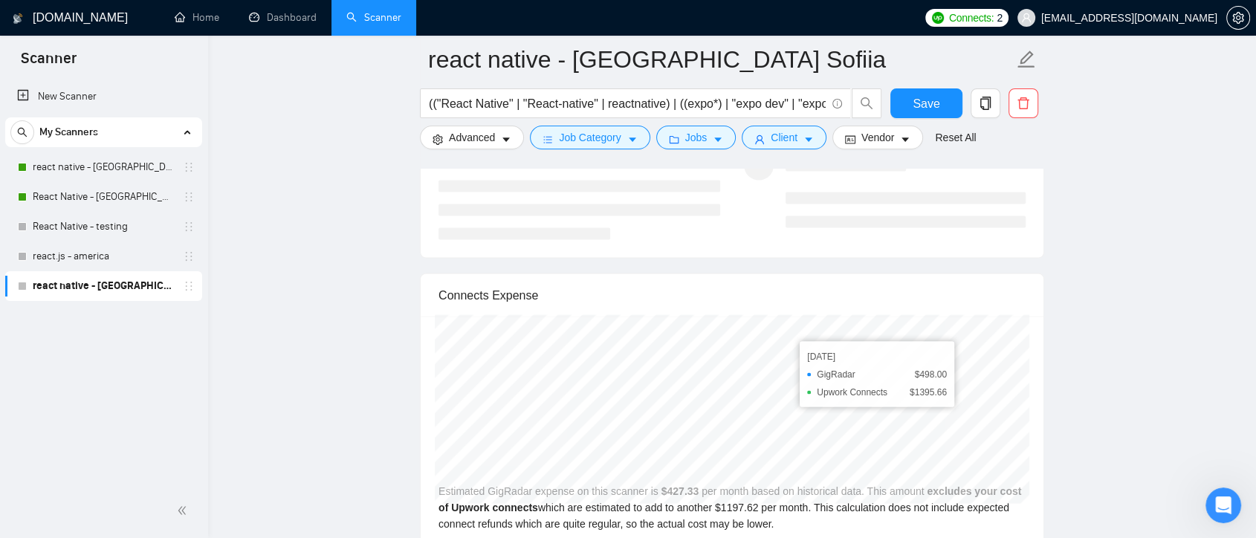
scroll to position [2871, 0]
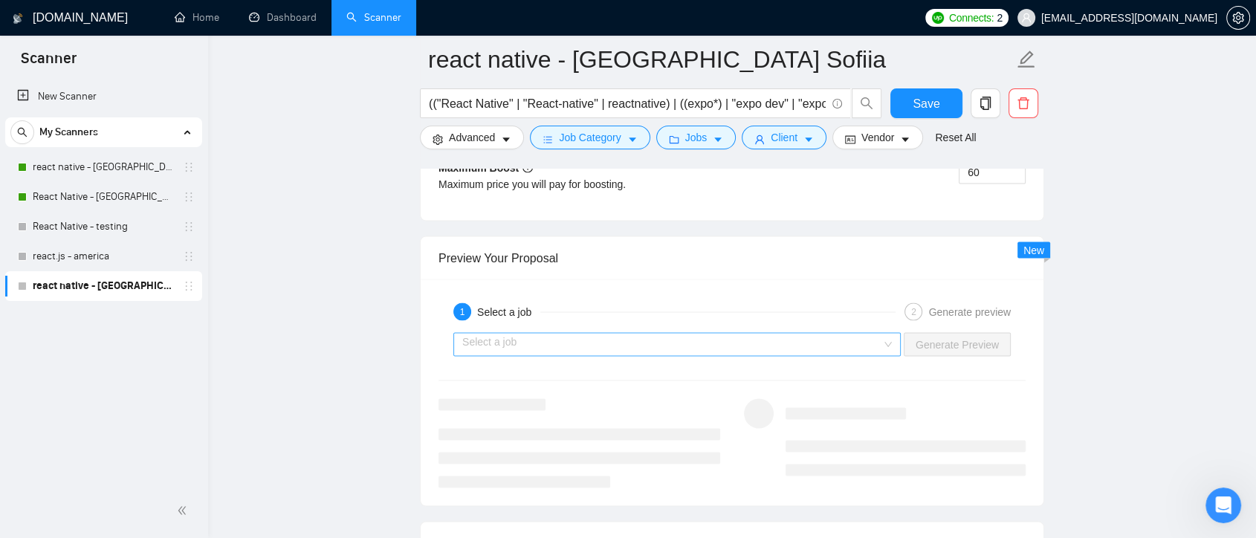
click at [895, 336] on div "Select a job" at bounding box center [676, 345] width 447 height 24
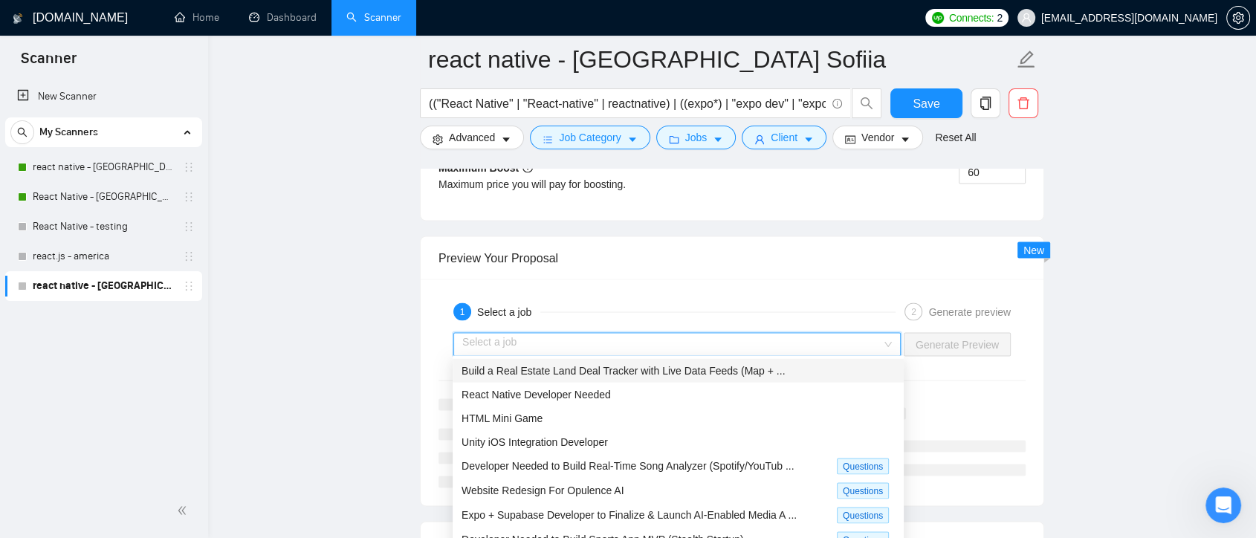
scroll to position [48, 0]
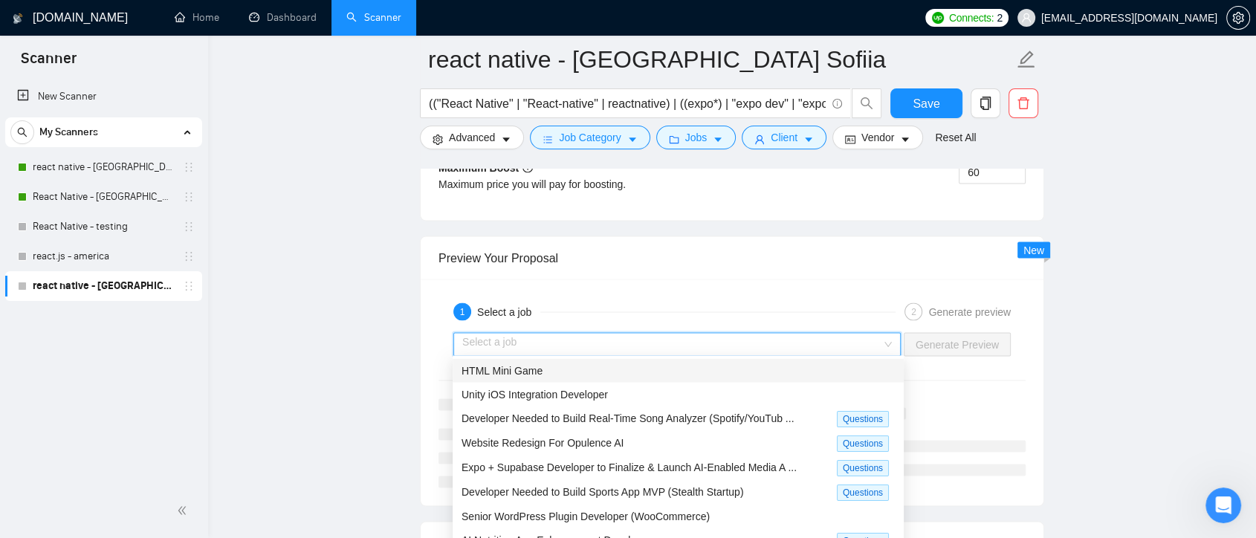
click at [740, 377] on div "HTML Mini Game" at bounding box center [677, 371] width 433 height 16
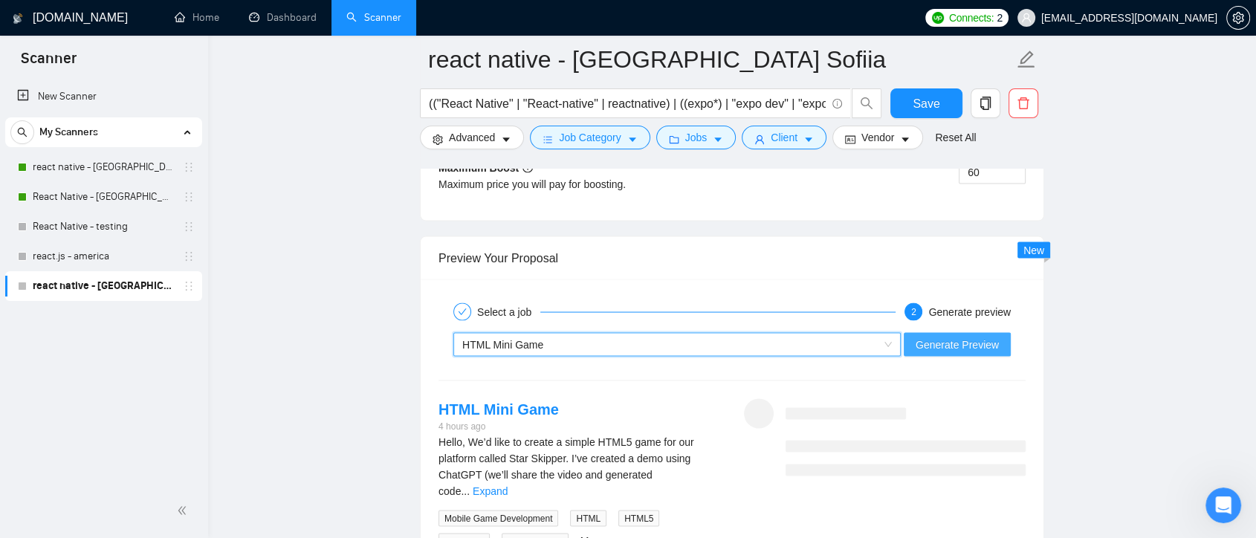
click at [984, 343] on span "Generate Preview" at bounding box center [956, 345] width 83 height 16
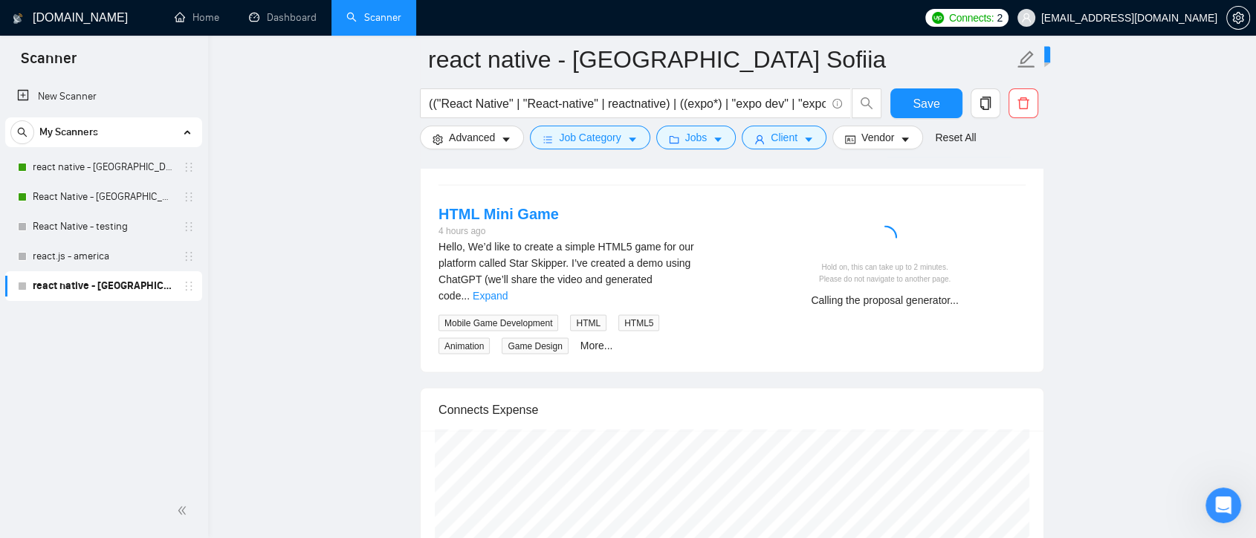
scroll to position [2984, 0]
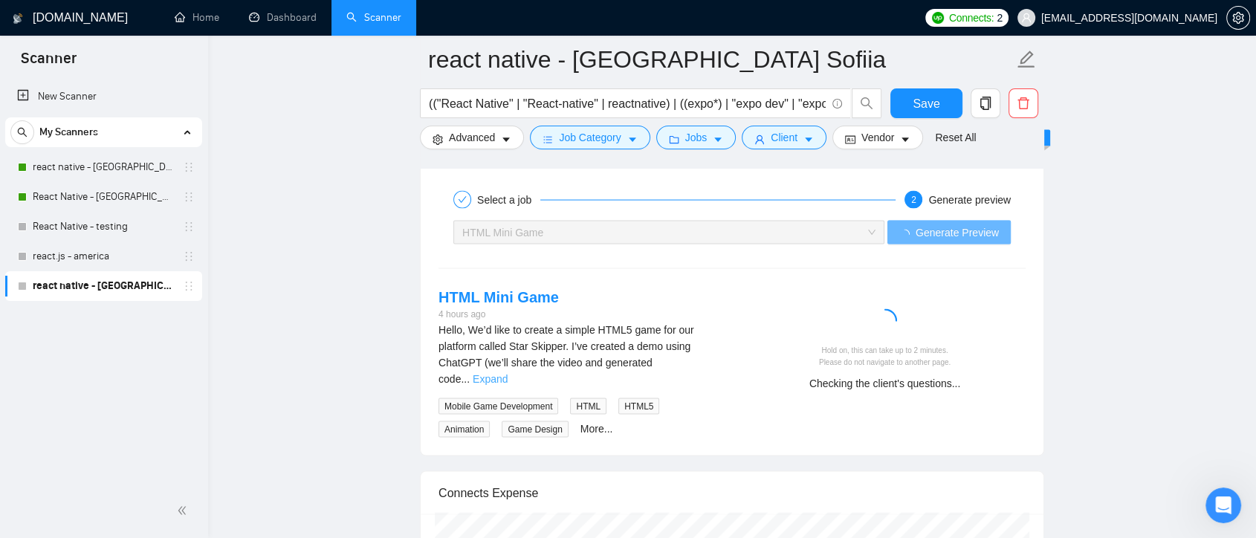
click at [507, 373] on link "Expand" at bounding box center [489, 379] width 35 height 12
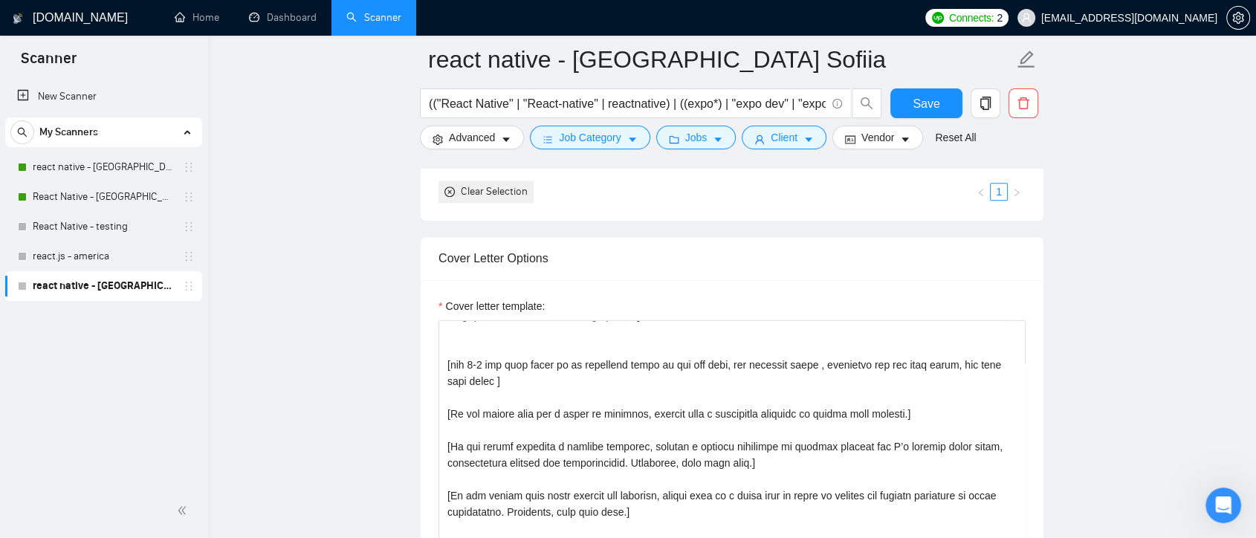
scroll to position [1746, 0]
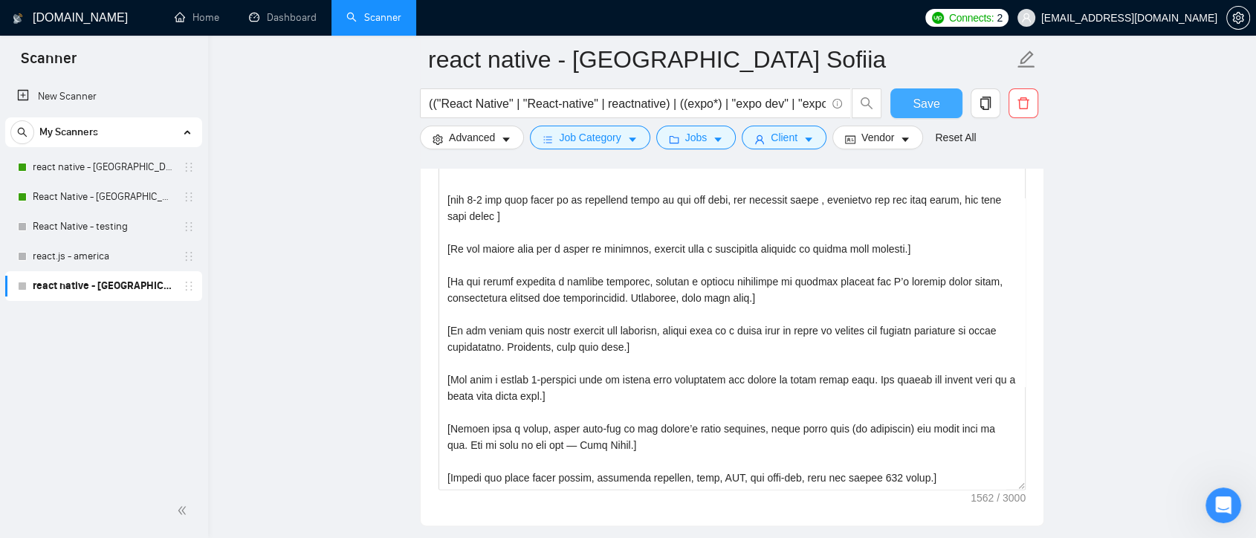
click at [936, 108] on span "Save" at bounding box center [925, 103] width 27 height 19
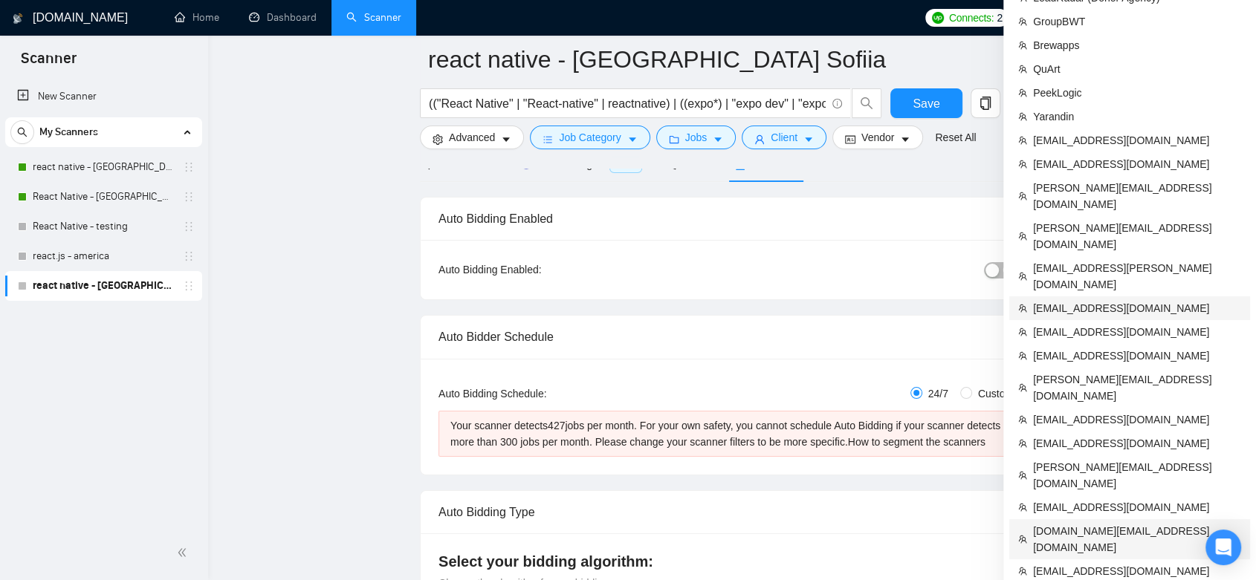
scroll to position [247, 0]
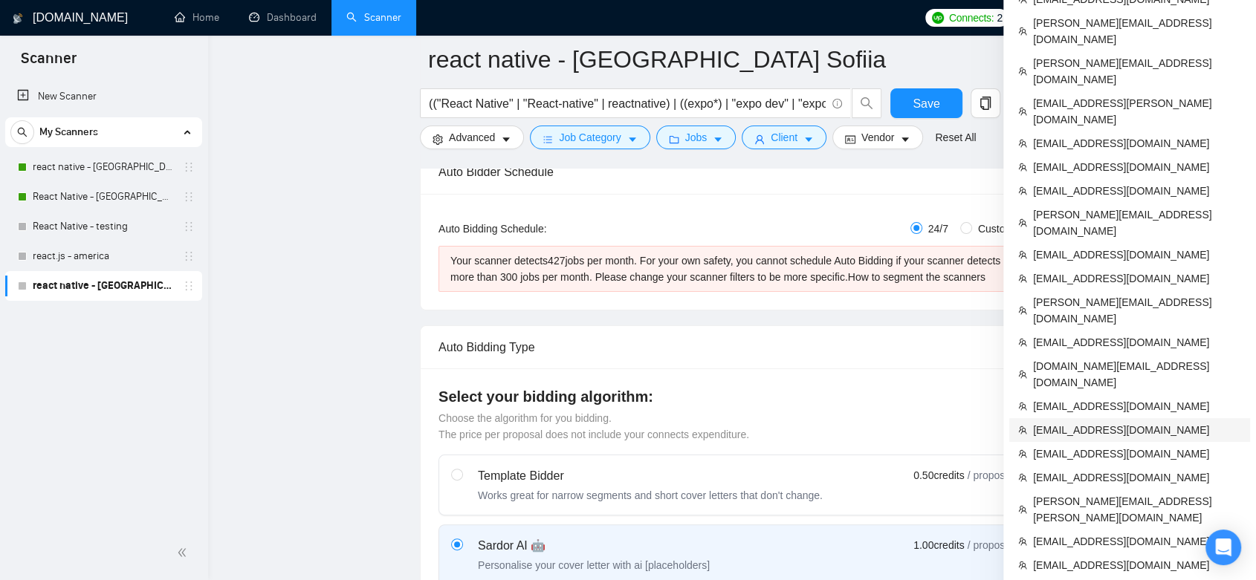
click at [1123, 422] on span "[EMAIL_ADDRESS][DOMAIN_NAME]" at bounding box center [1137, 430] width 208 height 16
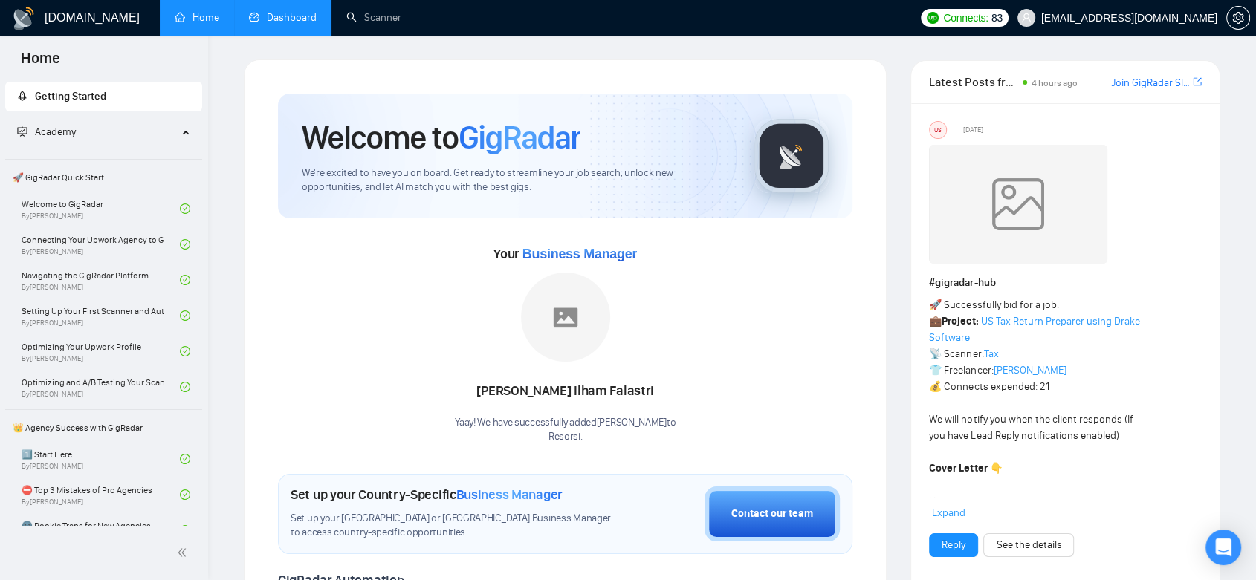
click at [282, 11] on link "Dashboard" at bounding box center [283, 17] width 68 height 13
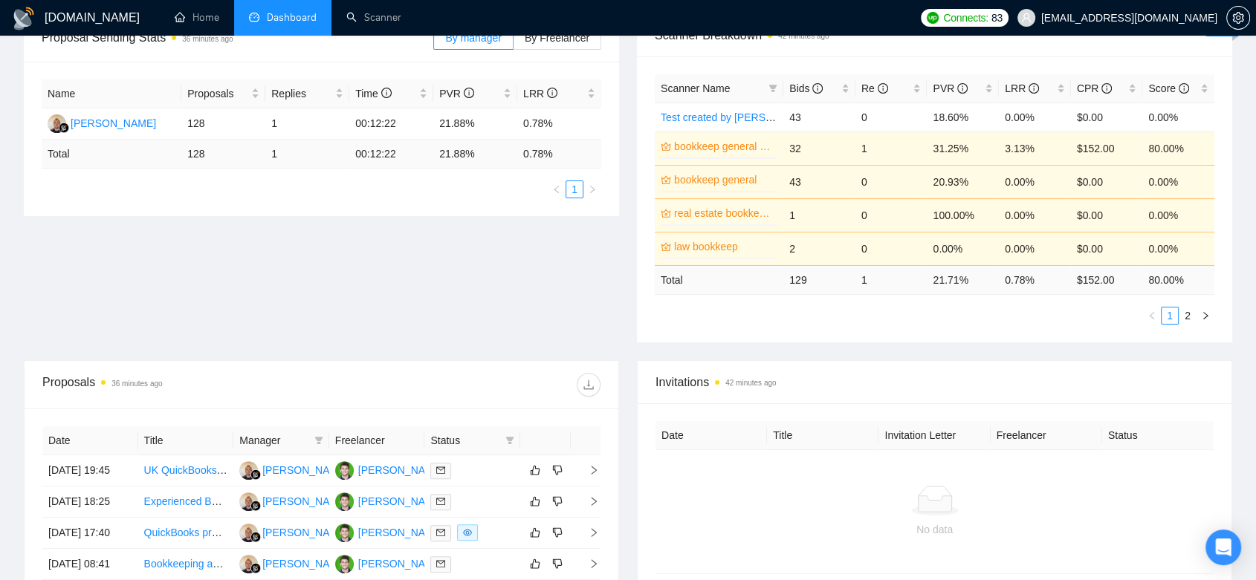
scroll to position [330, 0]
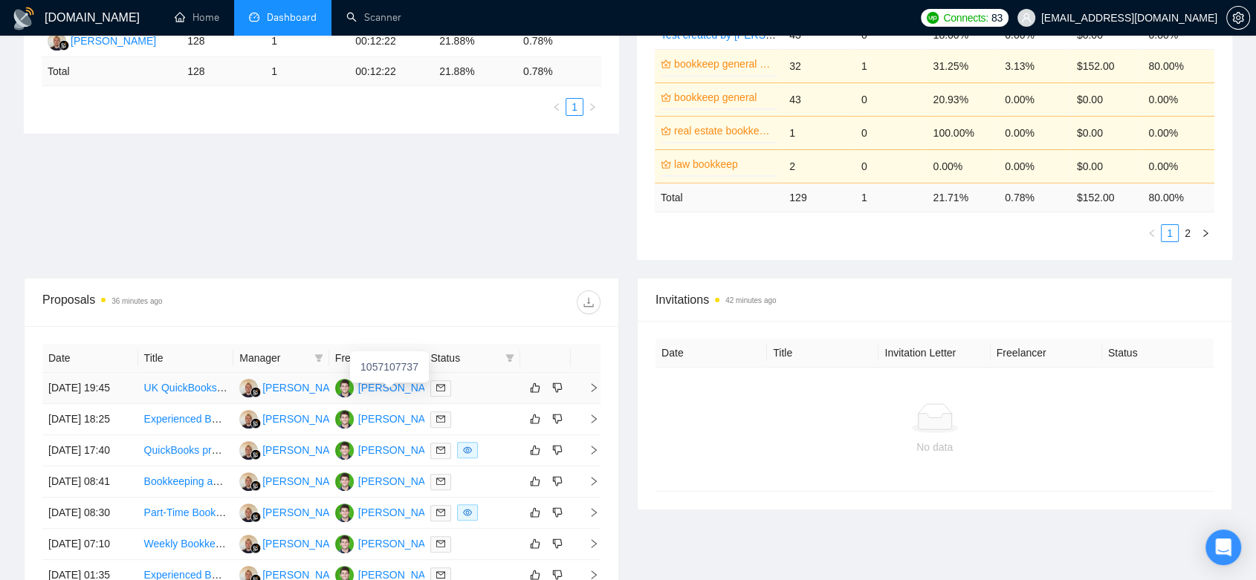
click at [385, 392] on div "[PERSON_NAME]" at bounding box center [400, 388] width 85 height 16
